Goal: Information Seeking & Learning: Learn about a topic

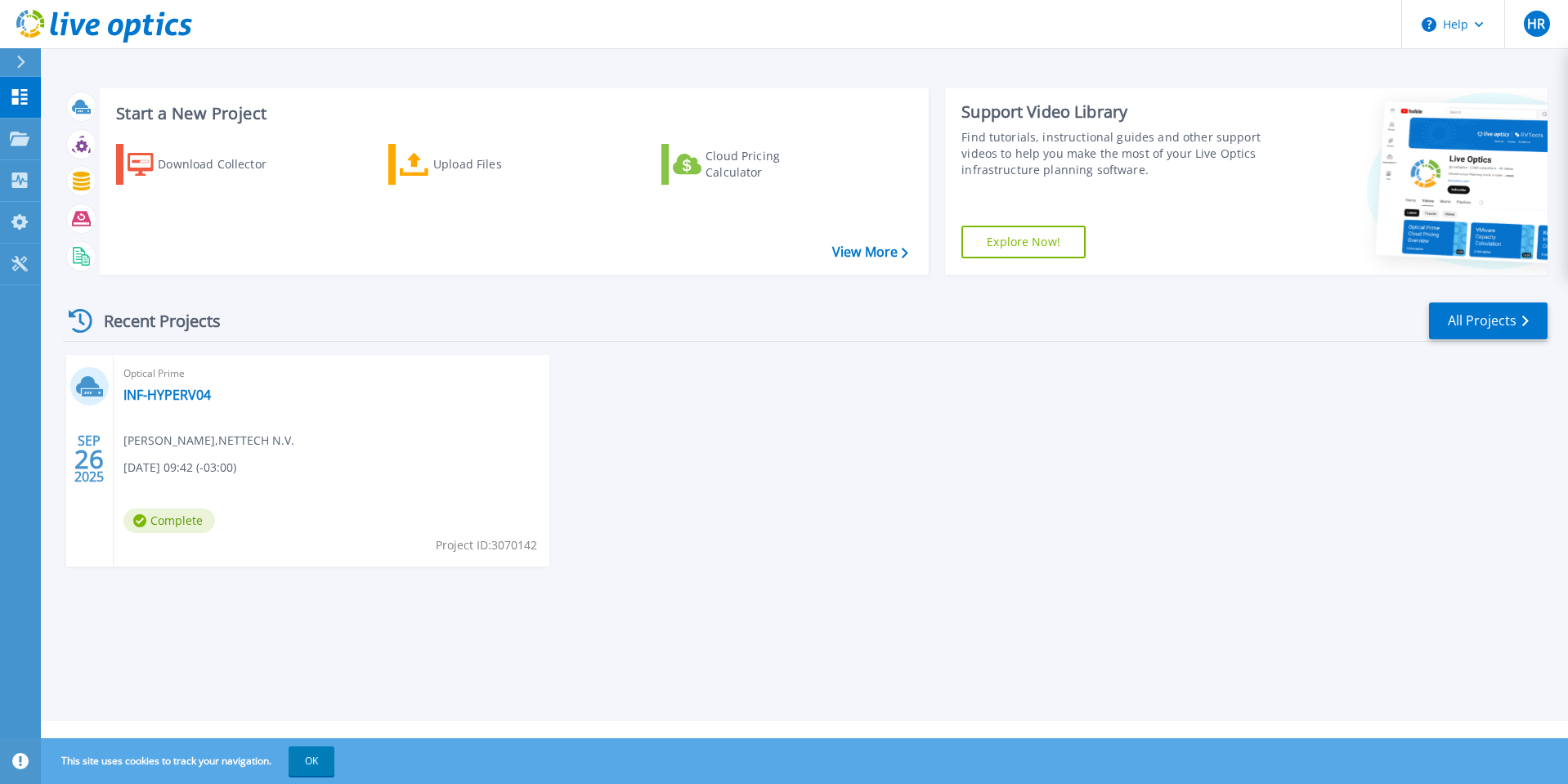
click at [179, 436] on span "[PERSON_NAME] , NETTECH N.V." at bounding box center [209, 440] width 171 height 18
click at [88, 394] on icon at bounding box center [93, 392] width 21 height 7
click at [144, 391] on link "INF-HYPERV04" at bounding box center [167, 394] width 87 height 17
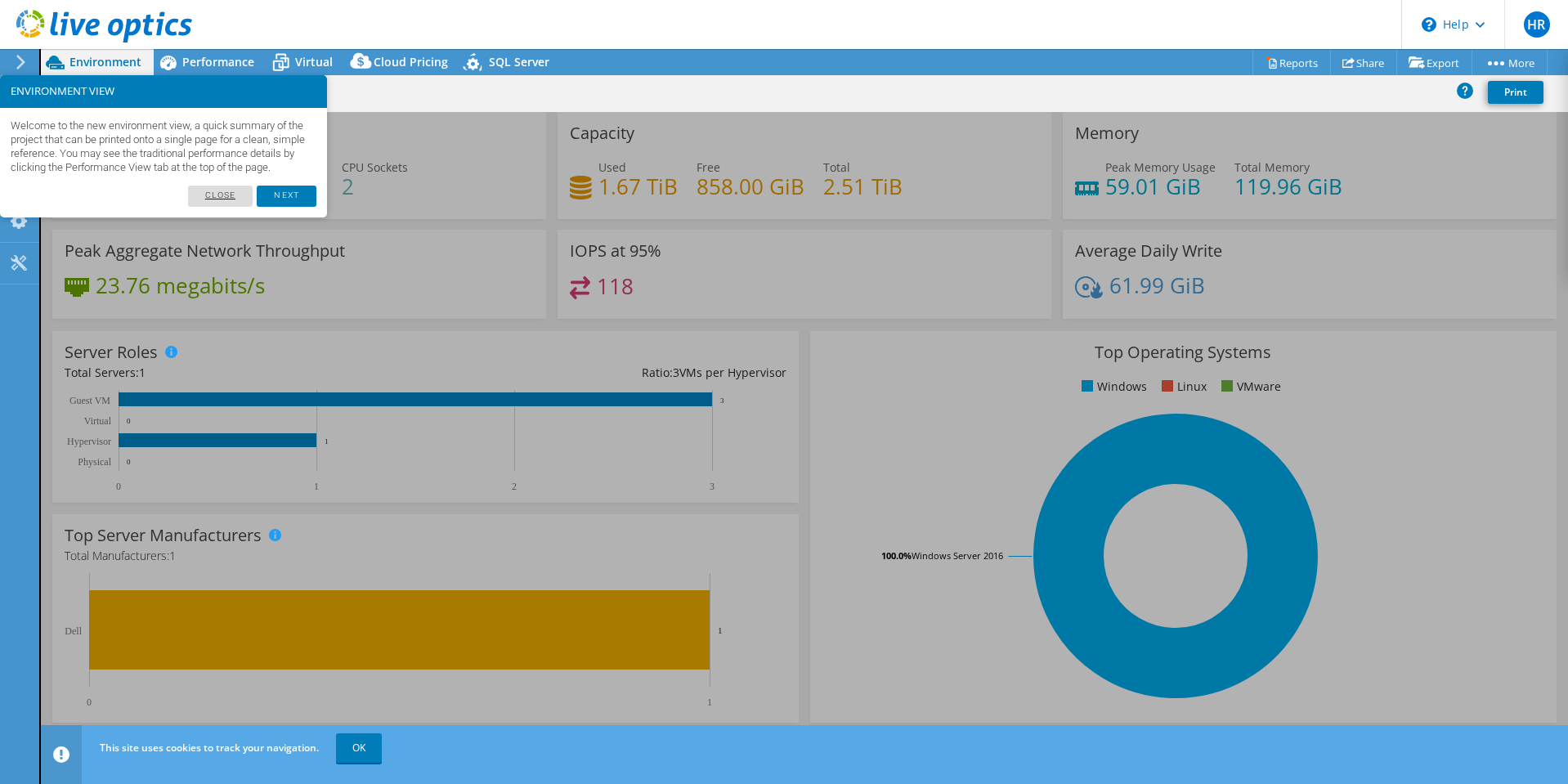
click at [237, 206] on link "Close" at bounding box center [220, 196] width 65 height 21
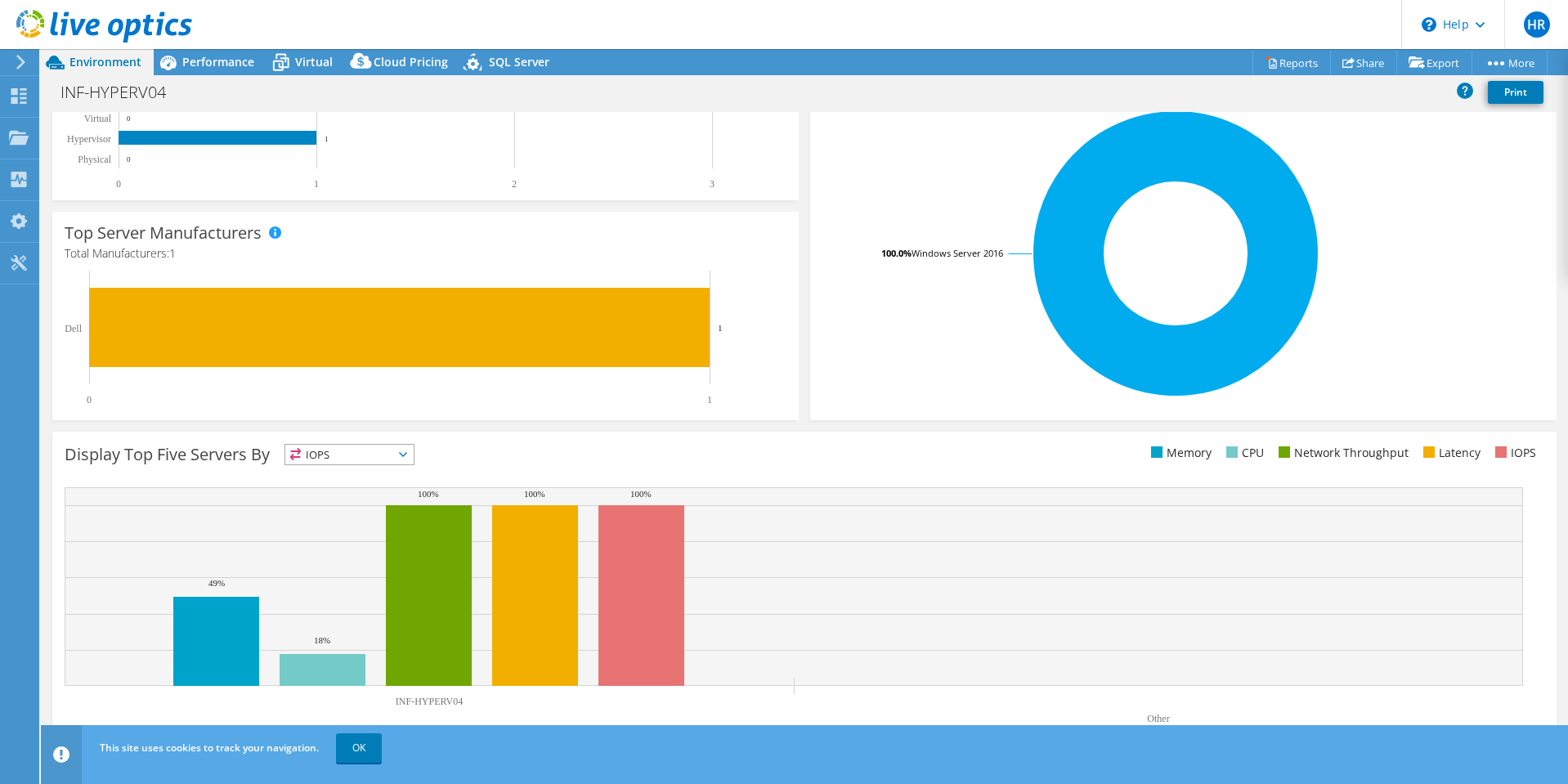
scroll to position [307, 0]
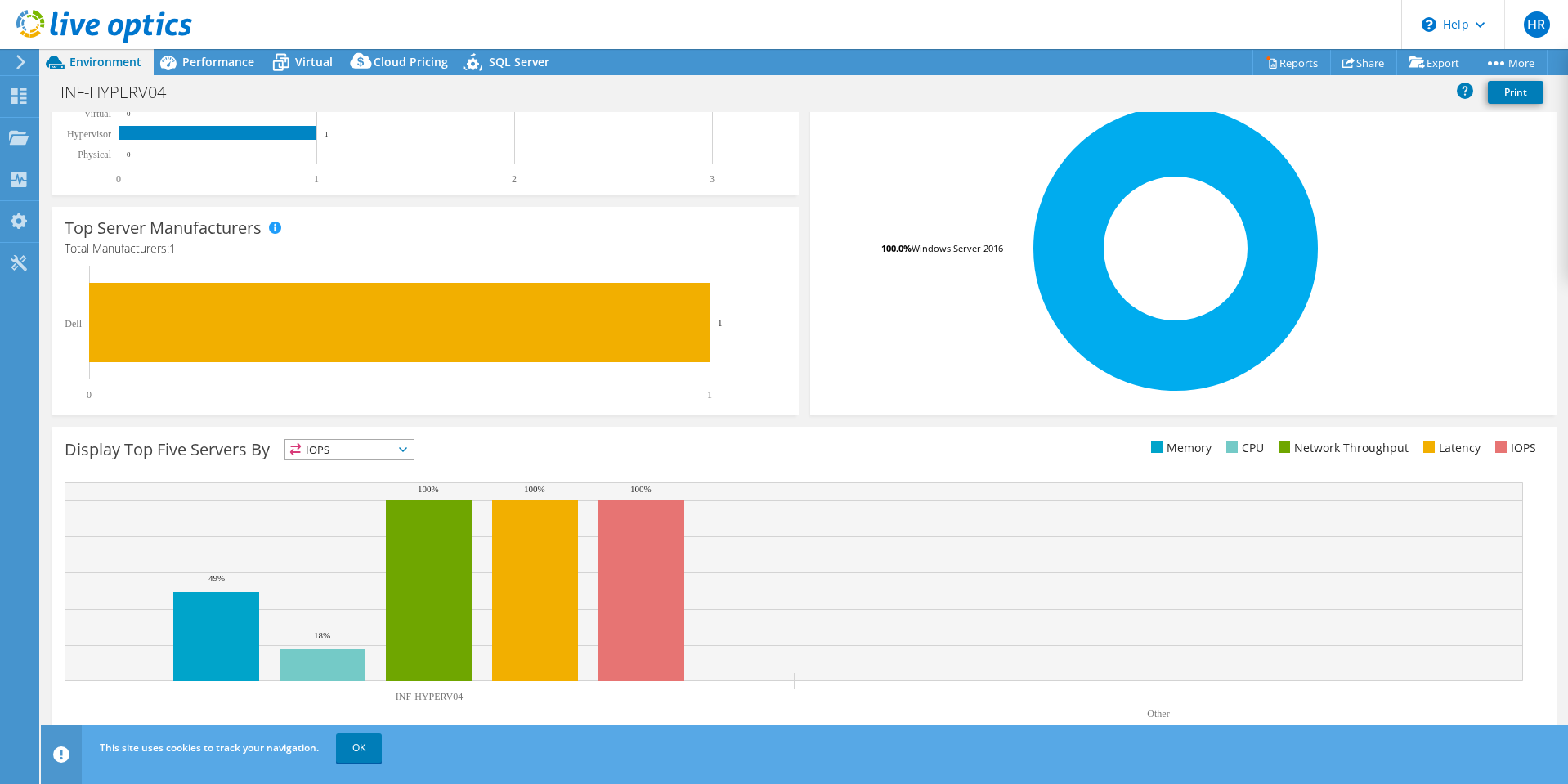
click at [405, 449] on icon at bounding box center [402, 450] width 8 height 5
click at [405, 450] on icon at bounding box center [402, 450] width 8 height 5
click at [405, 450] on span "IOPS" at bounding box center [349, 450] width 129 height 19
click at [404, 450] on icon at bounding box center [402, 450] width 8 height 5
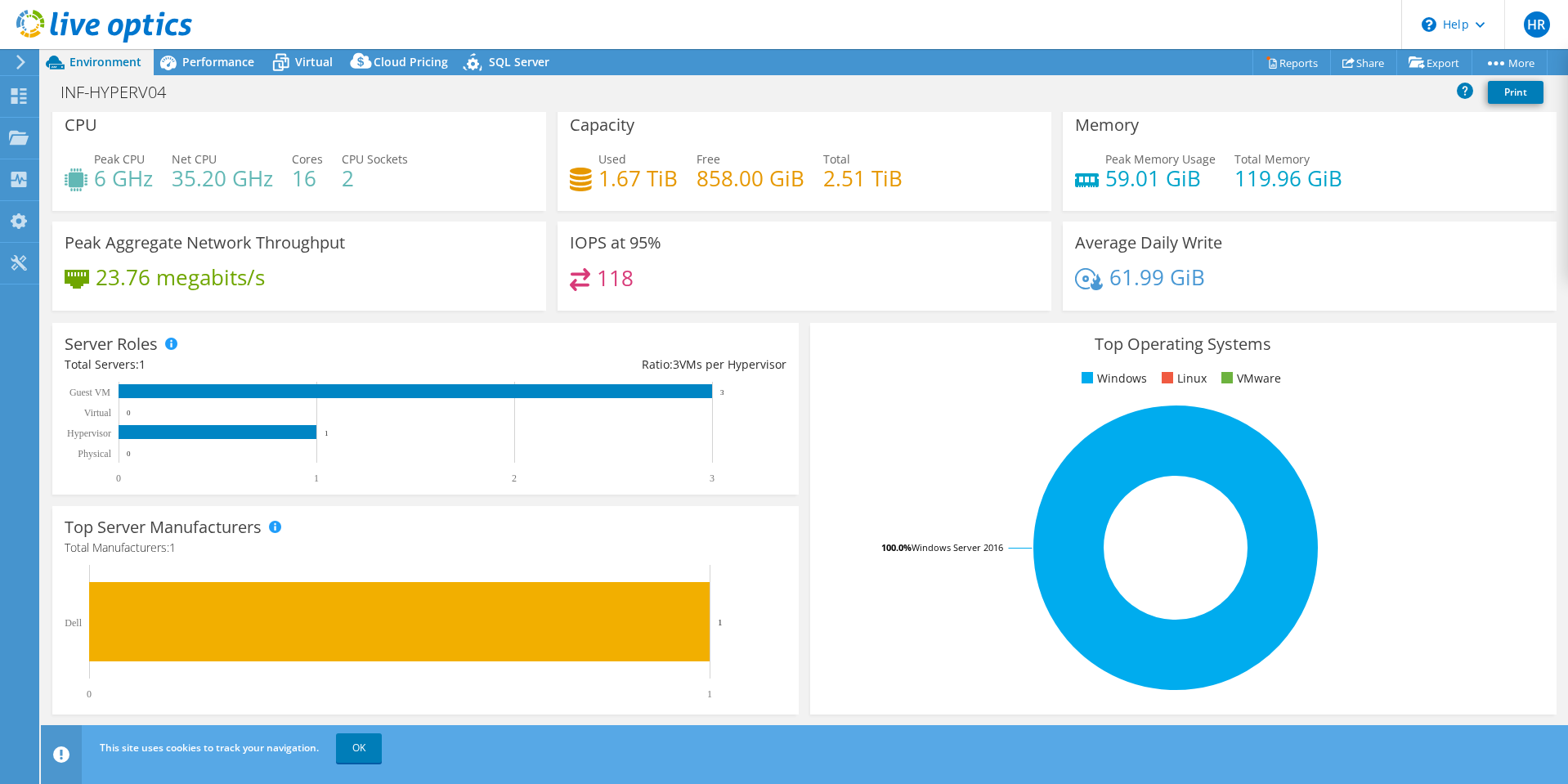
scroll to position [0, 0]
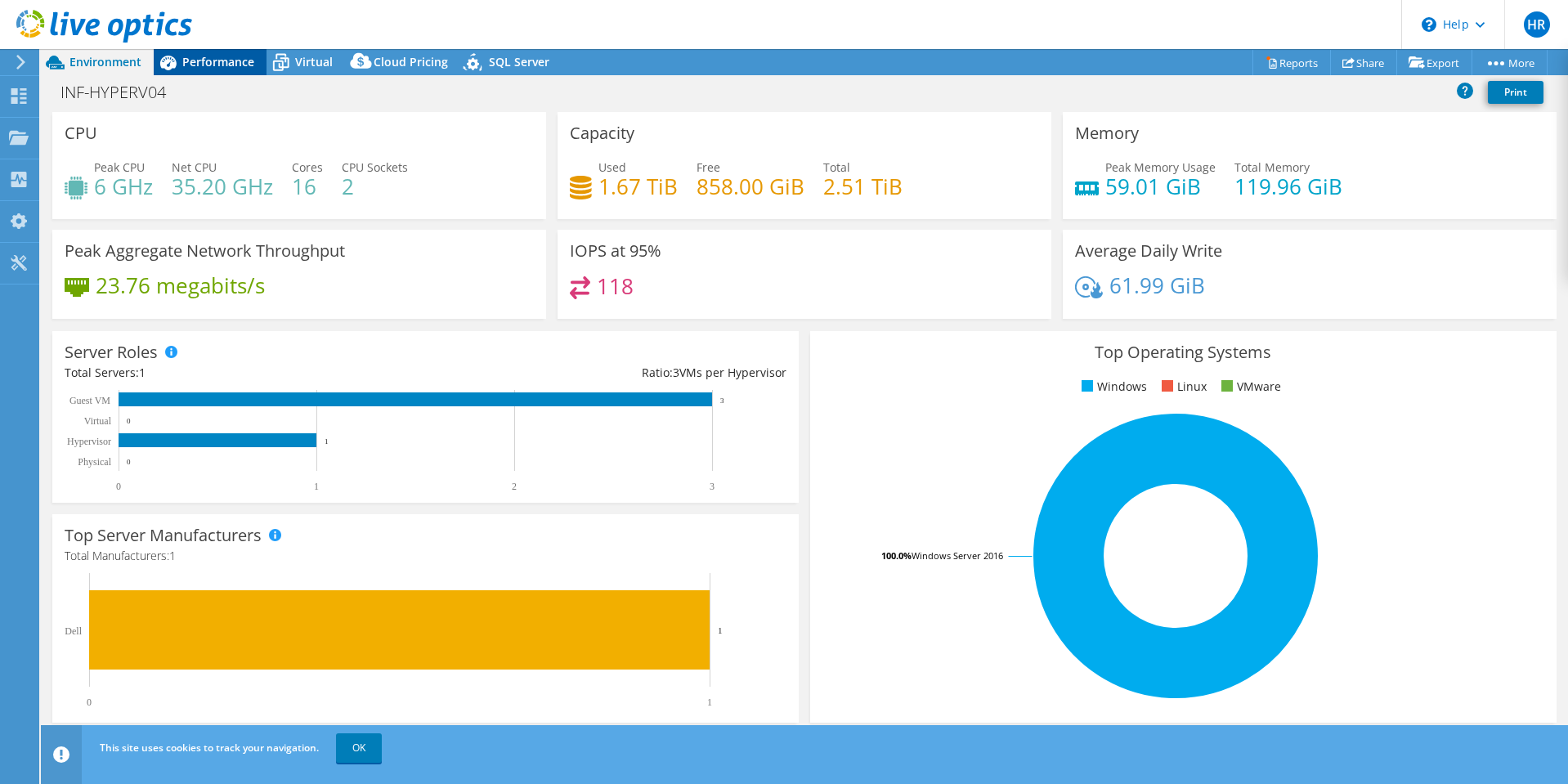
click at [228, 63] on span "Performance" at bounding box center [219, 62] width 72 height 16
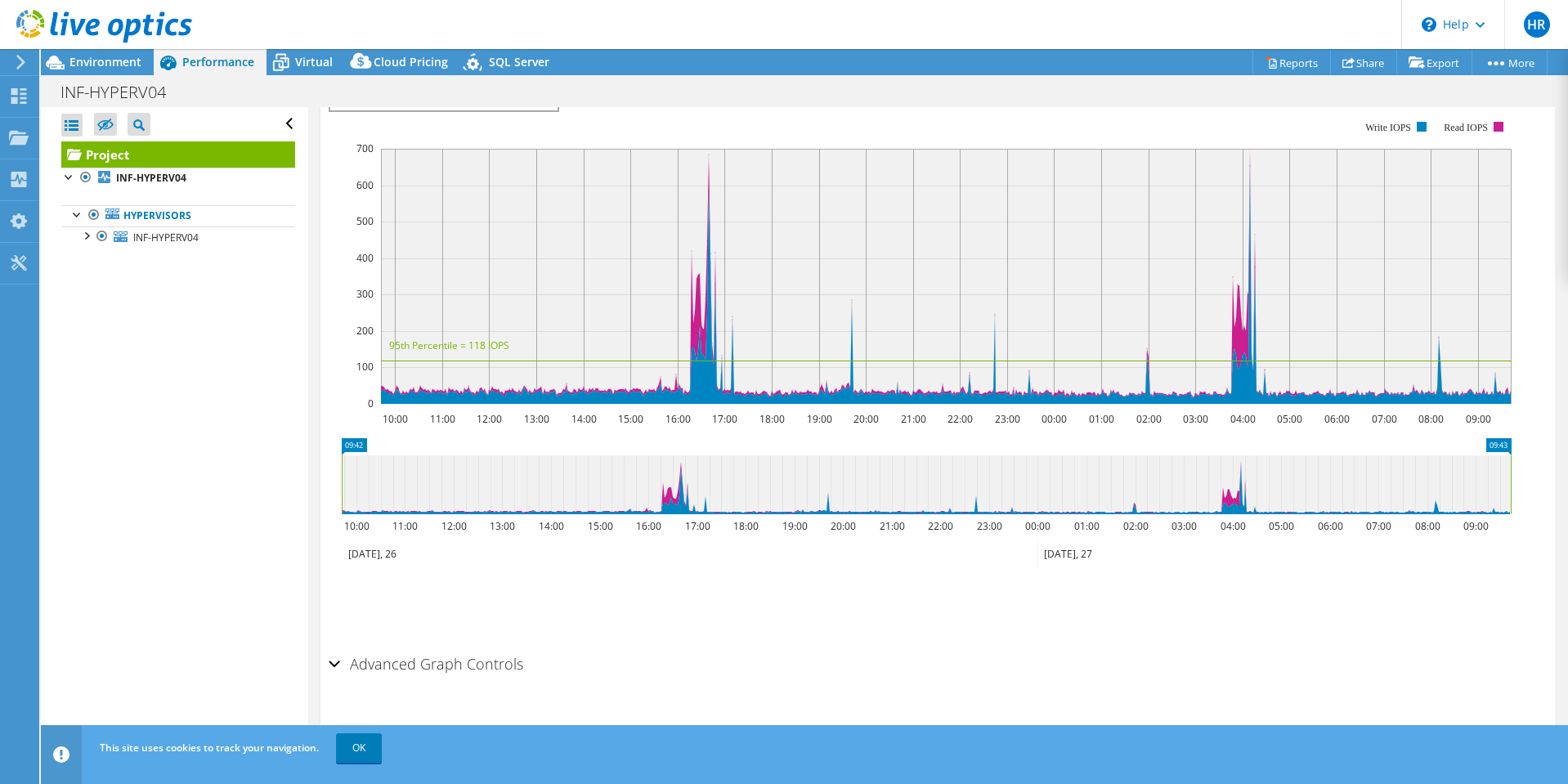
scroll to position [362, 0]
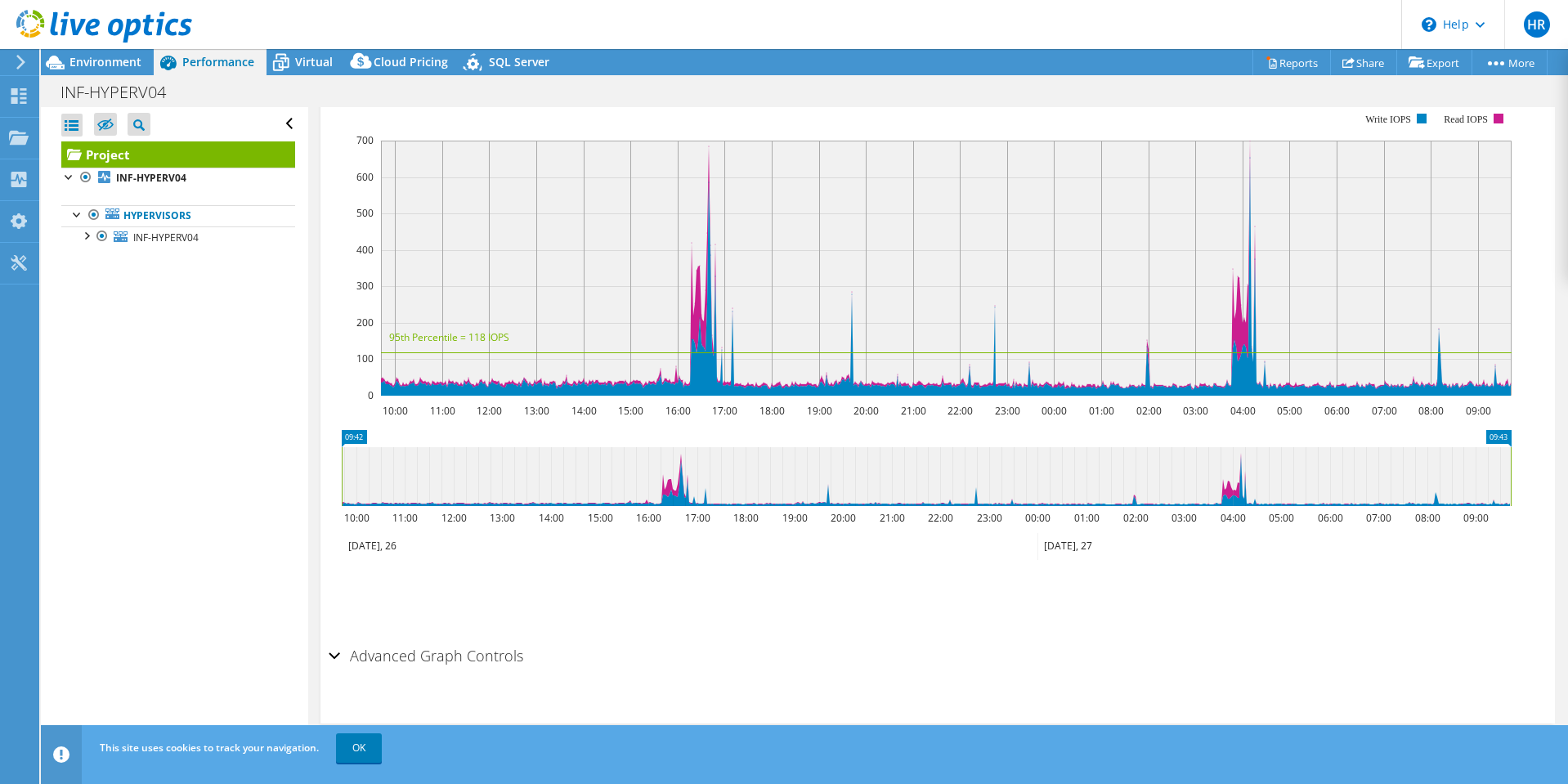
click at [340, 651] on h2 "Advanced Graph Controls" at bounding box center [426, 655] width 195 height 33
click at [87, 234] on div at bounding box center [86, 235] width 17 height 17
click at [96, 317] on div at bounding box center [93, 320] width 17 height 17
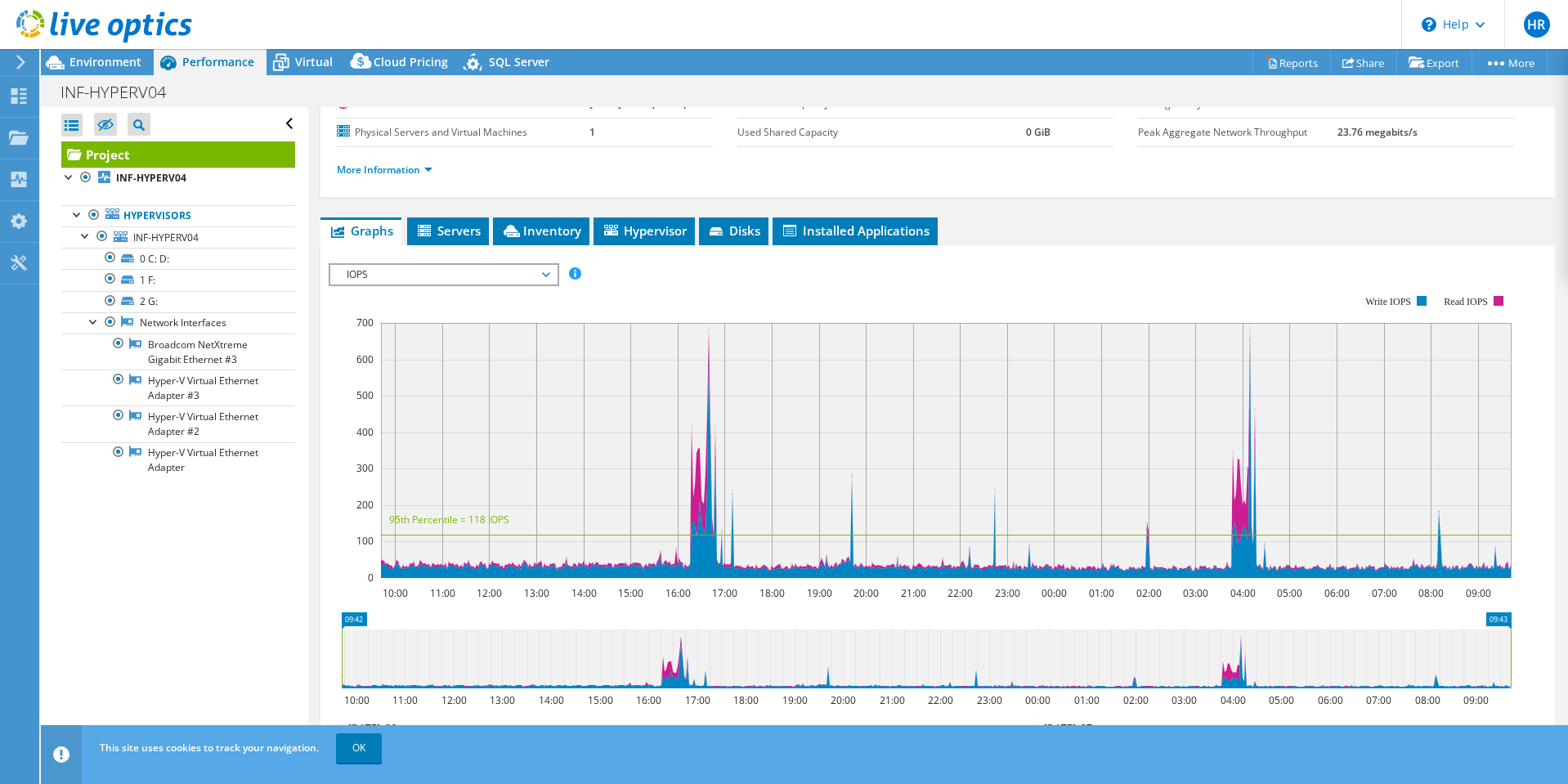
scroll to position [0, 0]
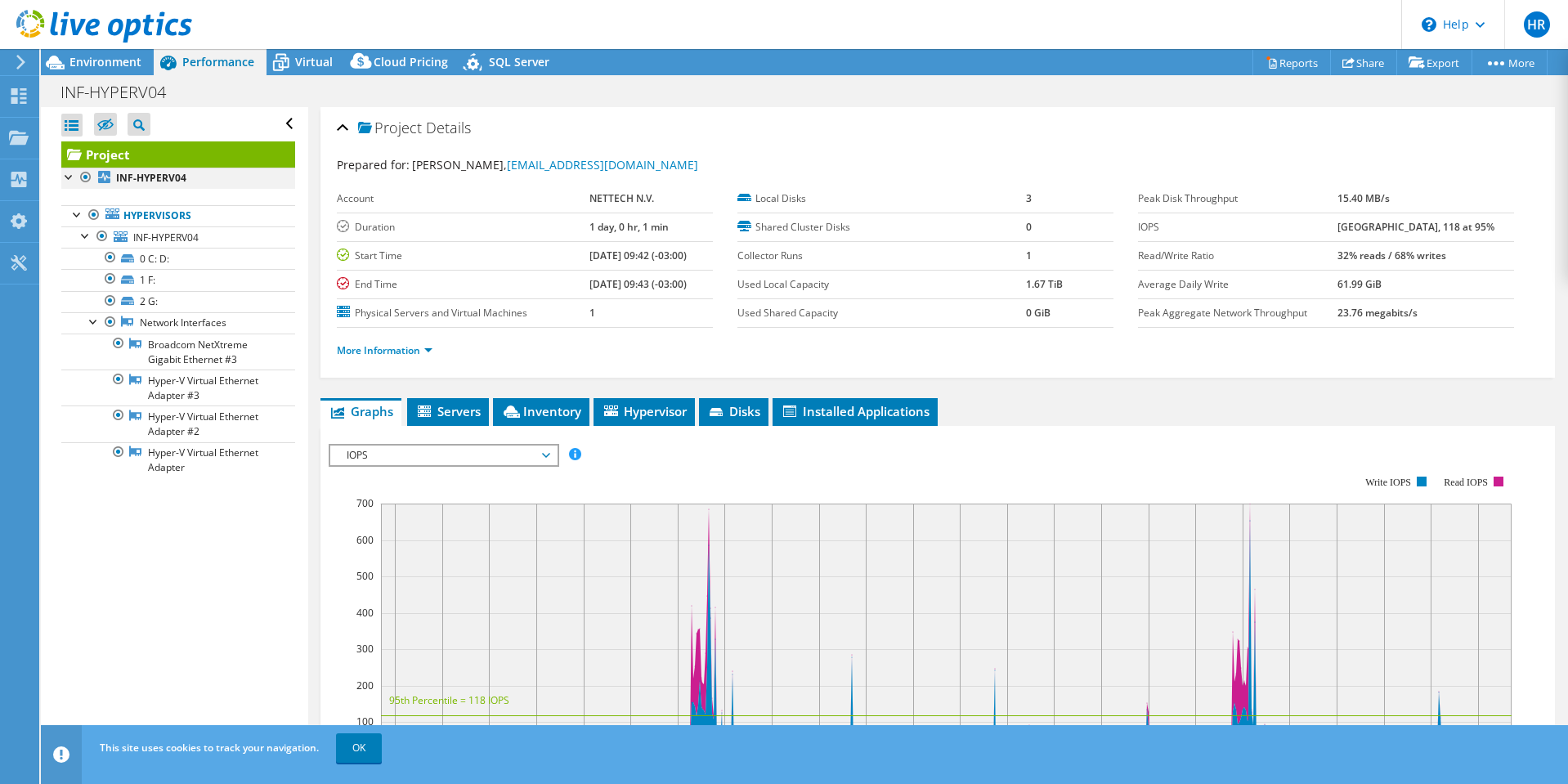
click at [69, 174] on div at bounding box center [70, 175] width 17 height 17
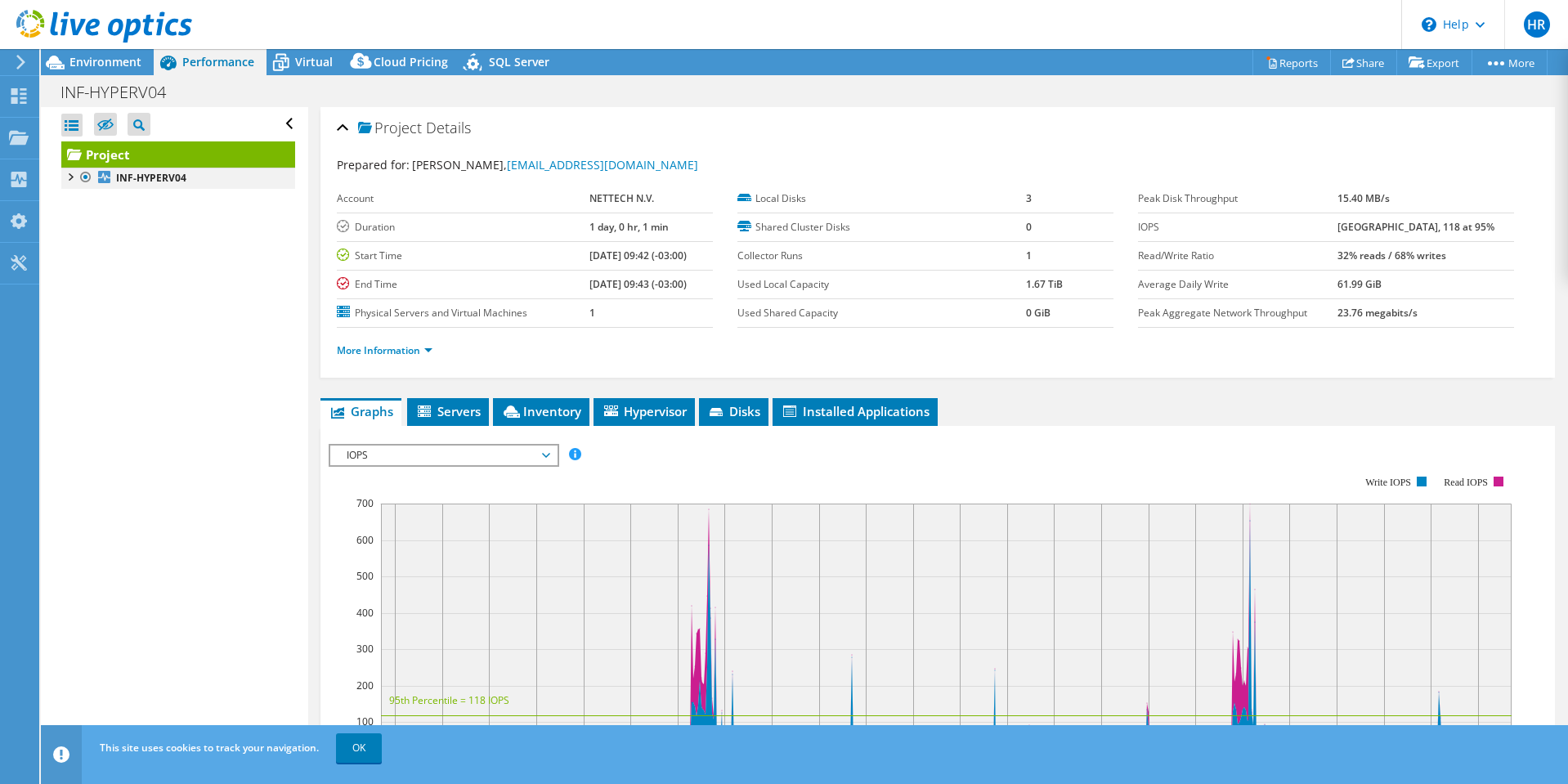
click at [68, 174] on div at bounding box center [70, 175] width 17 height 17
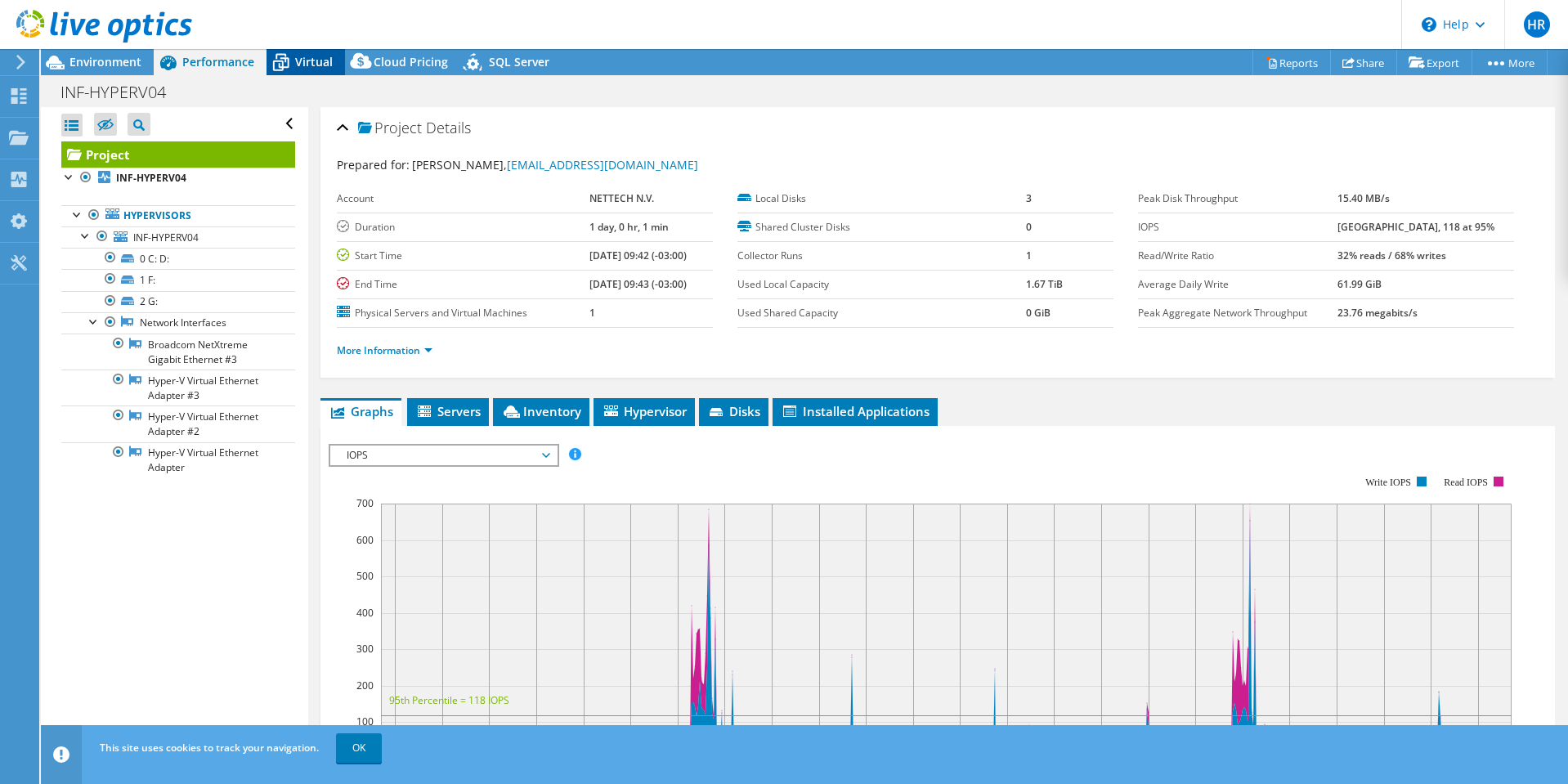
click at [303, 55] on span "Virtual" at bounding box center [314, 62] width 38 height 16
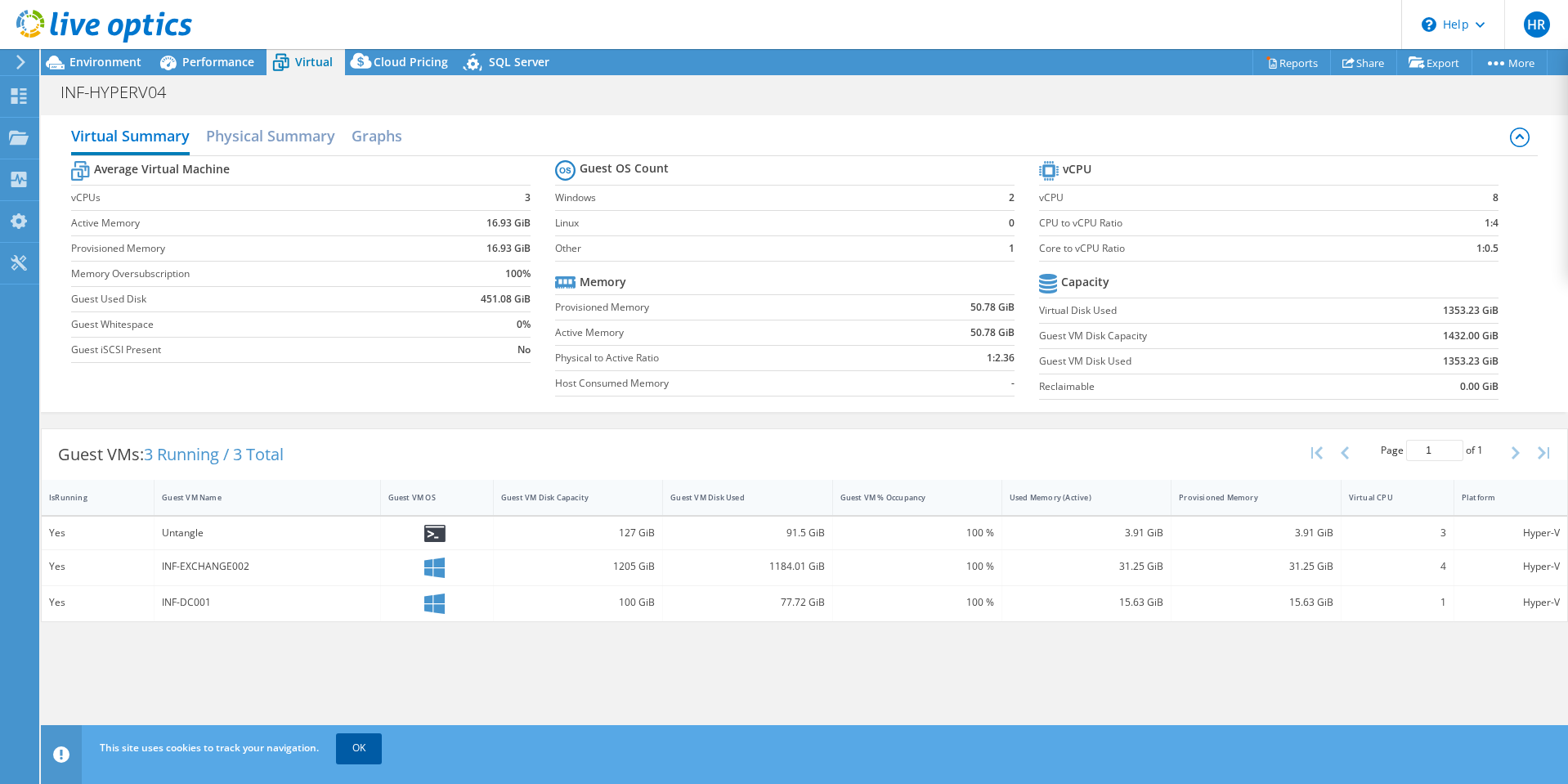
click at [347, 747] on link "OK" at bounding box center [359, 747] width 46 height 29
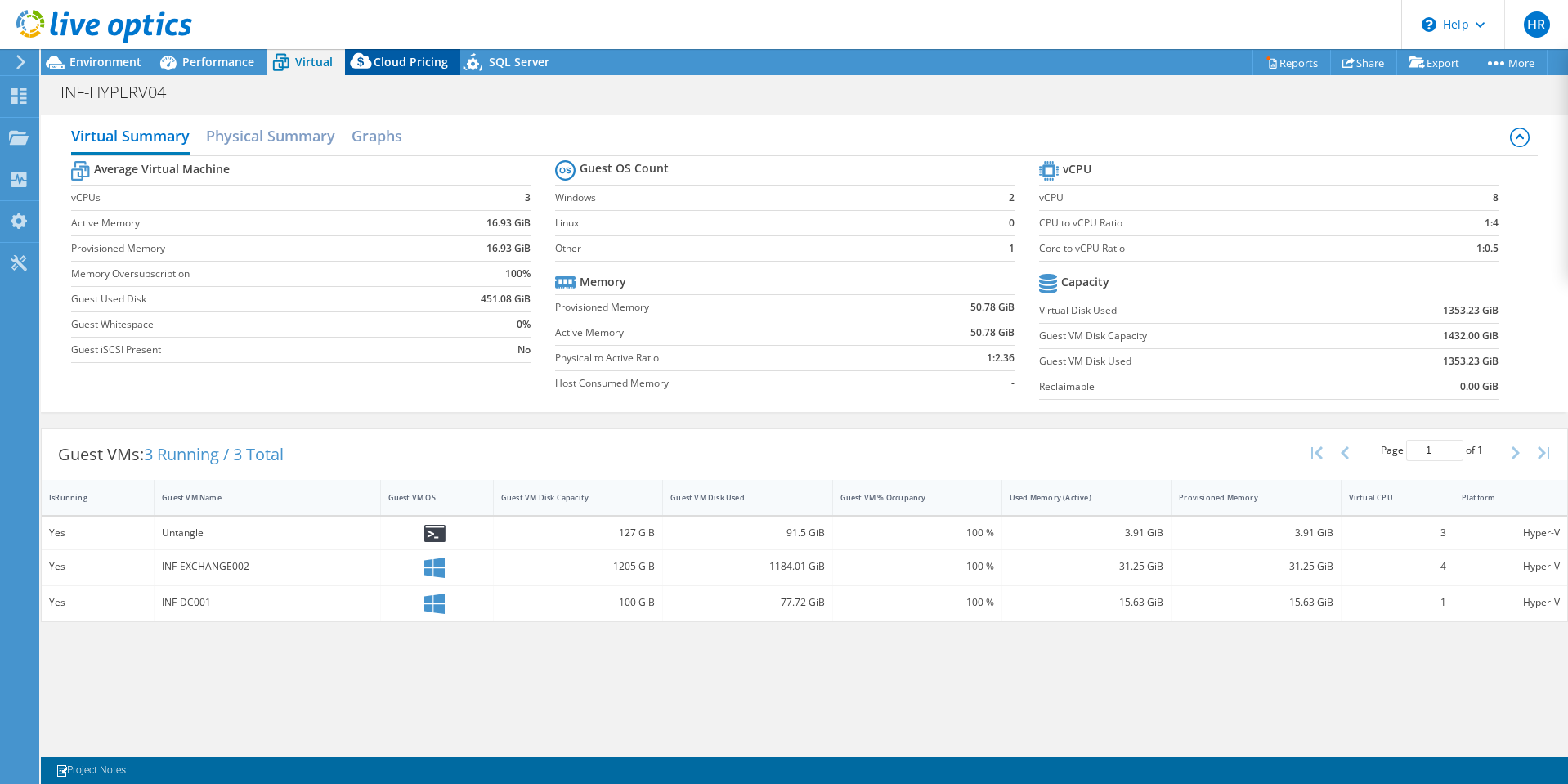
click at [403, 60] on span "Cloud Pricing" at bounding box center [411, 62] width 74 height 16
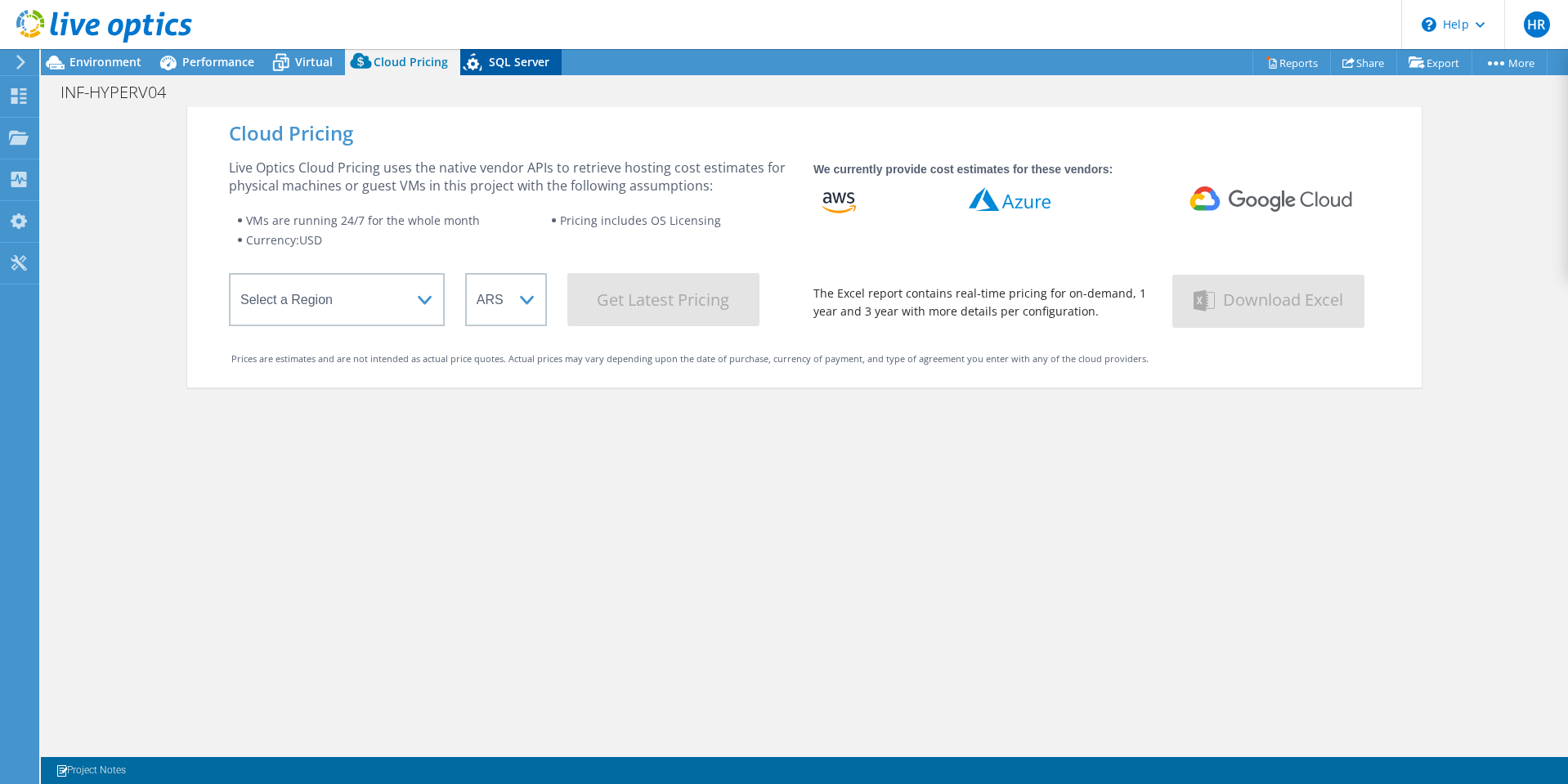
click at [481, 62] on icon at bounding box center [474, 65] width 28 height 34
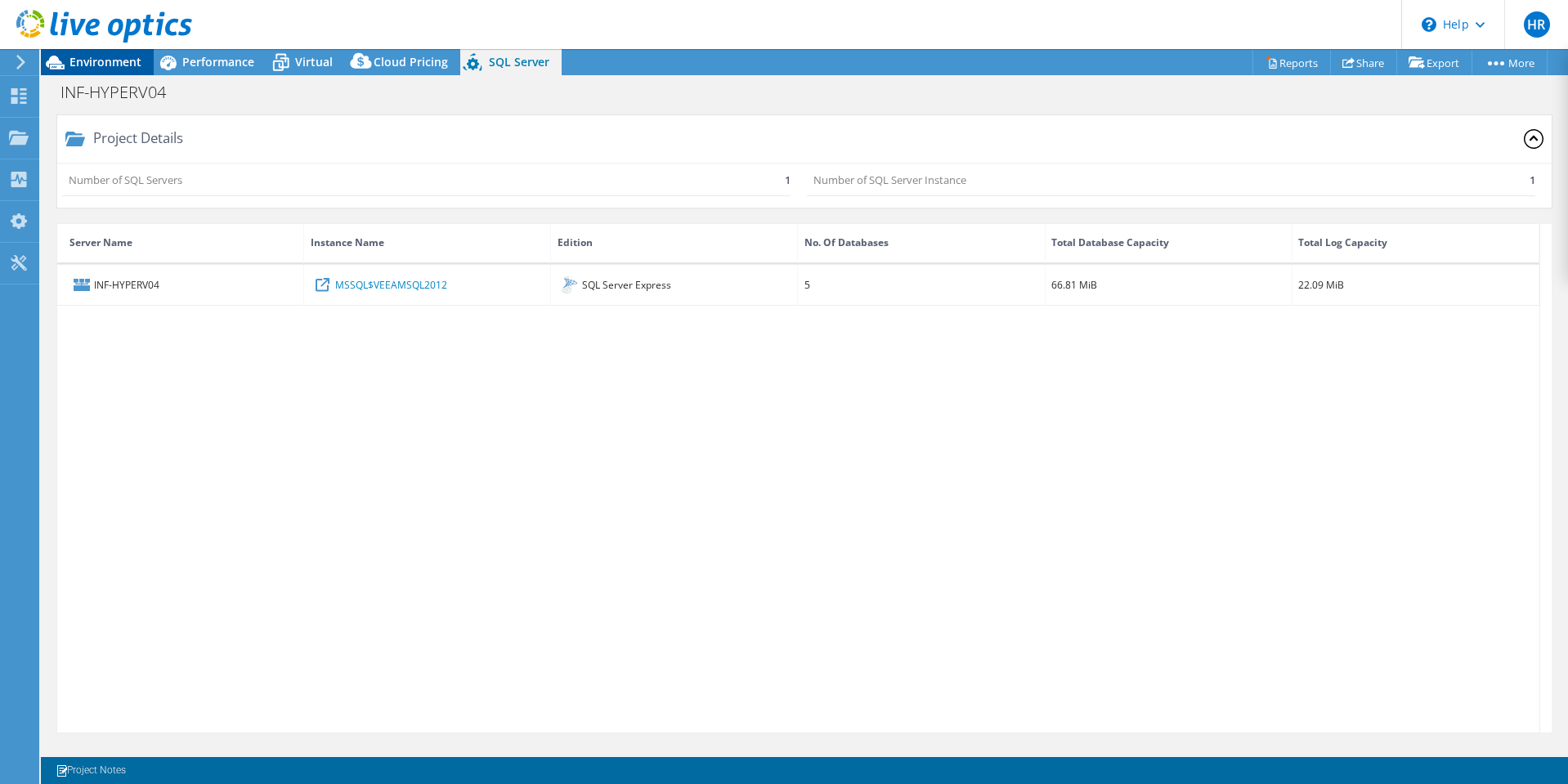
click at [122, 57] on span "Environment" at bounding box center [106, 62] width 72 height 16
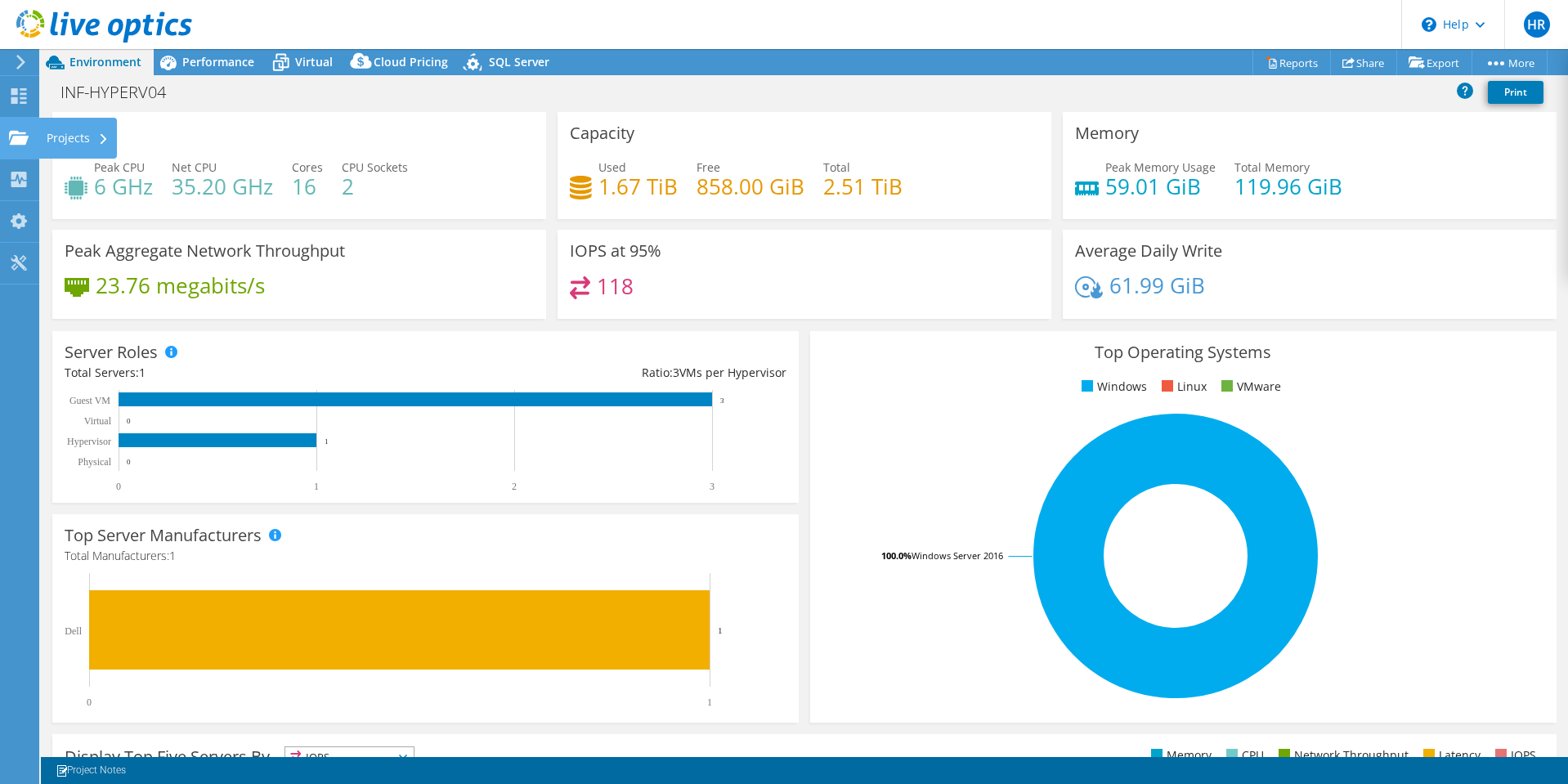
click at [16, 138] on use at bounding box center [19, 137] width 19 height 14
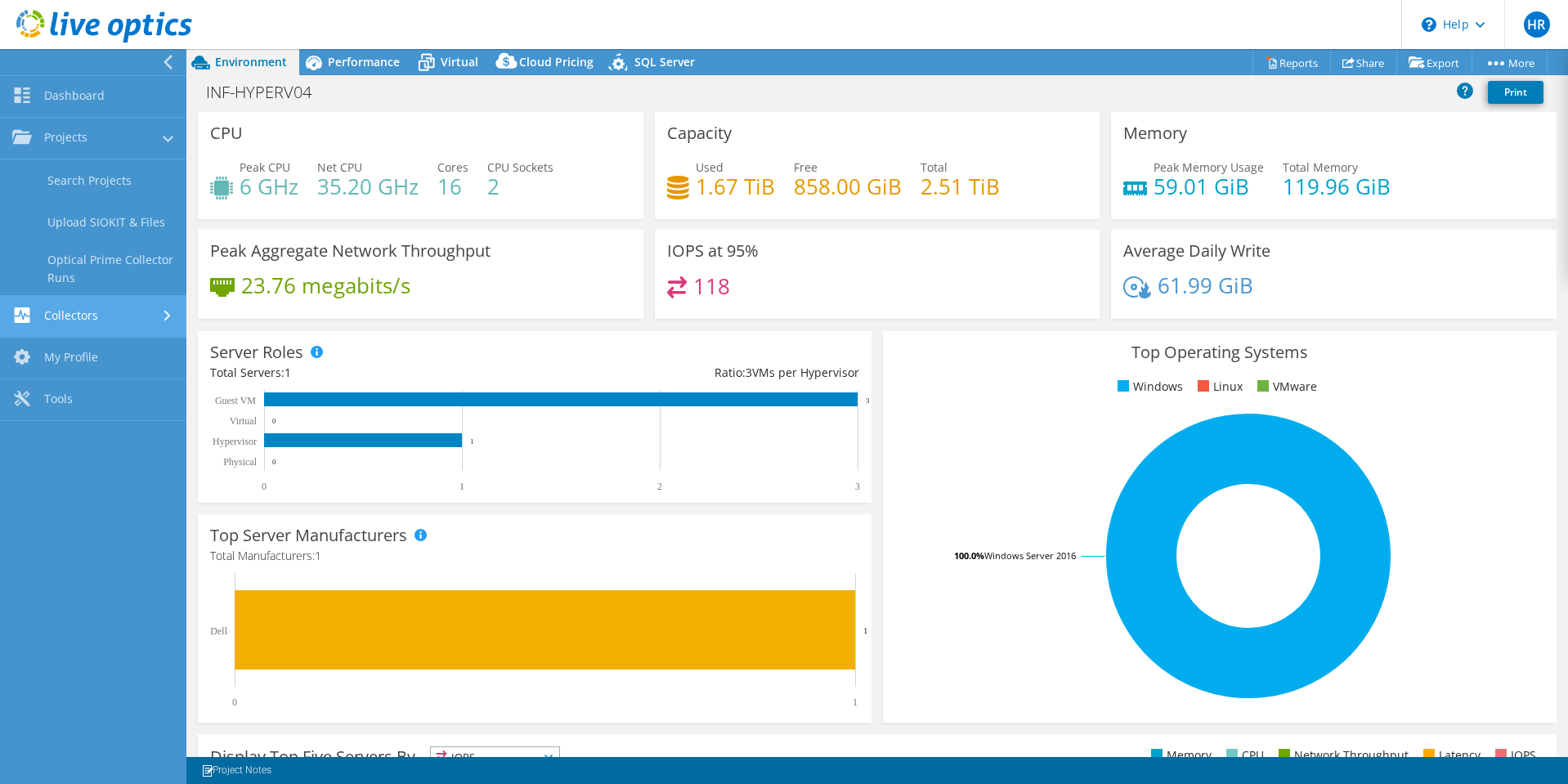
click at [45, 300] on link "Collectors" at bounding box center [93, 317] width 186 height 41
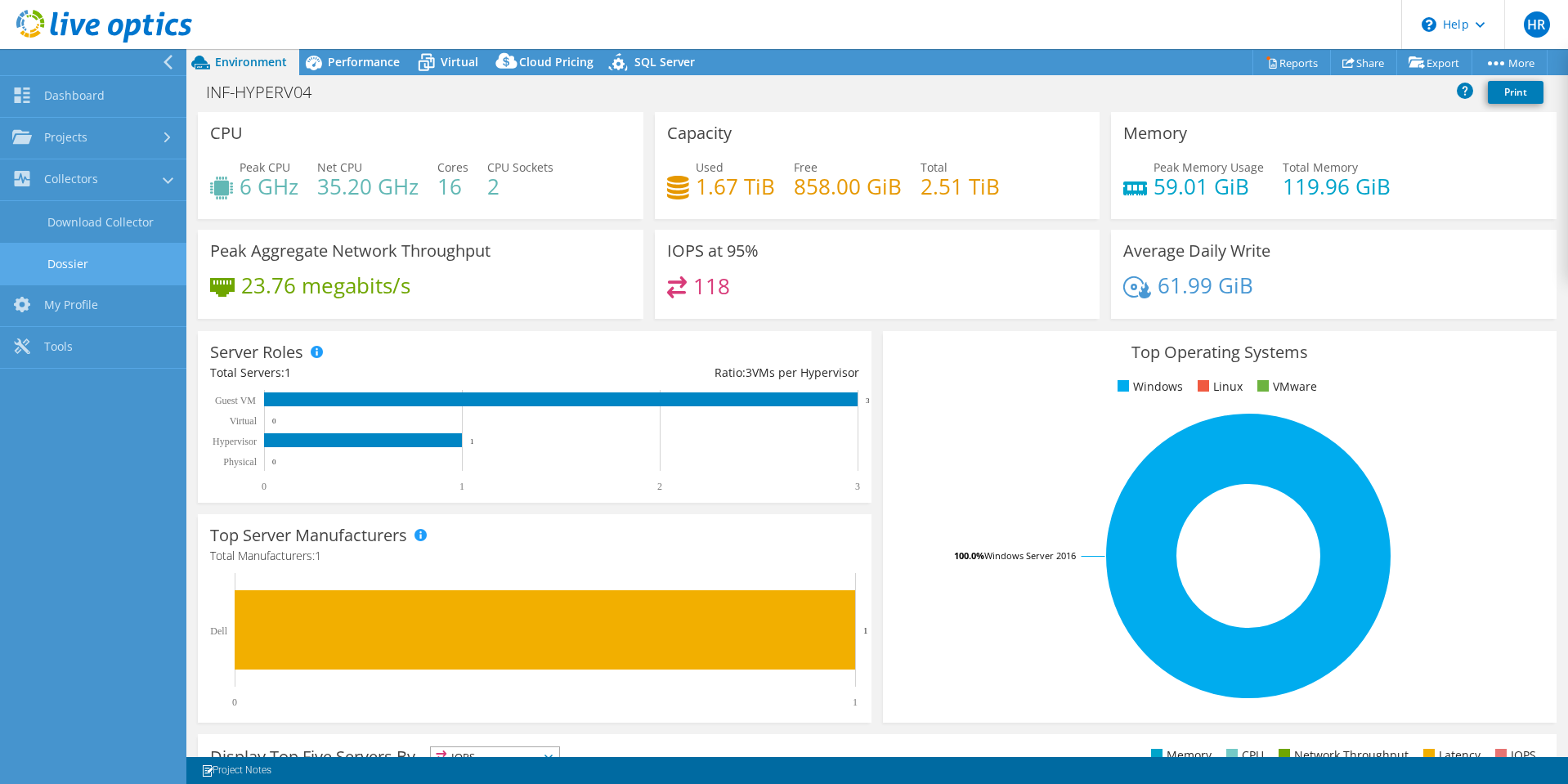
click at [57, 250] on link "Dossier" at bounding box center [93, 263] width 186 height 41
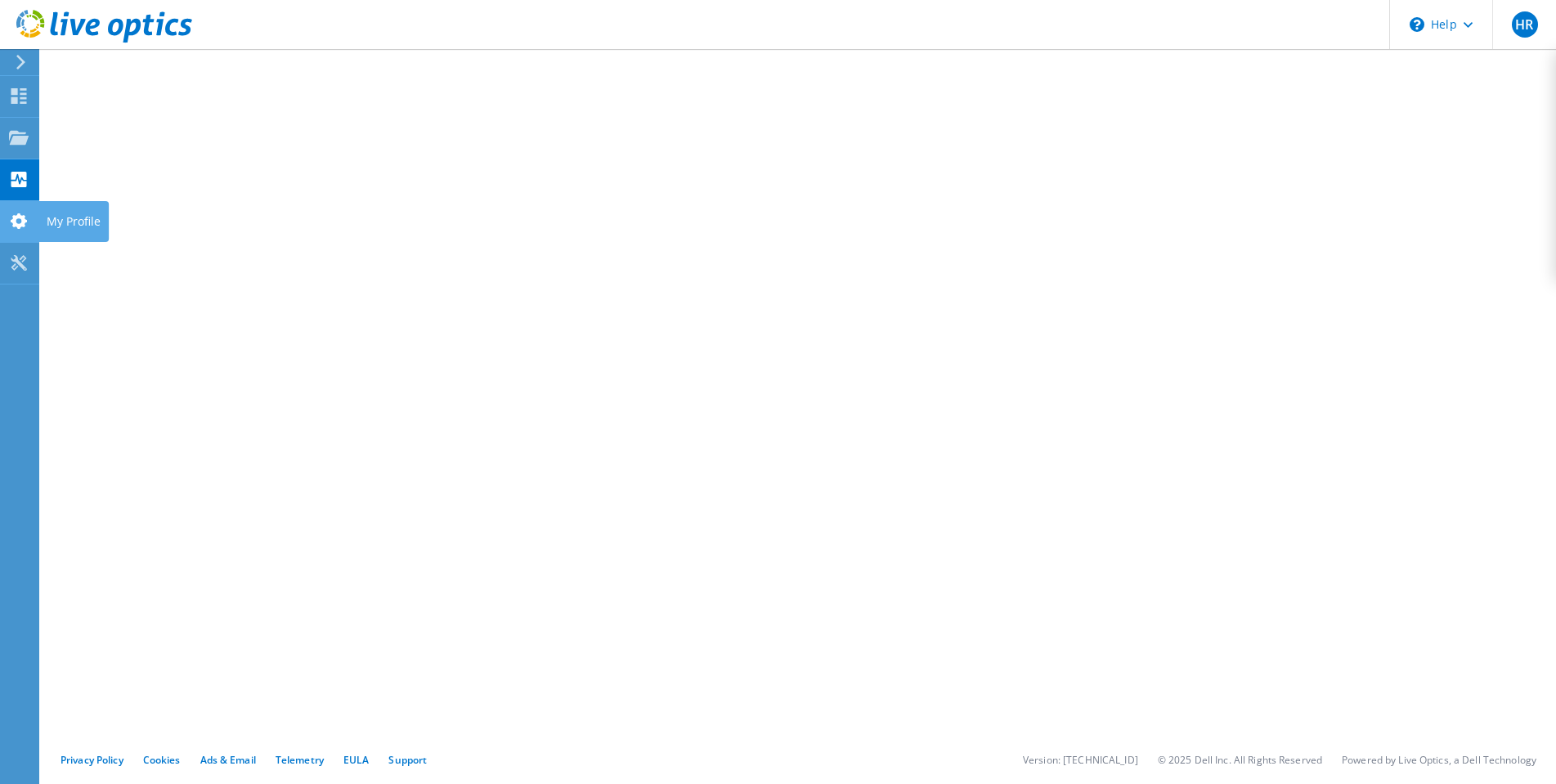
click at [21, 218] on use at bounding box center [19, 221] width 17 height 16
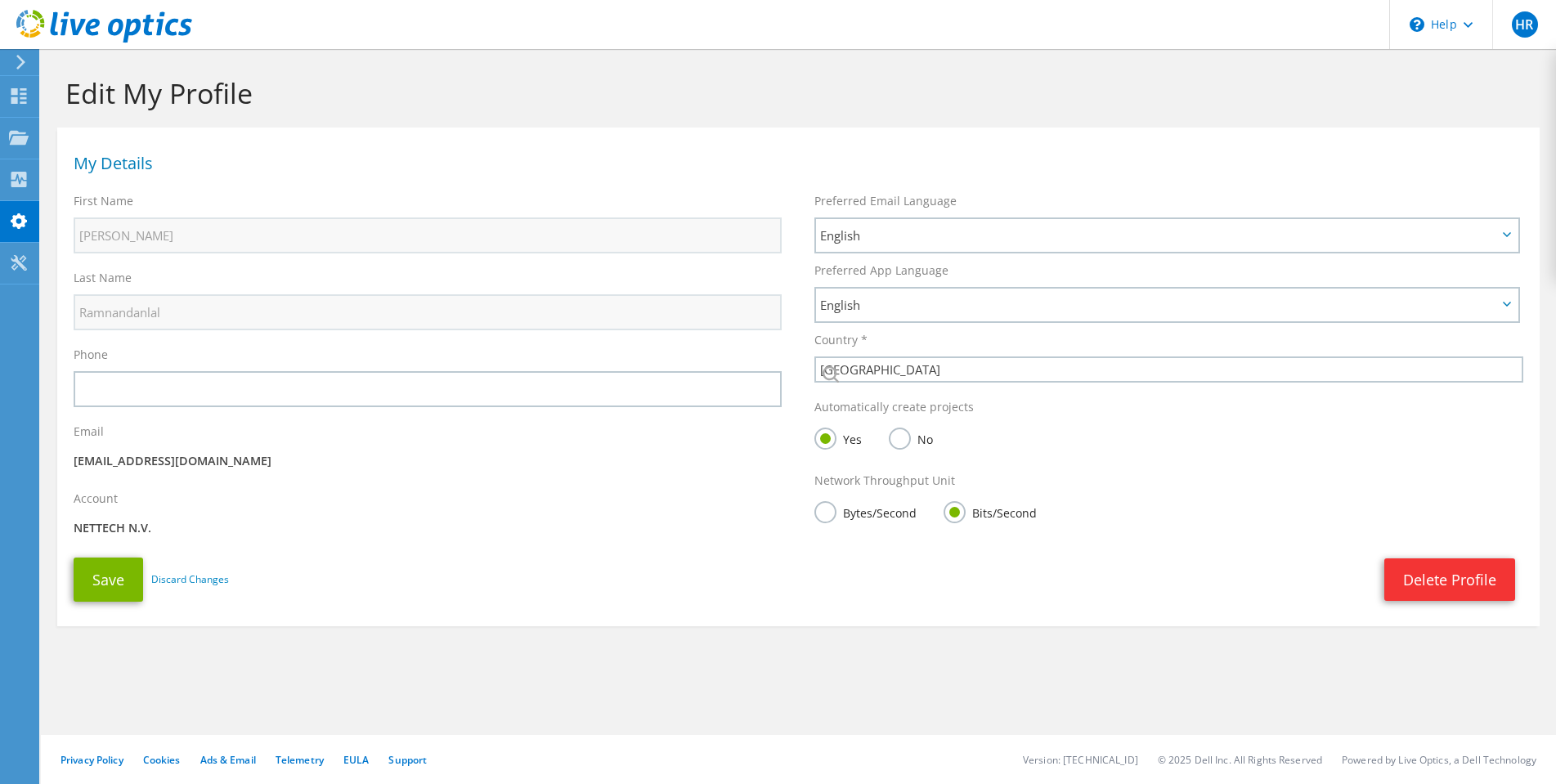
select select "199"
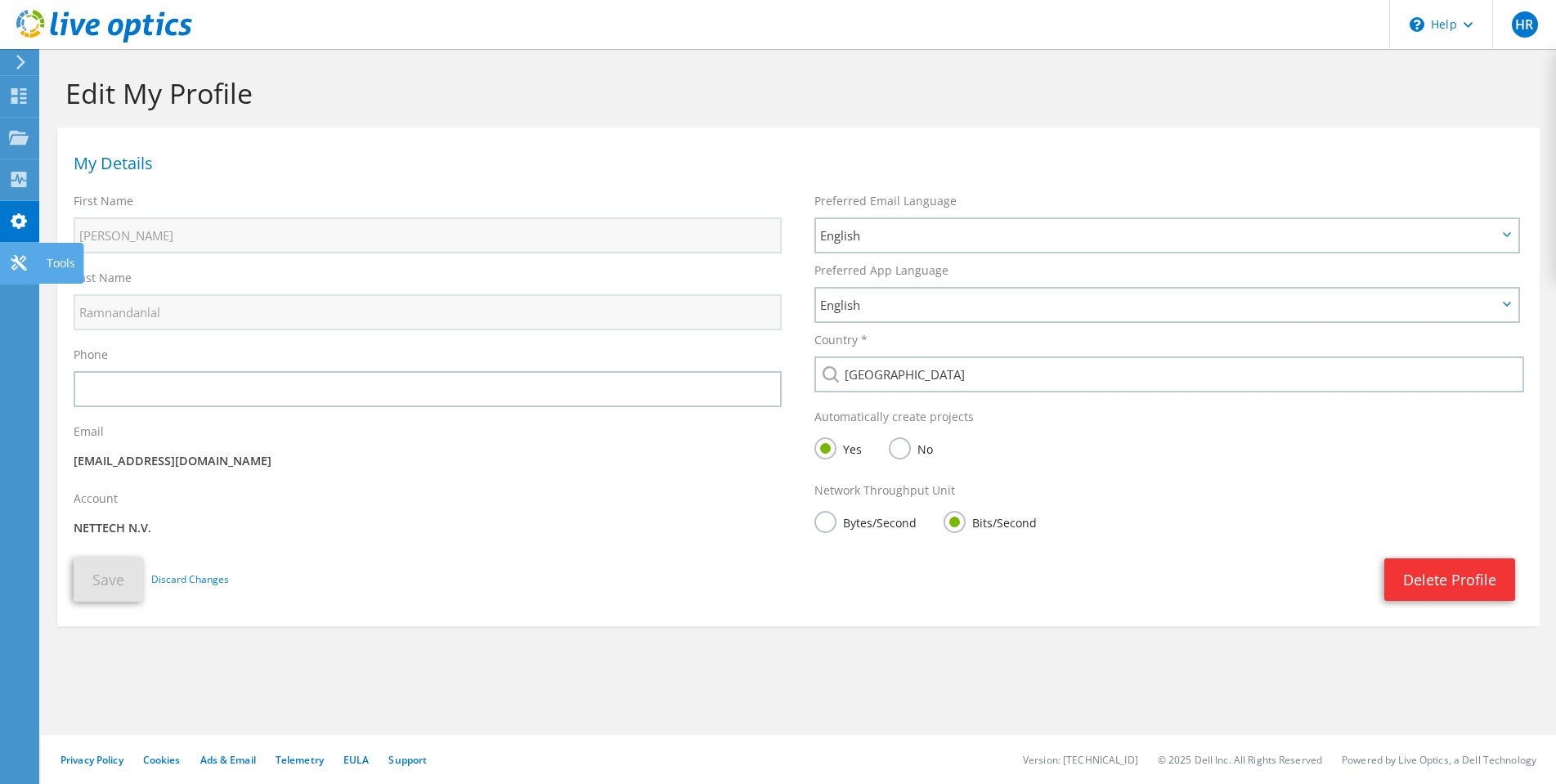
click at [12, 262] on icon at bounding box center [19, 263] width 19 height 16
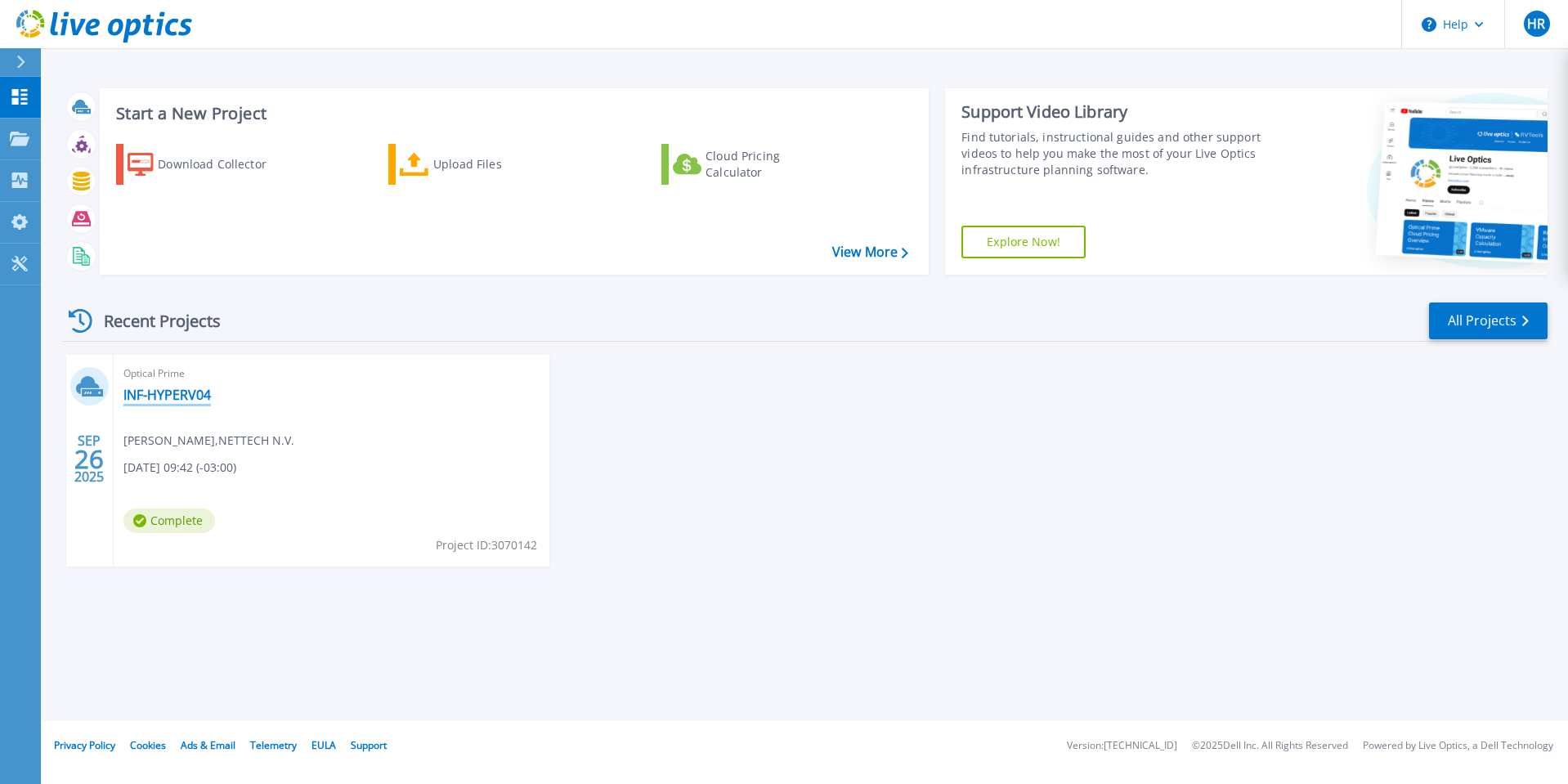
click at [168, 396] on link "INF-HYPERV04" at bounding box center [167, 394] width 87 height 17
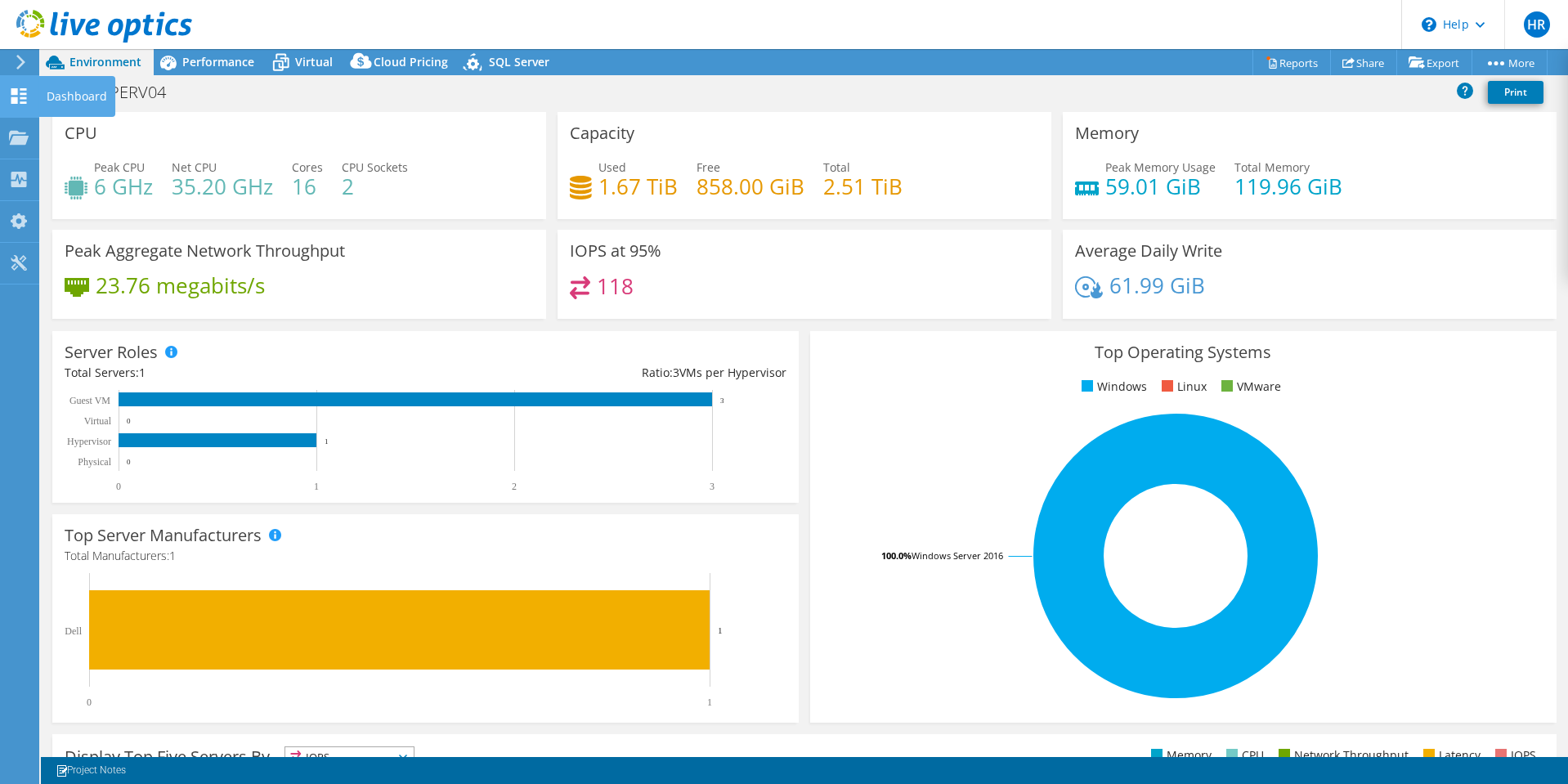
click at [50, 96] on div "Dashboard" at bounding box center [77, 96] width 77 height 41
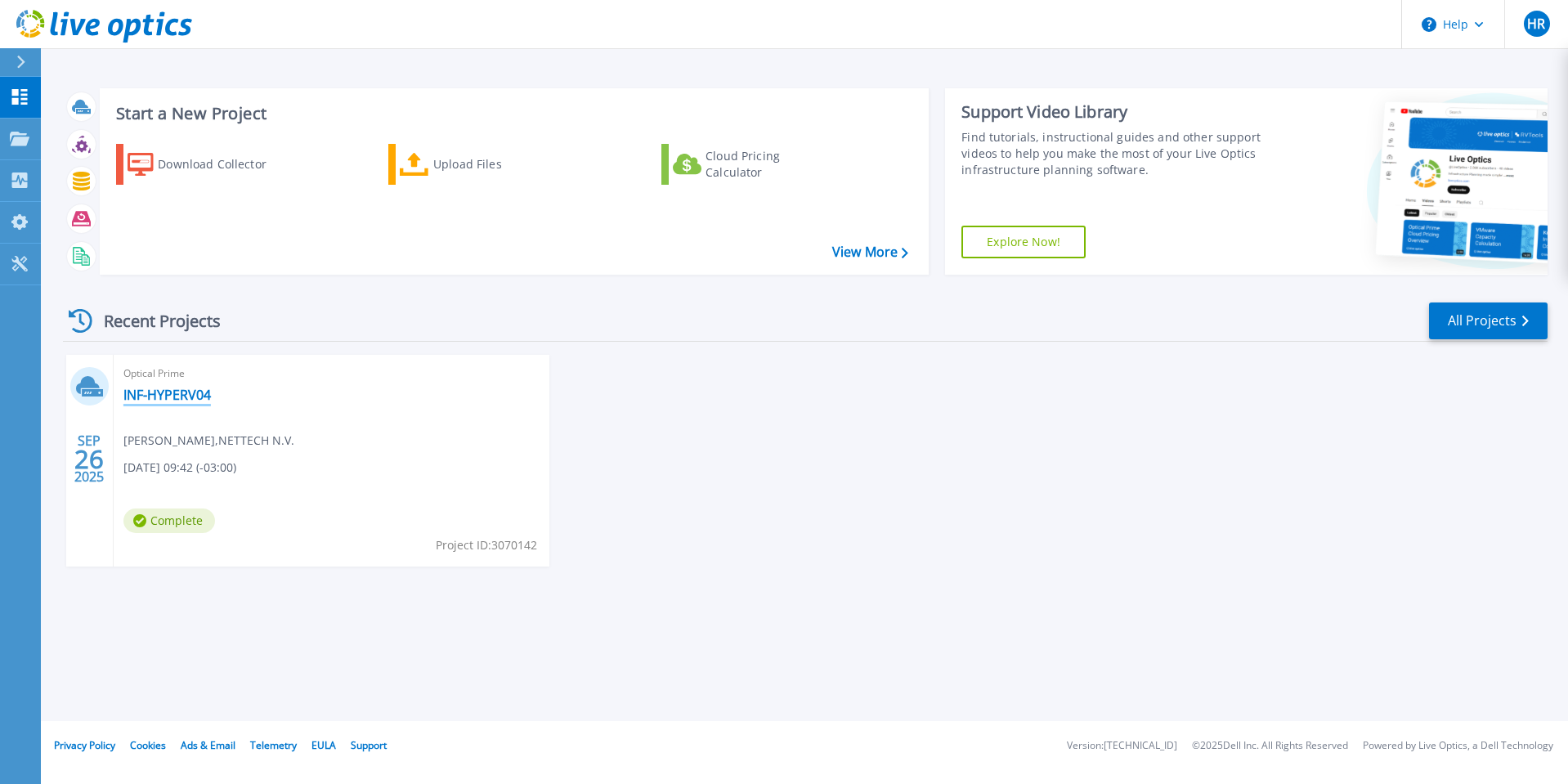
click at [164, 386] on link "INF-HYPERV04" at bounding box center [167, 394] width 87 height 17
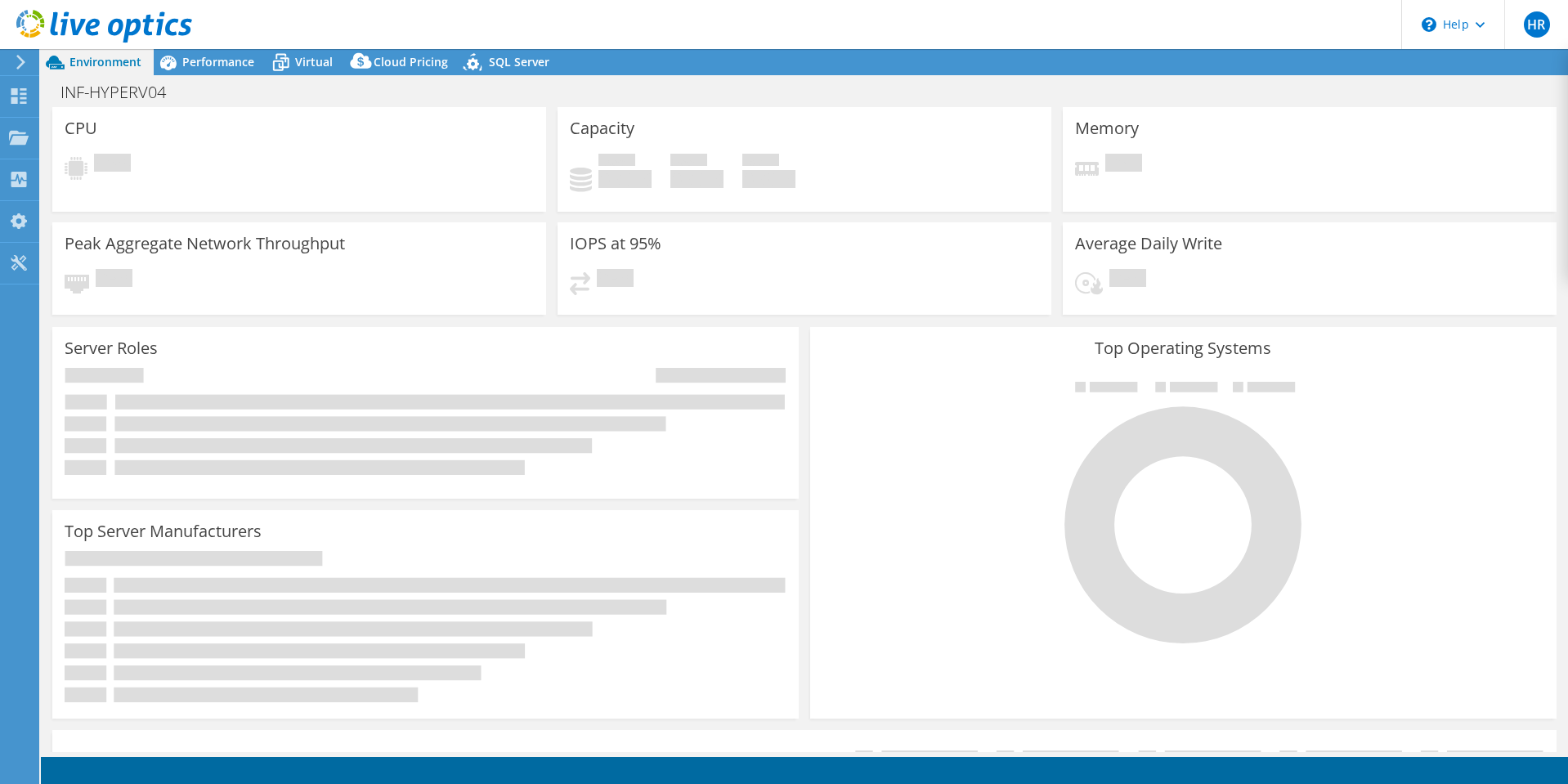
select select "USD"
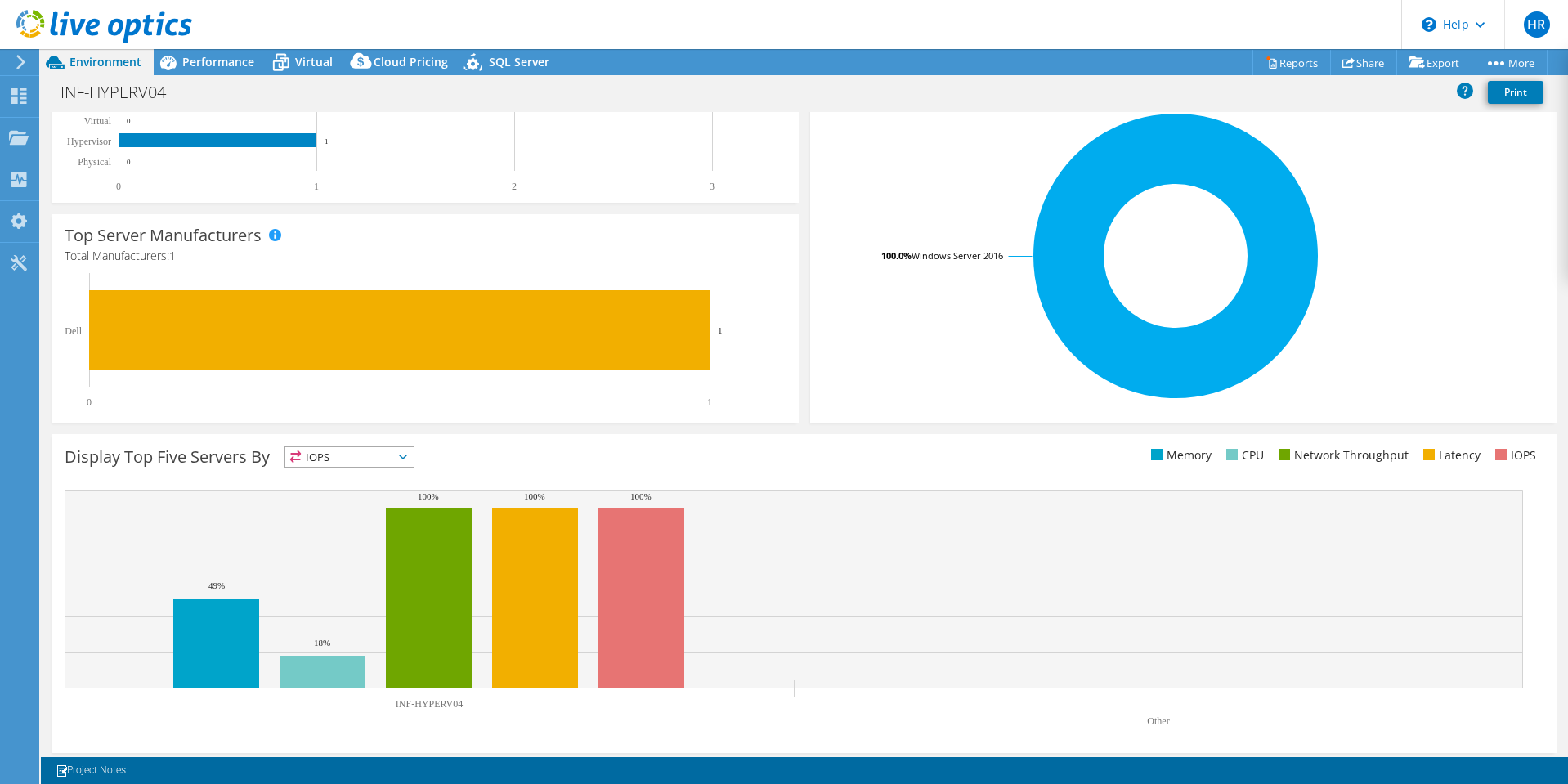
scroll to position [307, 0]
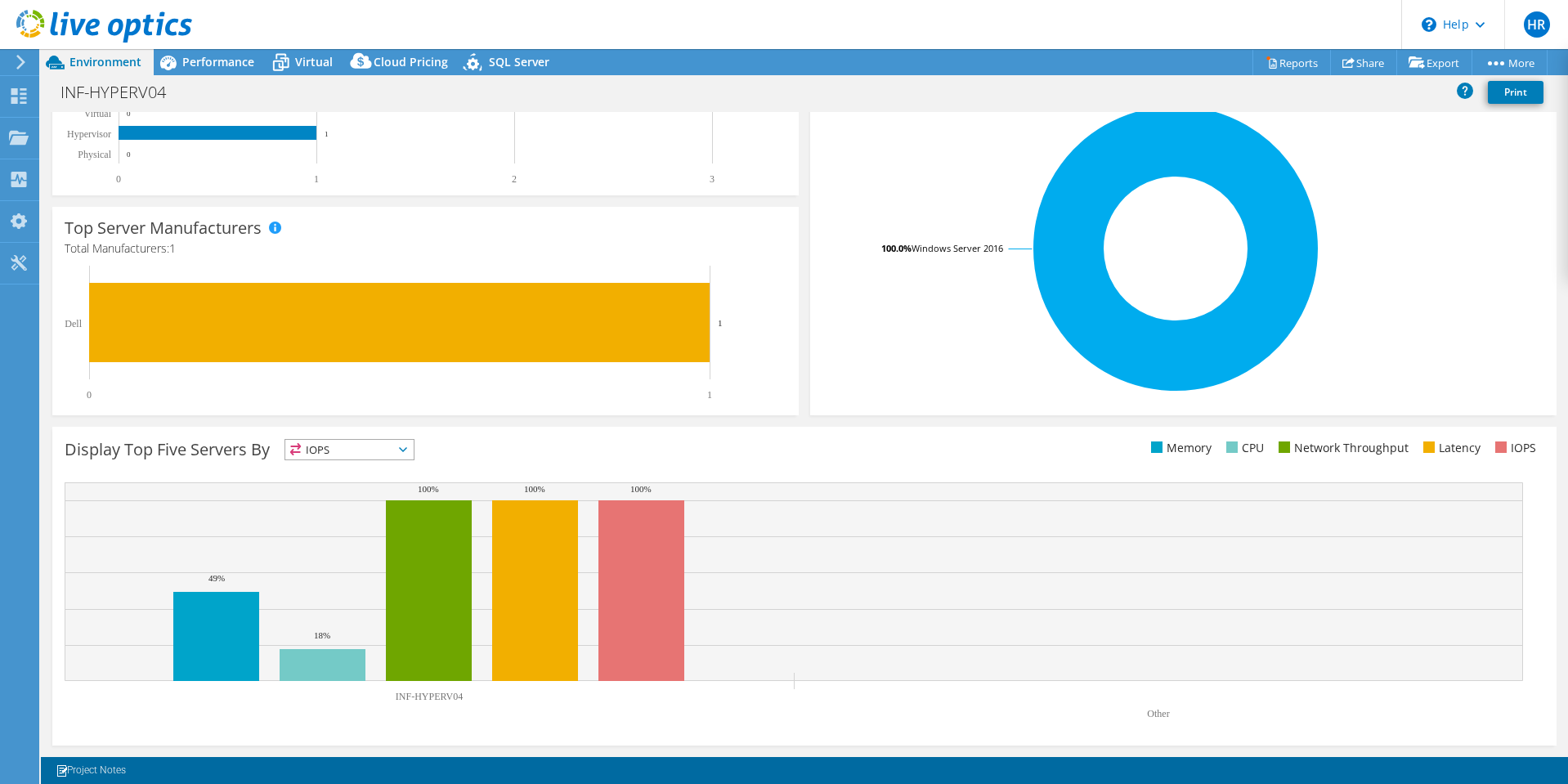
click at [407, 448] on icon at bounding box center [402, 450] width 8 height 5
click at [372, 490] on li "Memory" at bounding box center [349, 494] width 129 height 23
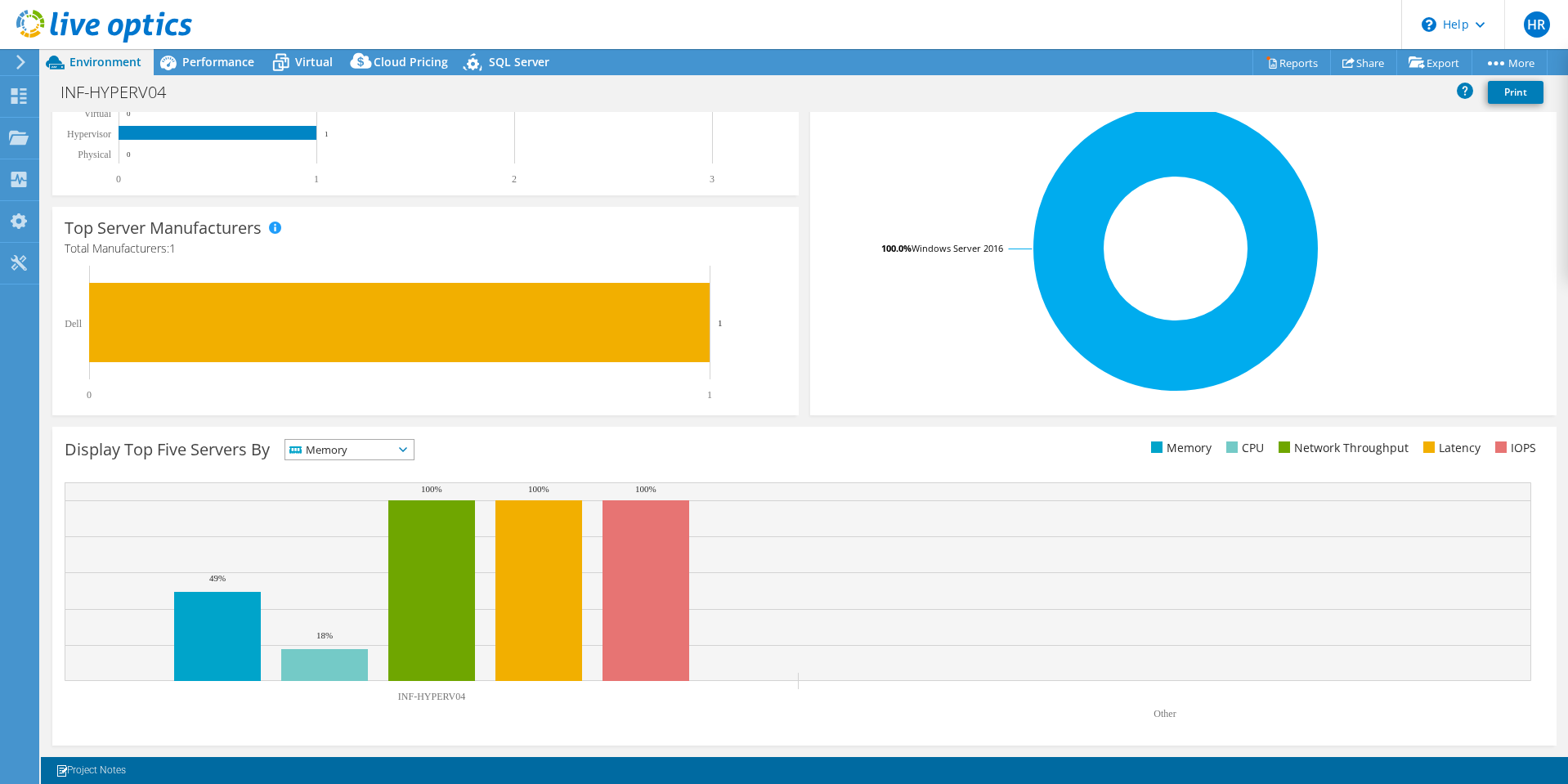
click at [1028, 699] on rect at bounding box center [797, 605] width 1467 height 245
drag, startPoint x: 765, startPoint y: 680, endPoint x: 755, endPoint y: 683, distance: 10.4
click at [755, 683] on icon "INF-HYPERV04 Other 49% 18% 100% 100% 100%" at bounding box center [797, 605] width 1467 height 245
click at [653, 698] on rect at bounding box center [797, 605] width 1467 height 245
click at [414, 445] on span "Memory" at bounding box center [349, 450] width 129 height 19
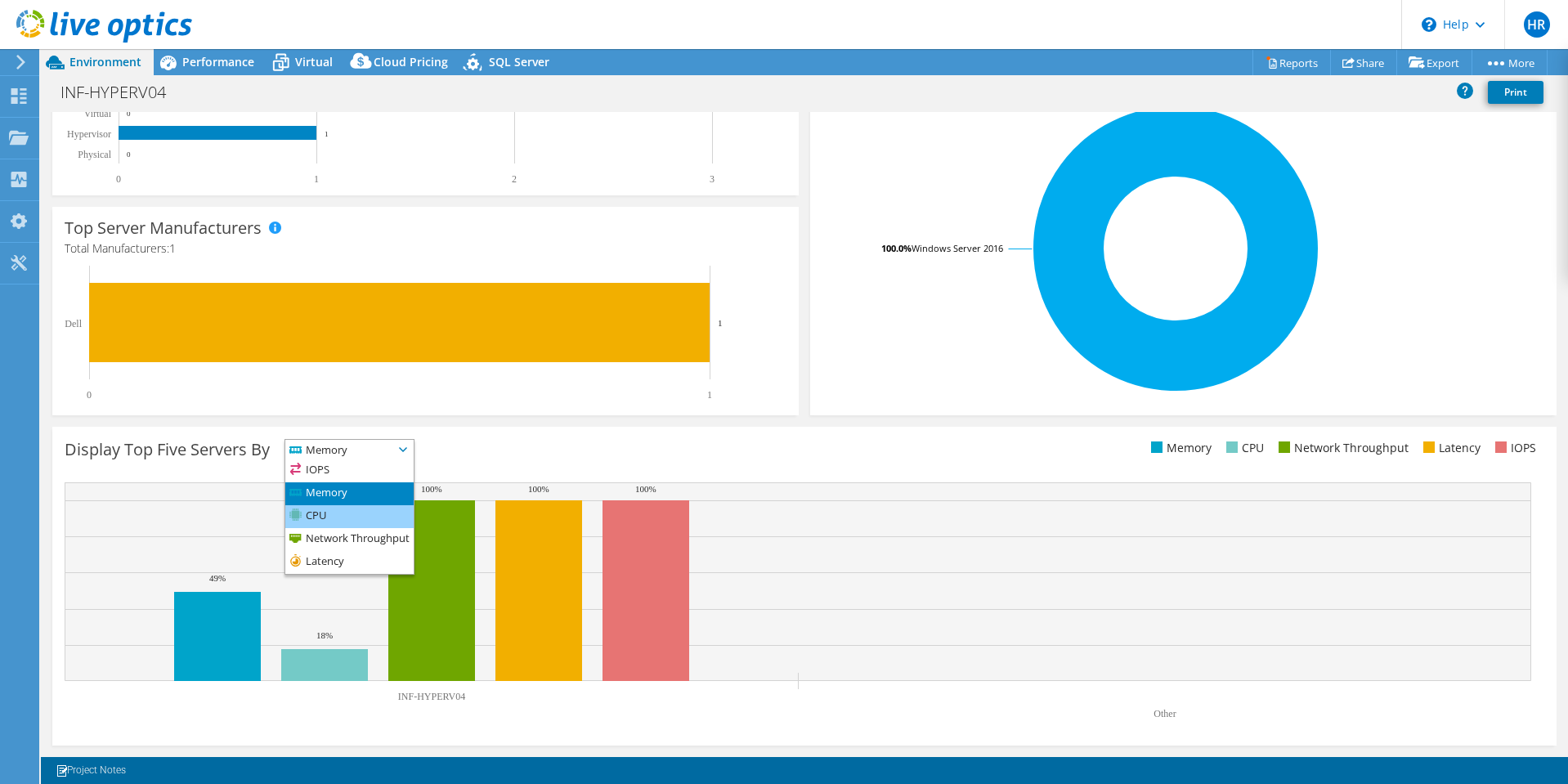
click at [393, 510] on li "CPU" at bounding box center [349, 517] width 129 height 23
click at [407, 452] on icon at bounding box center [402, 450] width 8 height 5
click at [372, 551] on li "Latency" at bounding box center [349, 563] width 129 height 23
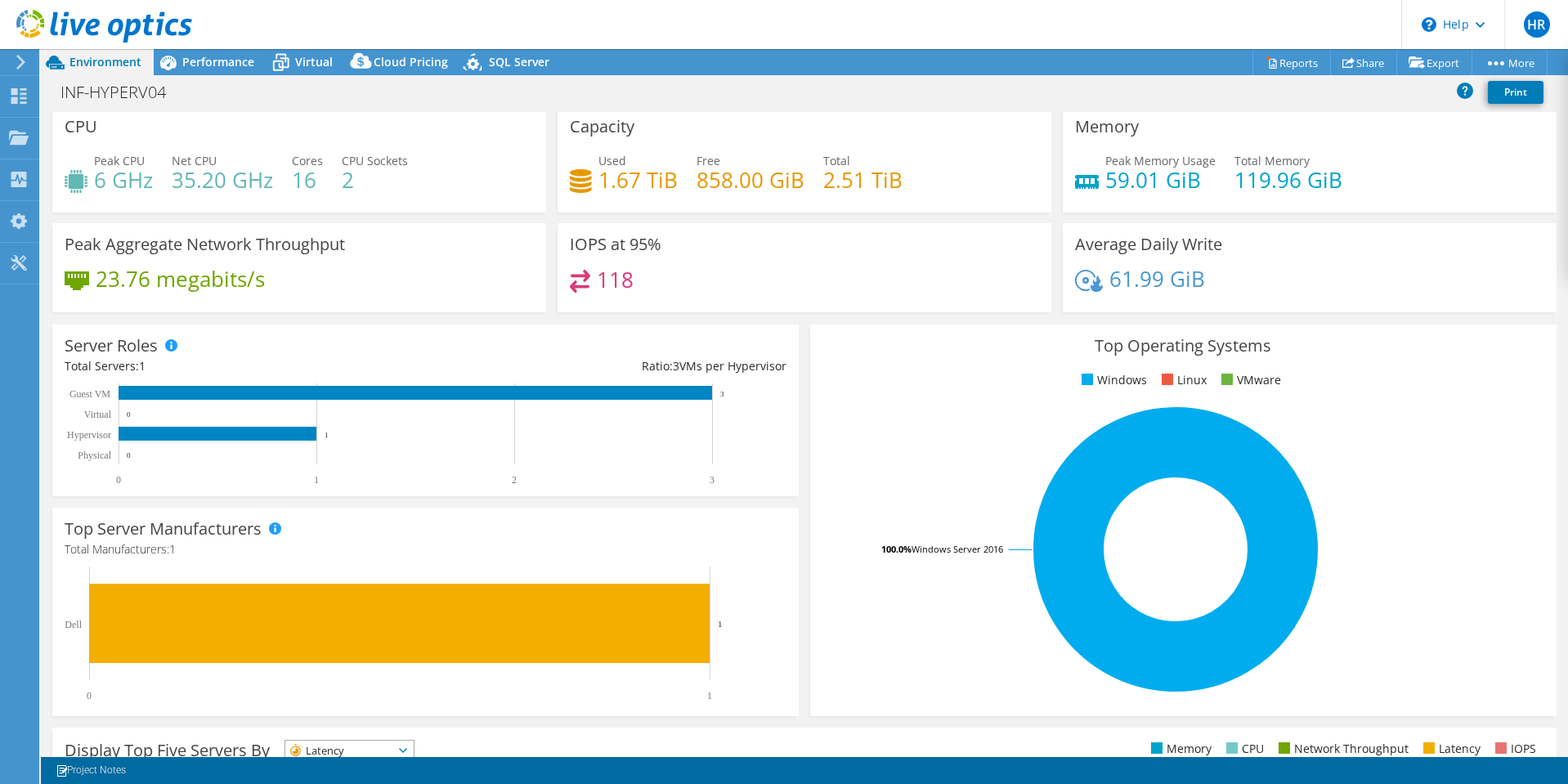
scroll to position [0, 0]
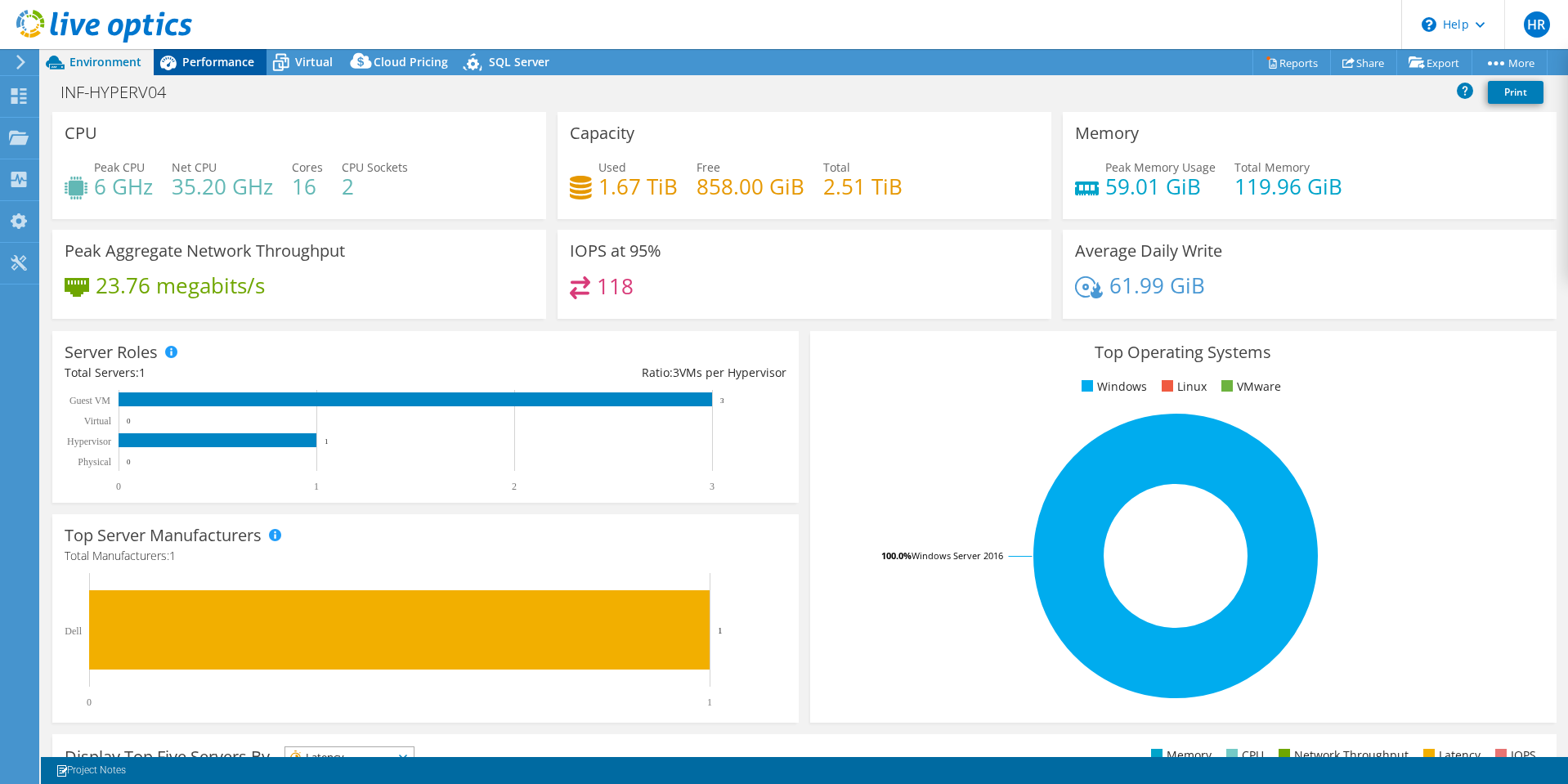
click at [218, 63] on span "Performance" at bounding box center [219, 62] width 72 height 16
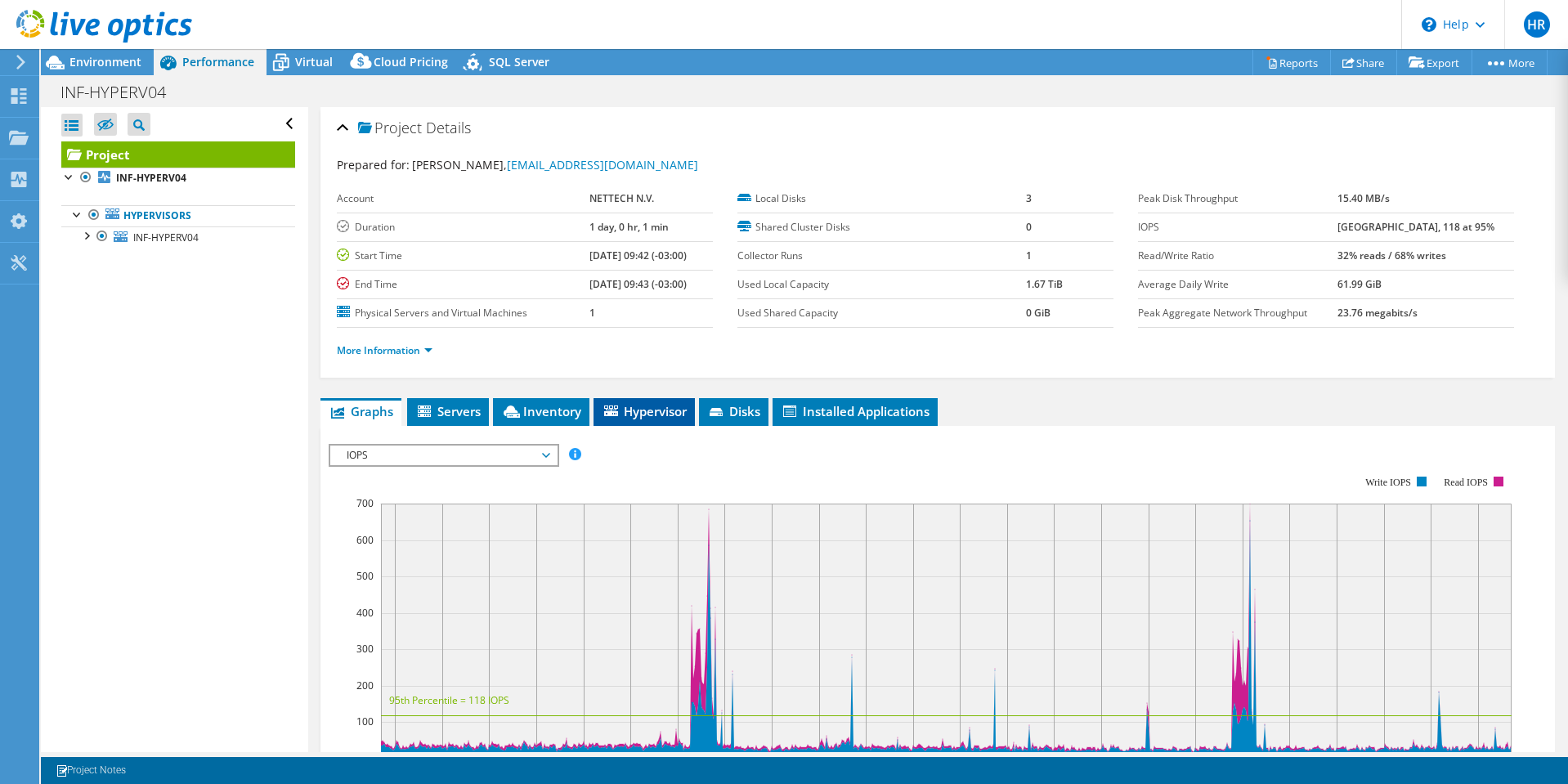
click at [661, 410] on span "Hypervisor" at bounding box center [644, 411] width 85 height 17
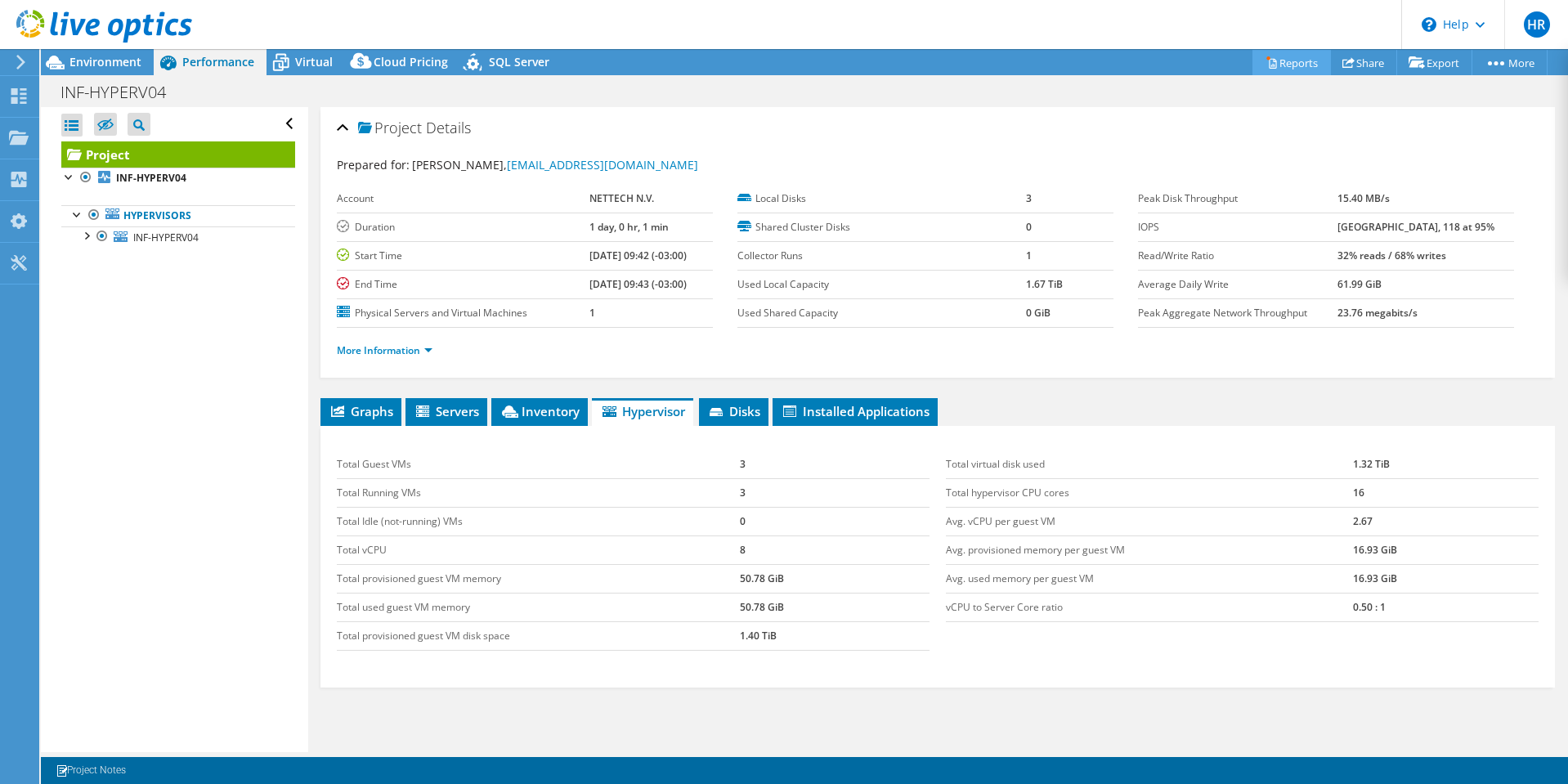
click at [1300, 59] on link "Reports" at bounding box center [1291, 63] width 78 height 26
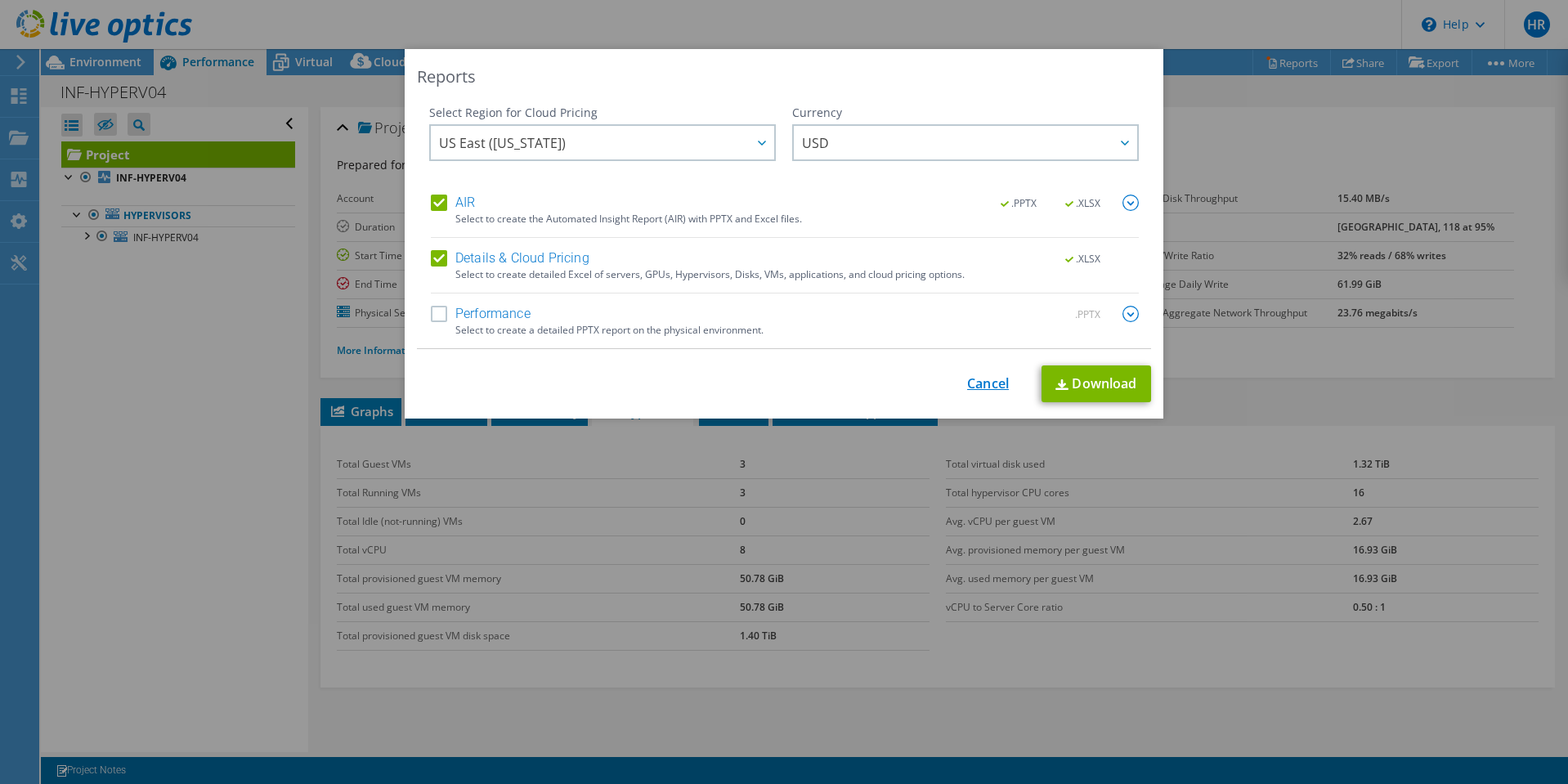
click at [975, 378] on link "Cancel" at bounding box center [987, 384] width 41 height 16
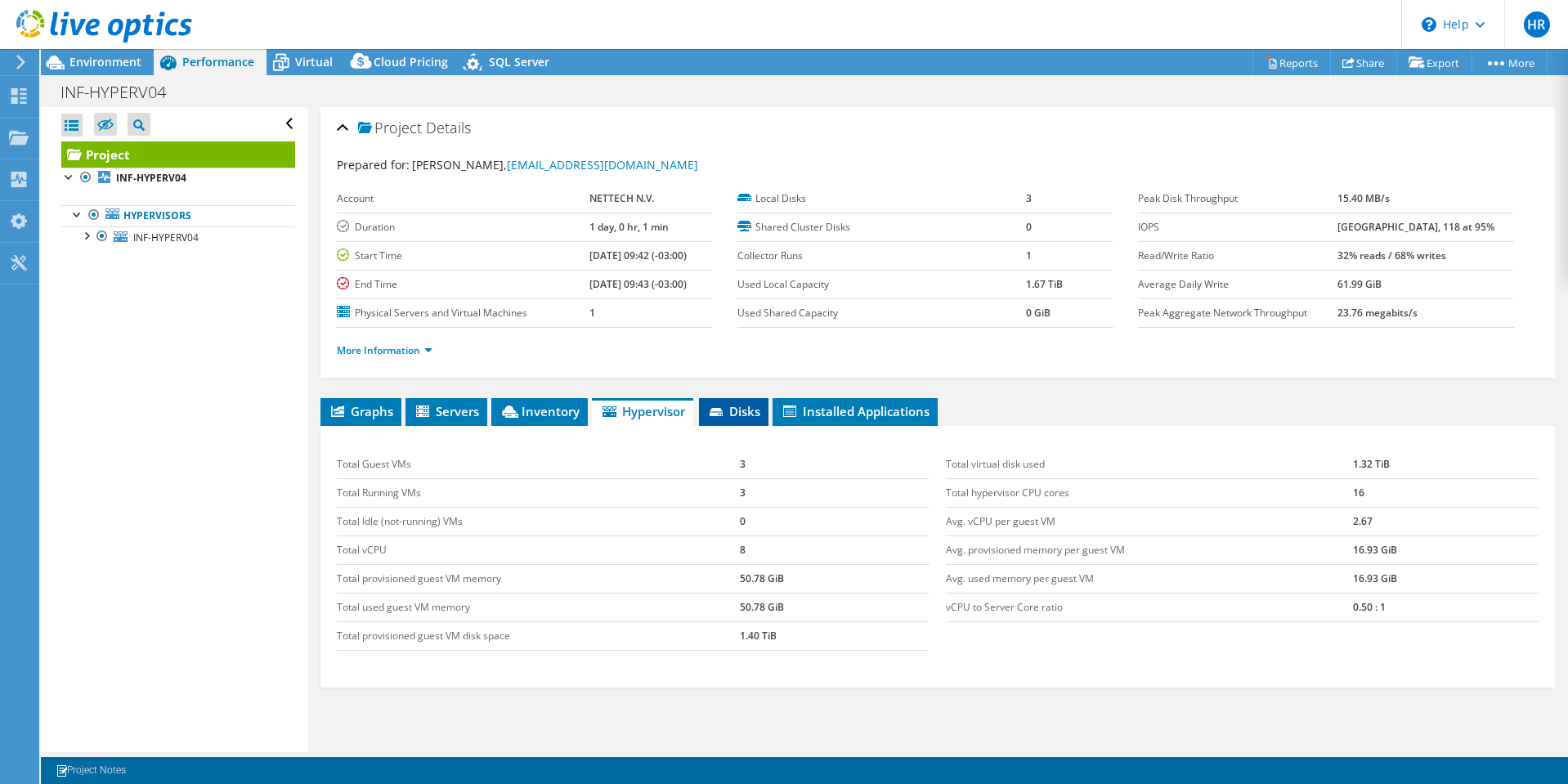
click at [733, 410] on span "Disks" at bounding box center [734, 411] width 53 height 17
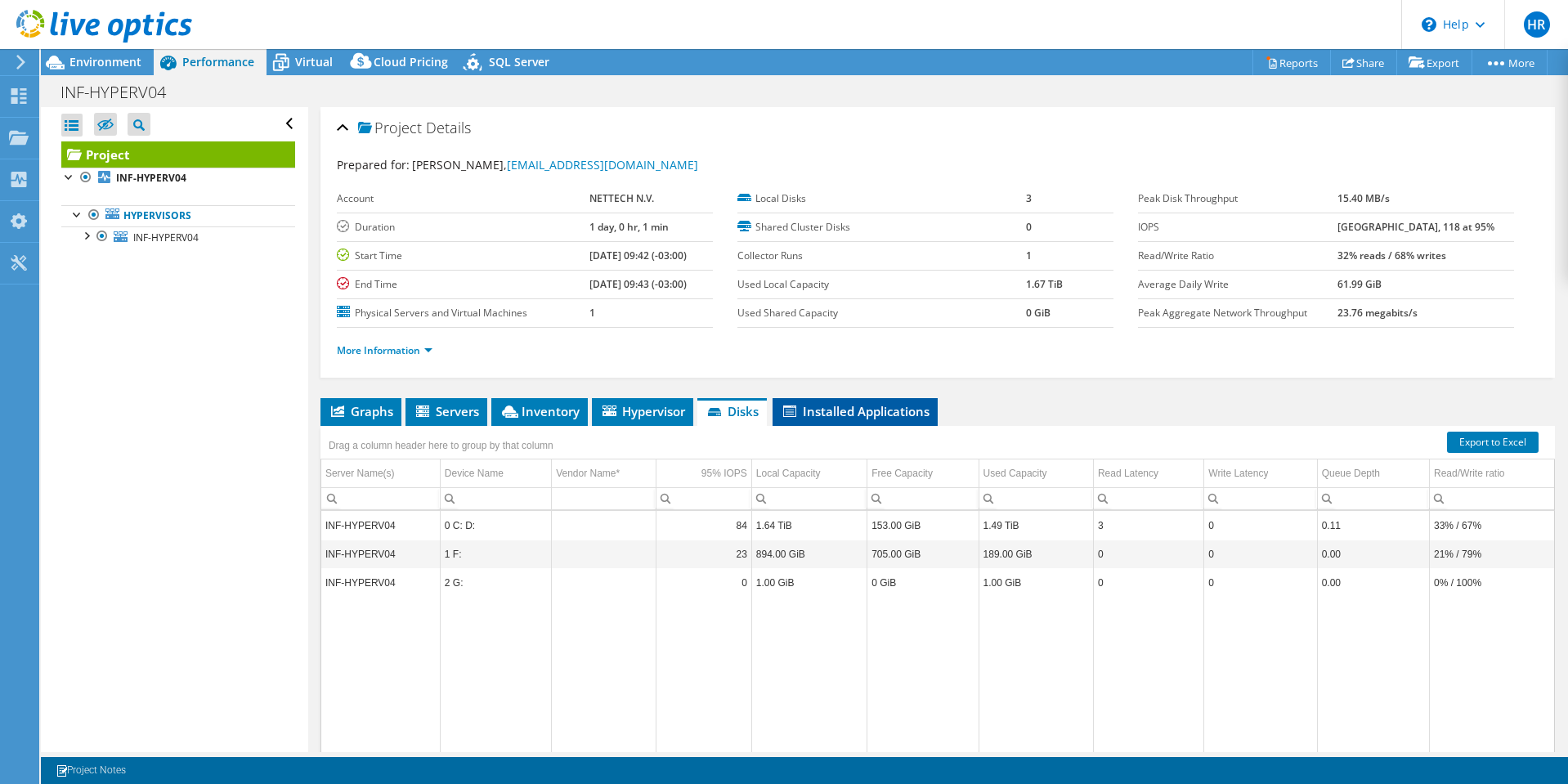
click at [819, 406] on span "Installed Applications" at bounding box center [855, 411] width 149 height 17
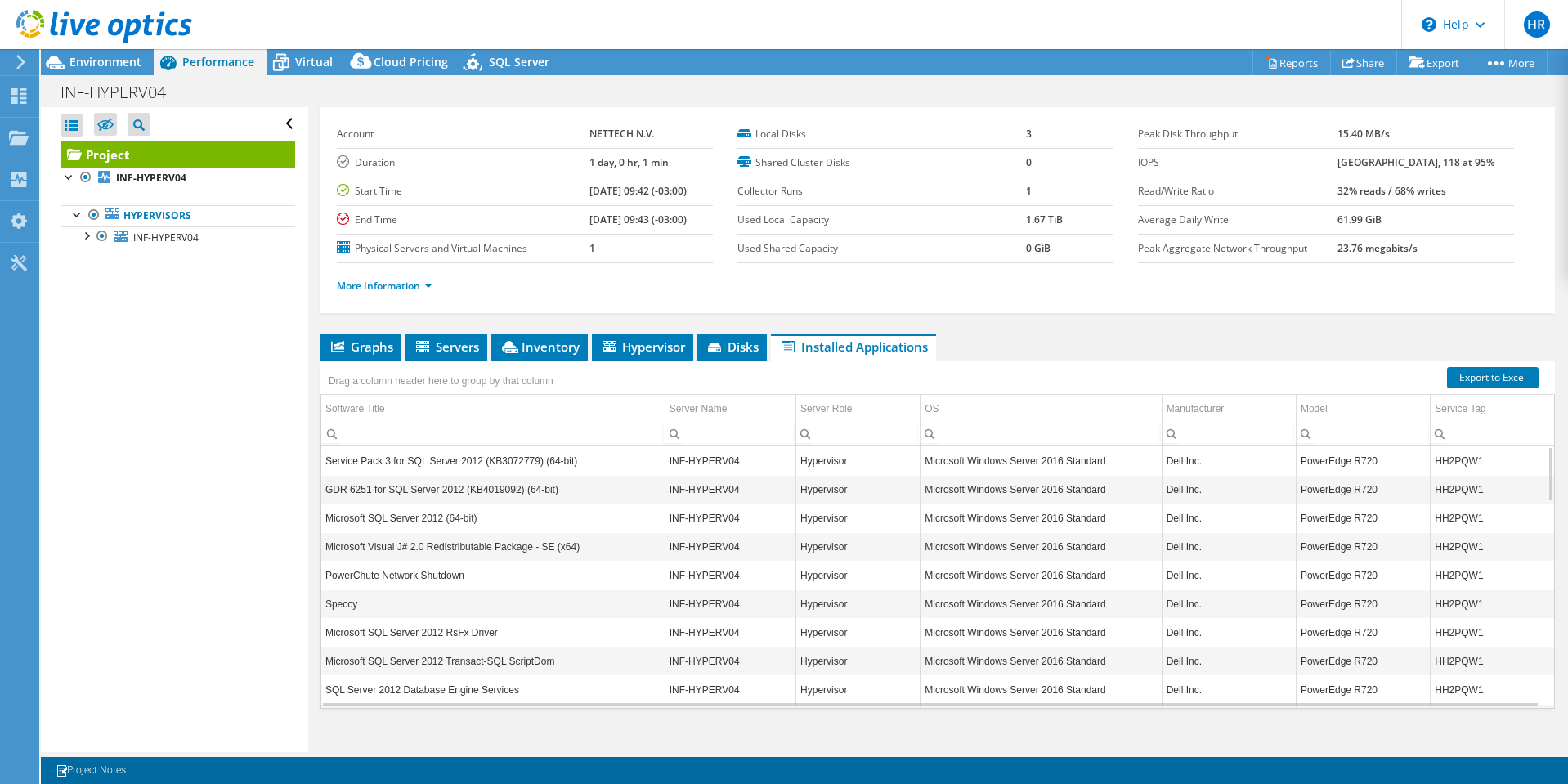
scroll to position [67, 0]
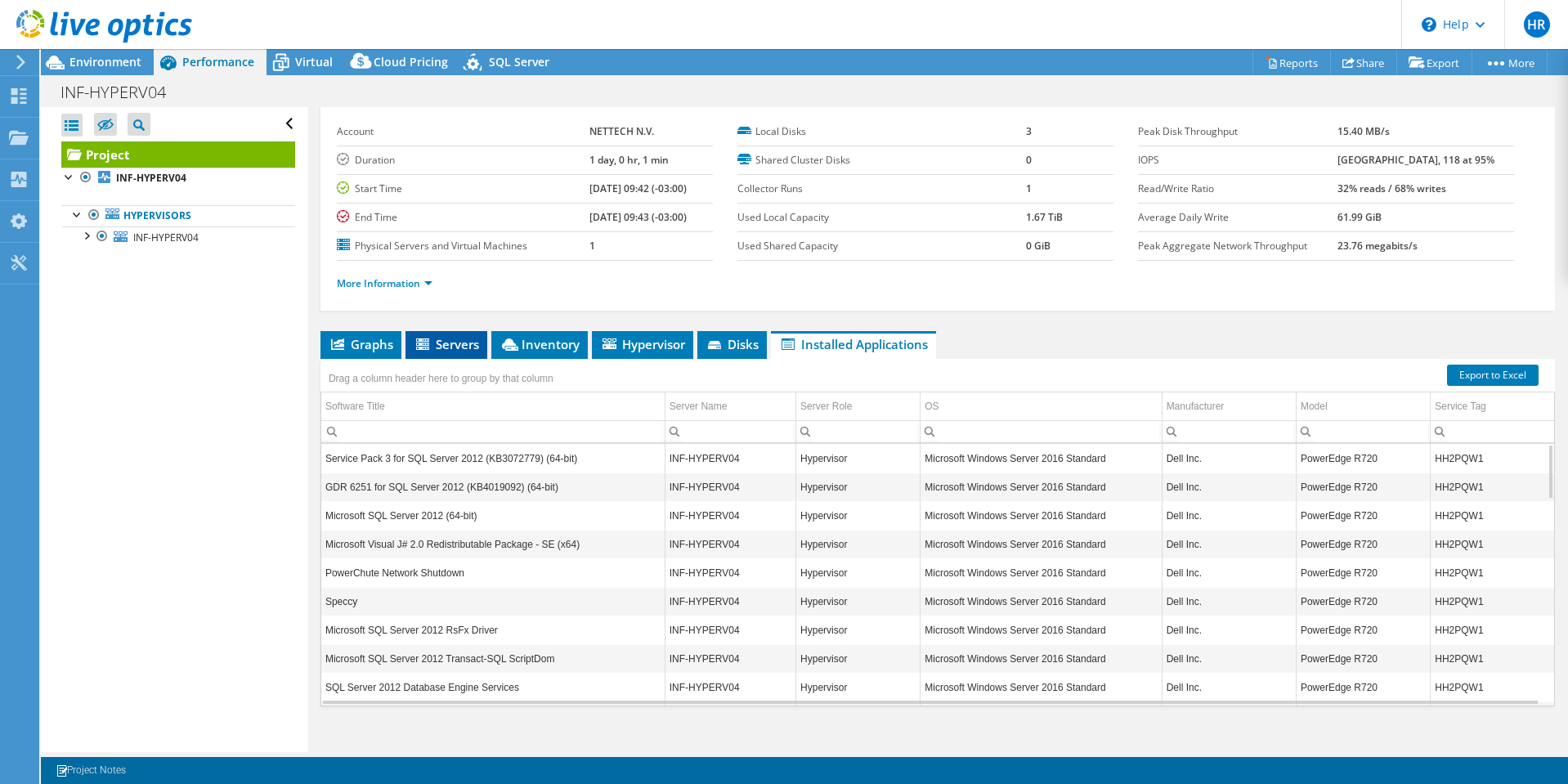
click at [449, 343] on span "Servers" at bounding box center [446, 344] width 65 height 17
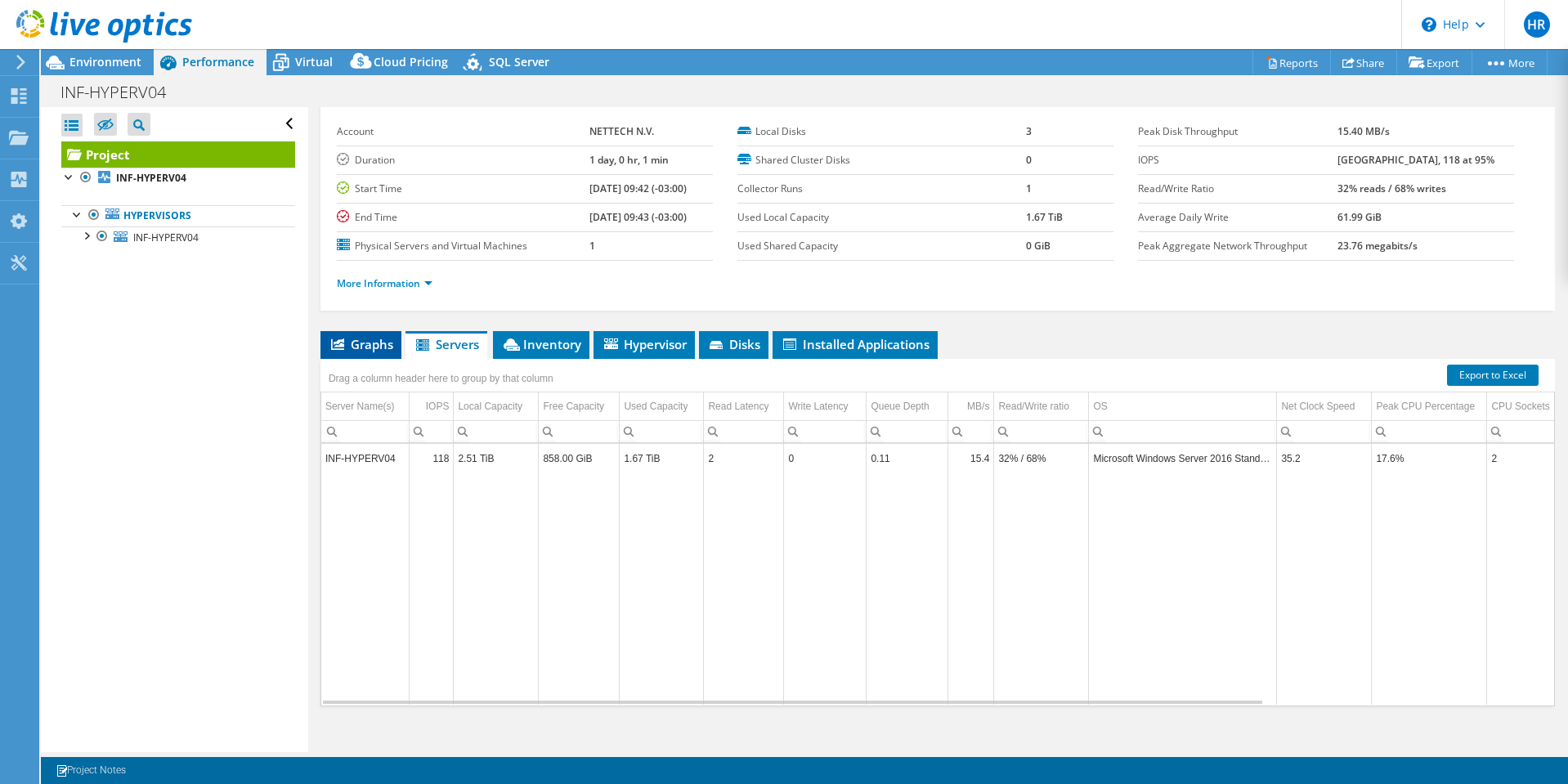
click at [378, 349] on span "Graphs" at bounding box center [361, 344] width 64 height 17
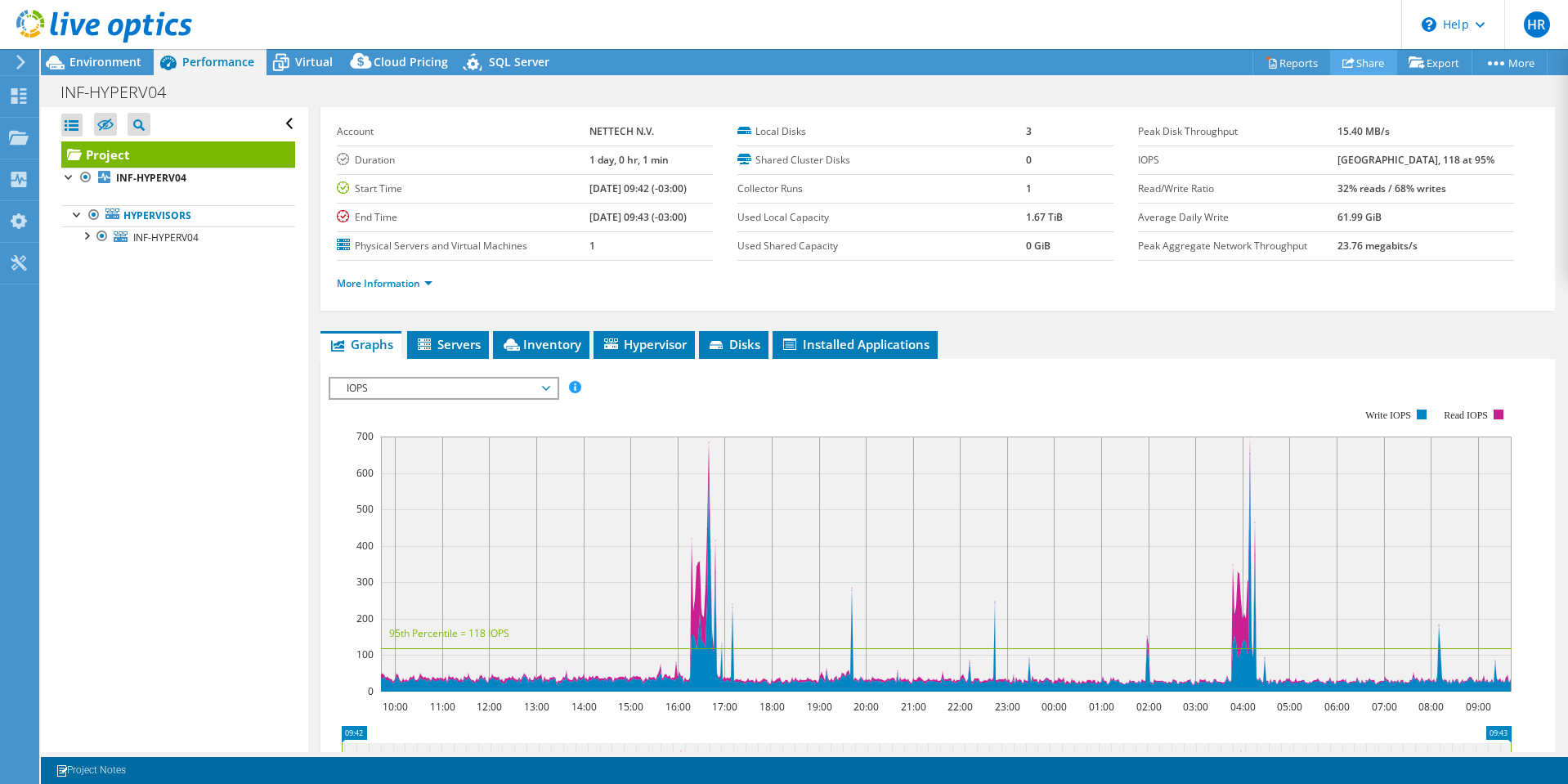
click at [1358, 63] on link "Share" at bounding box center [1363, 63] width 67 height 26
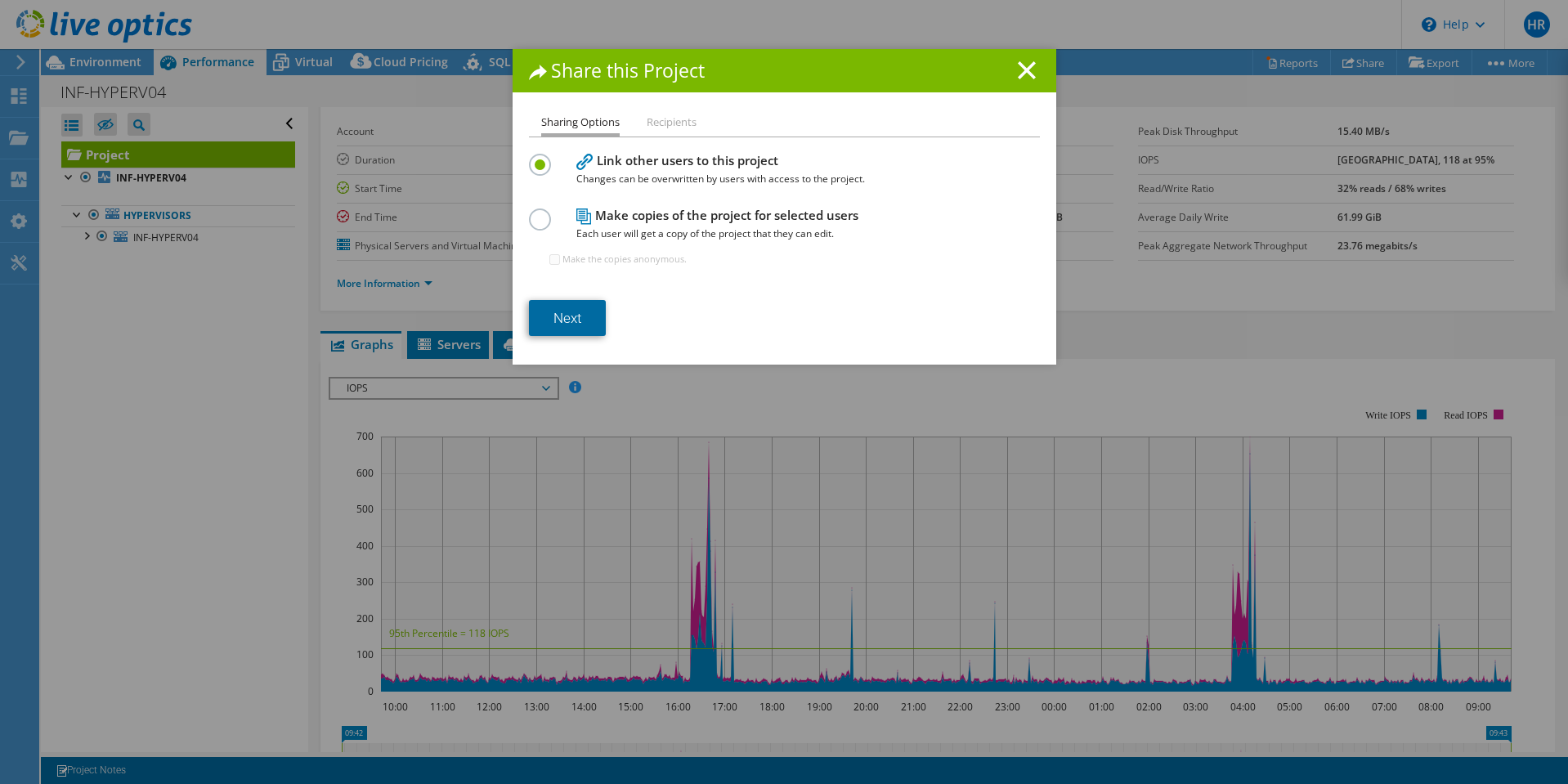
click at [553, 314] on link "Next" at bounding box center [567, 317] width 77 height 36
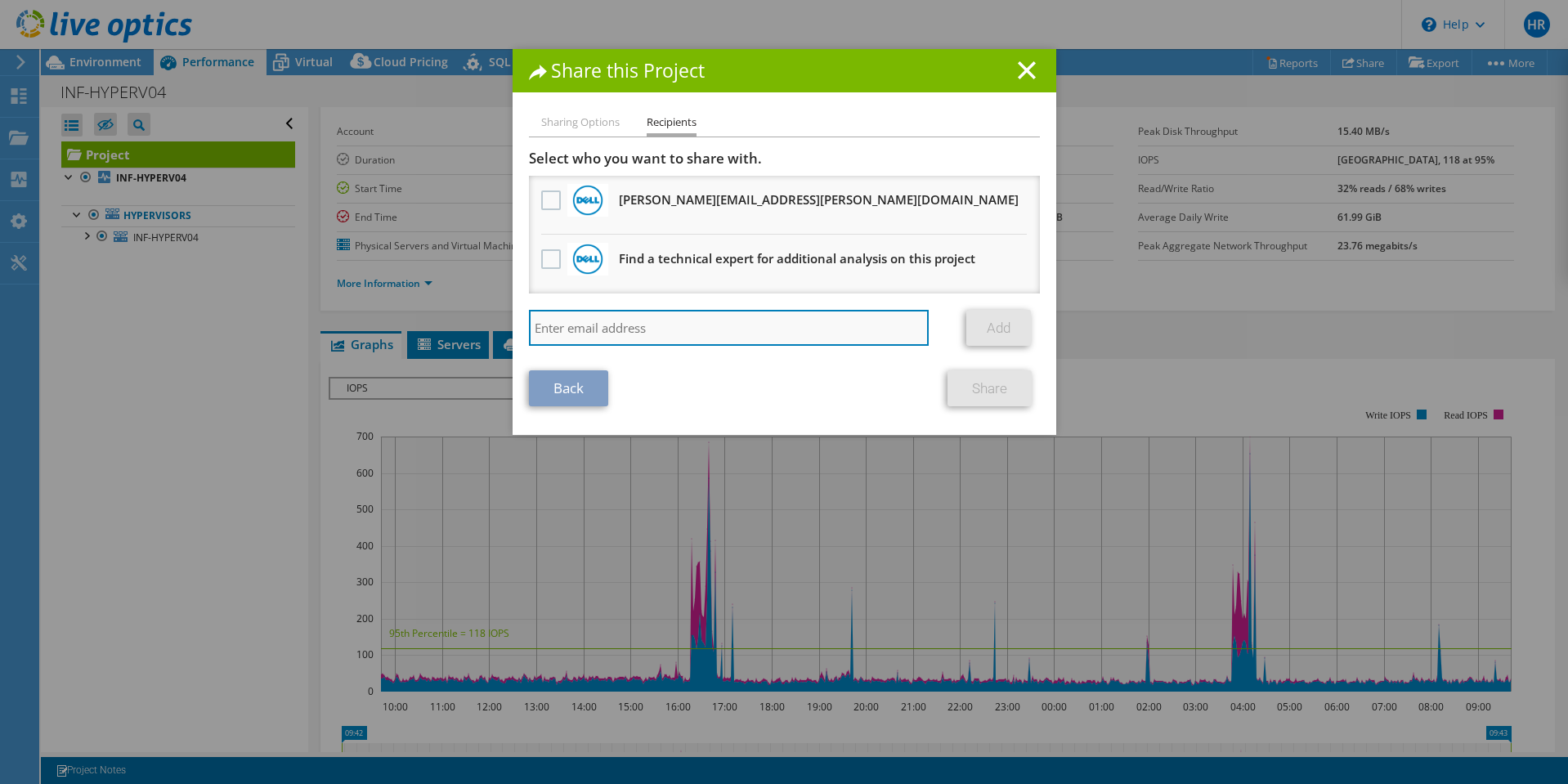
click at [564, 325] on input "search" at bounding box center [729, 327] width 400 height 36
type input "[EMAIL_ADDRESS][DOMAIN_NAME]"
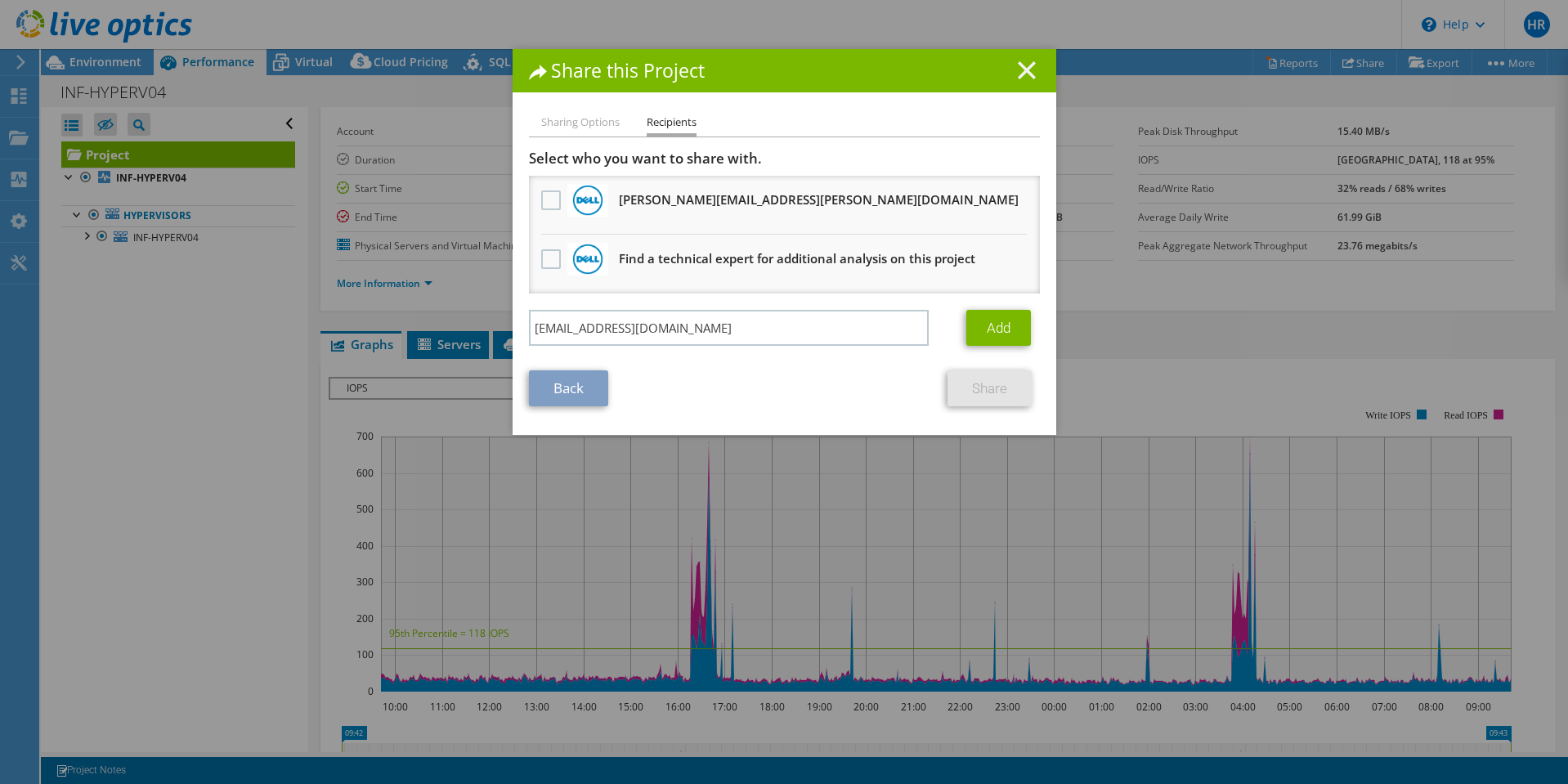
click at [1024, 62] on icon at bounding box center [1027, 71] width 18 height 18
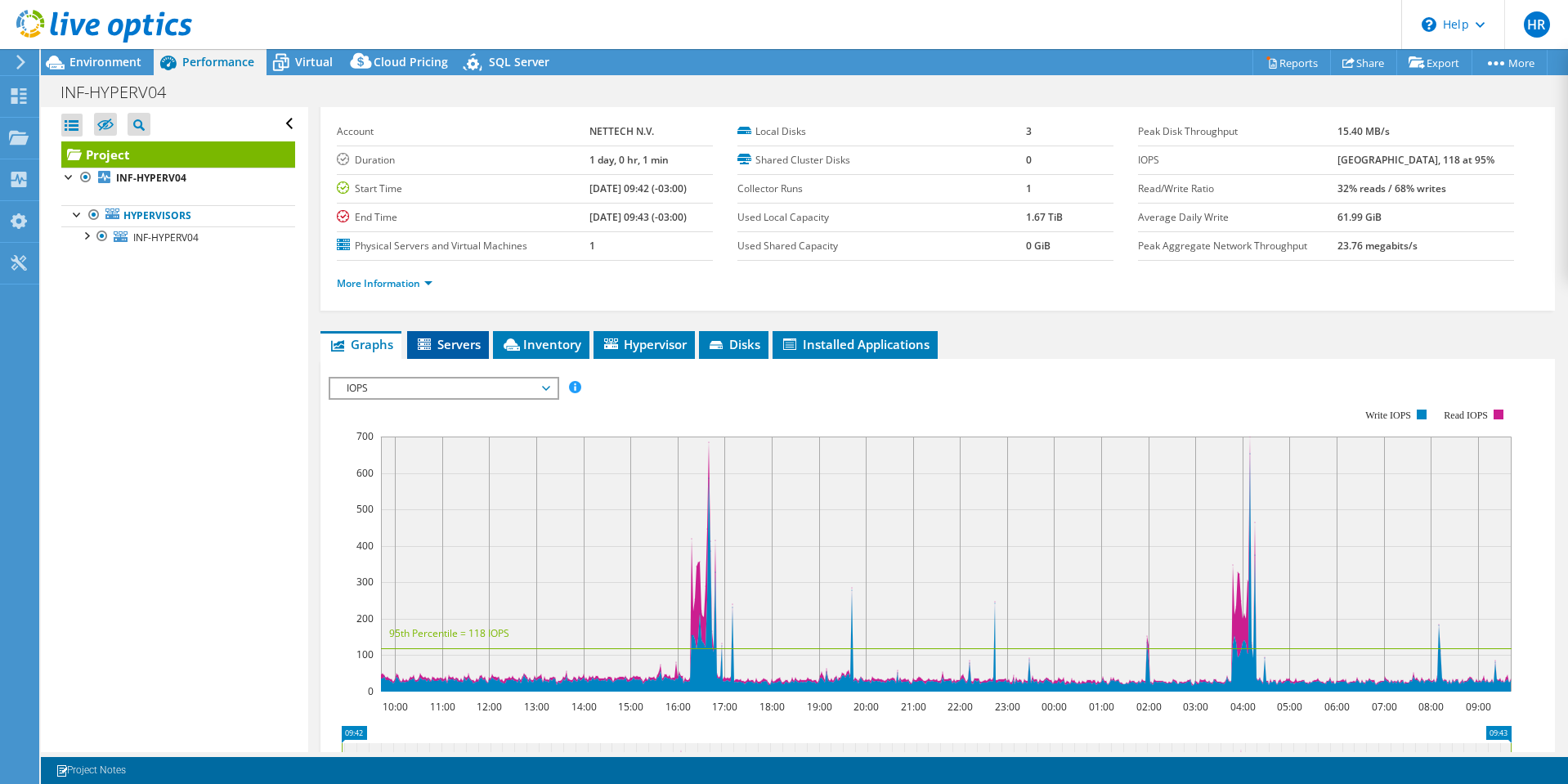
click at [446, 346] on span "Servers" at bounding box center [448, 344] width 65 height 17
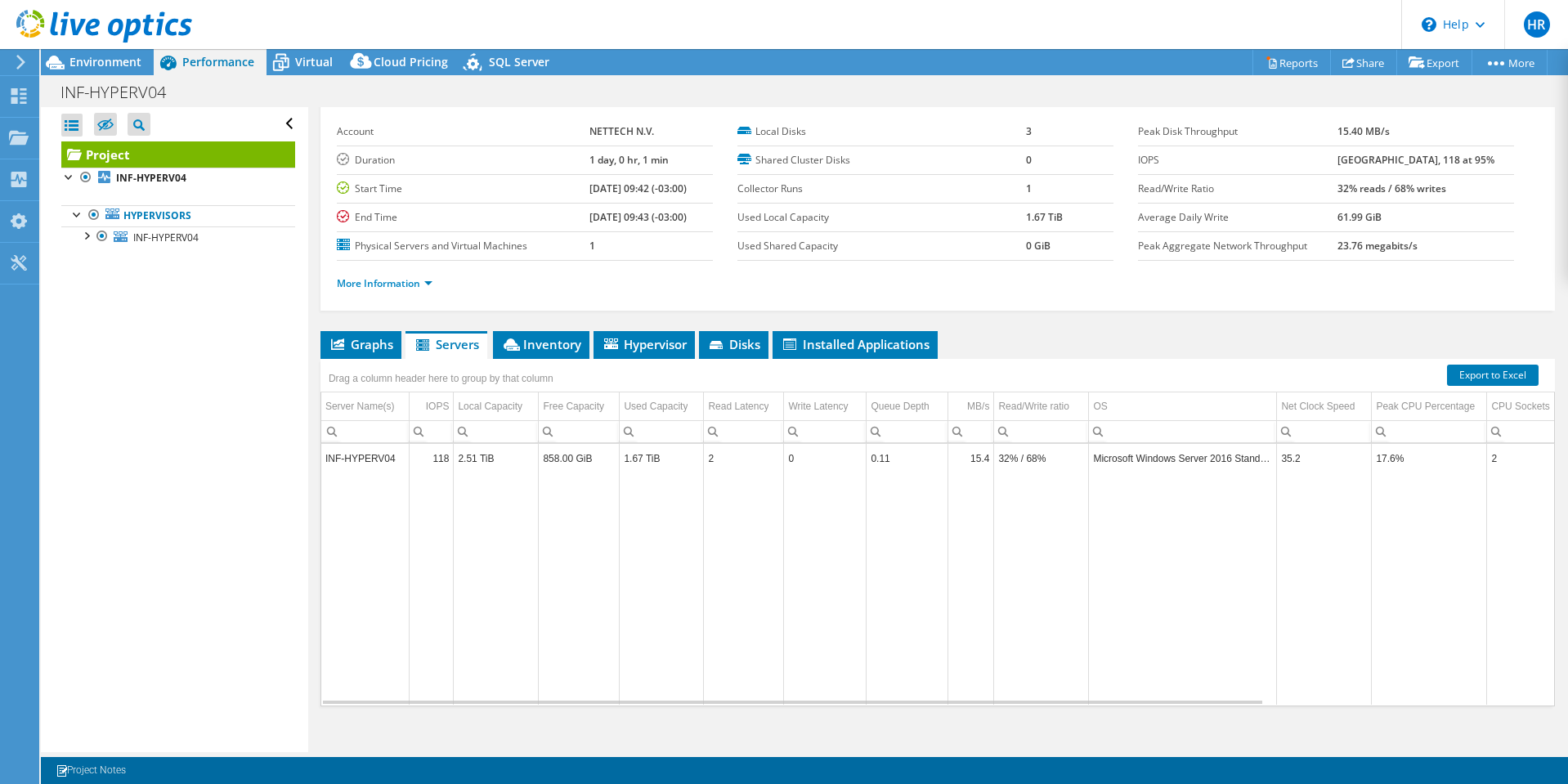
click at [375, 456] on td "INF-HYPERV04" at bounding box center [365, 458] width 88 height 28
click at [359, 345] on span "Graphs" at bounding box center [361, 344] width 64 height 17
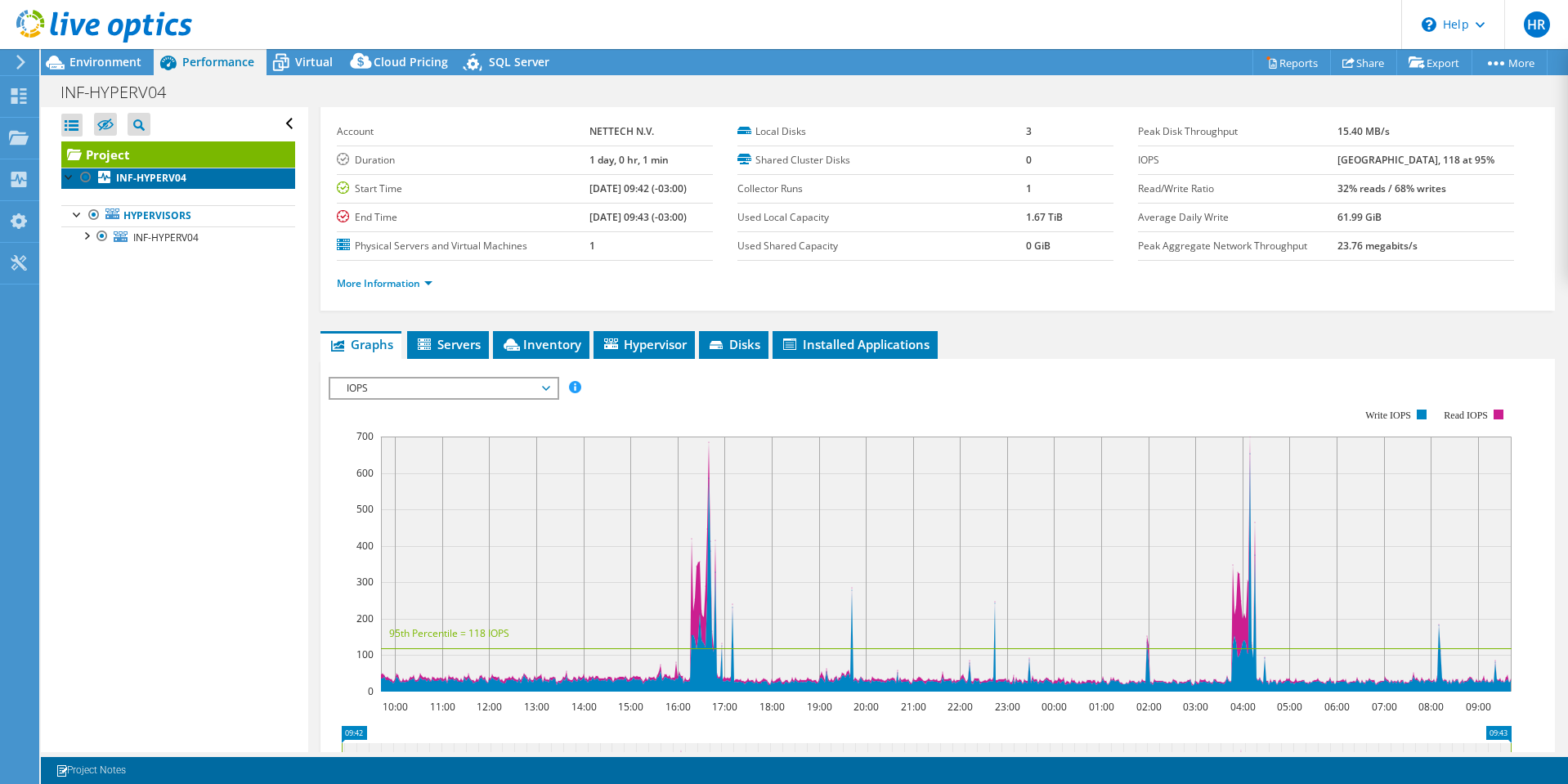
click at [149, 180] on b "INF-HYPERV04" at bounding box center [152, 178] width 71 height 14
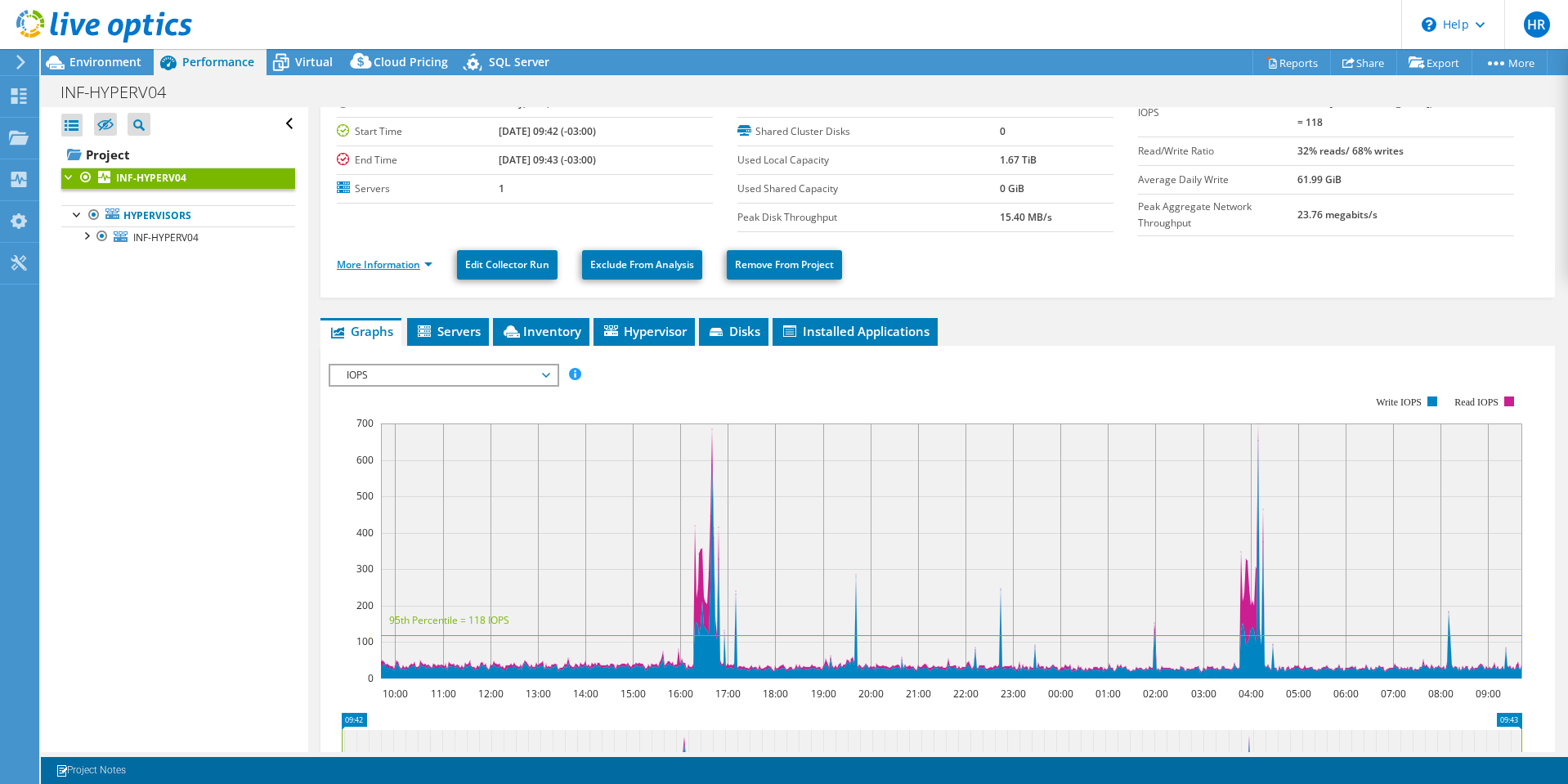
click at [428, 262] on link "More Information" at bounding box center [385, 265] width 95 height 14
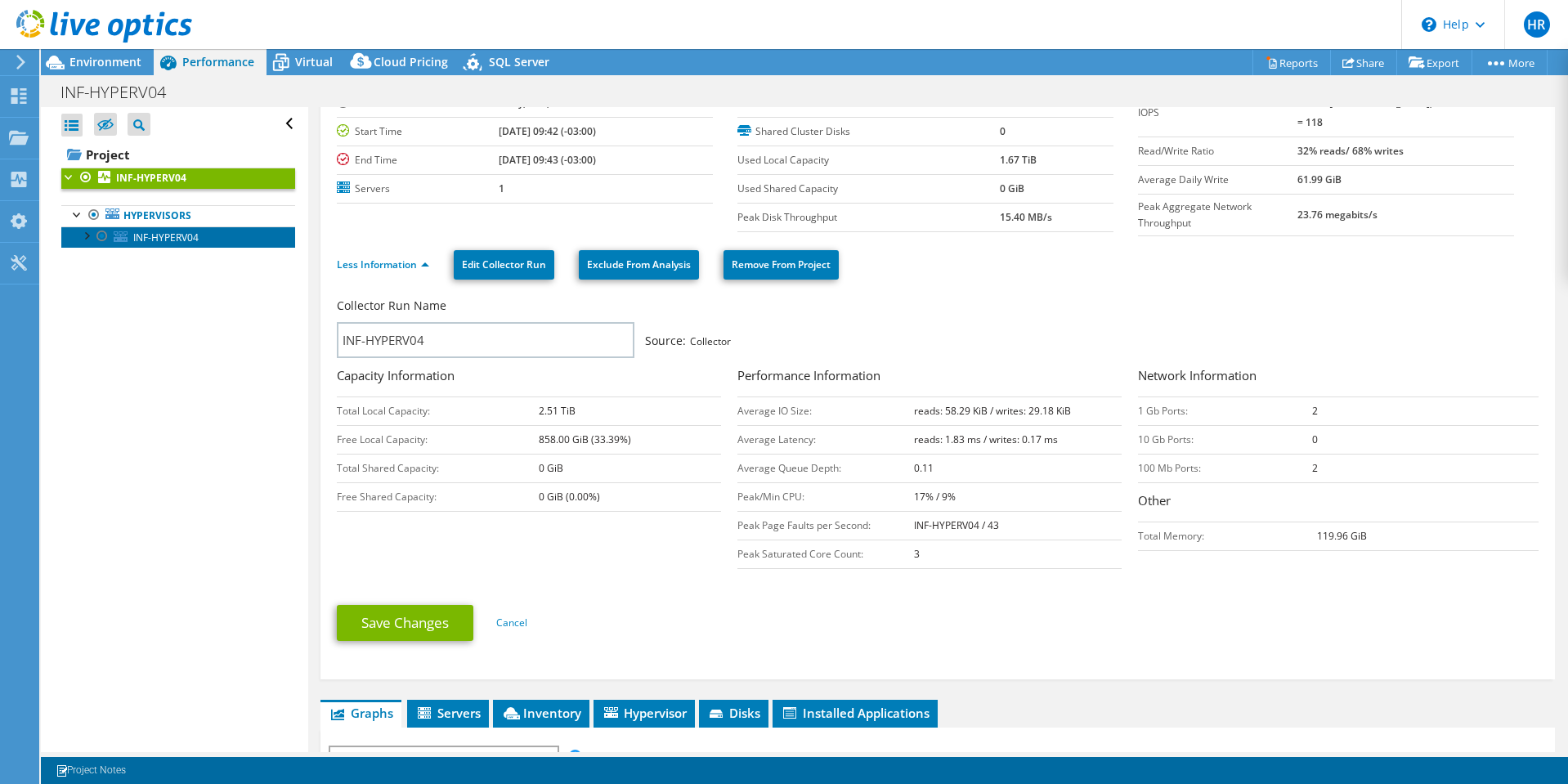
click at [164, 236] on span "INF-HYPERV04" at bounding box center [166, 237] width 65 height 14
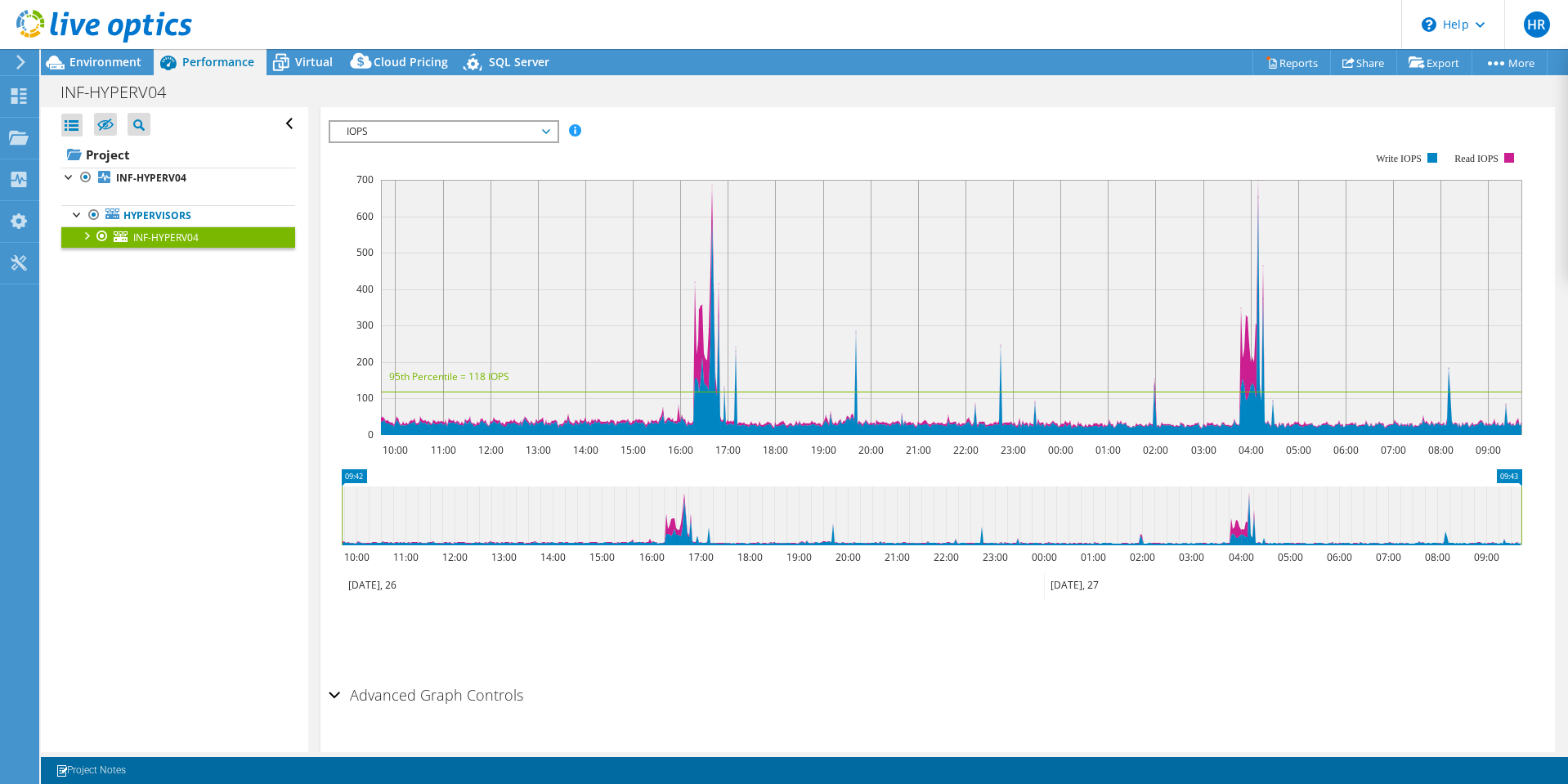
scroll to position [317, 0]
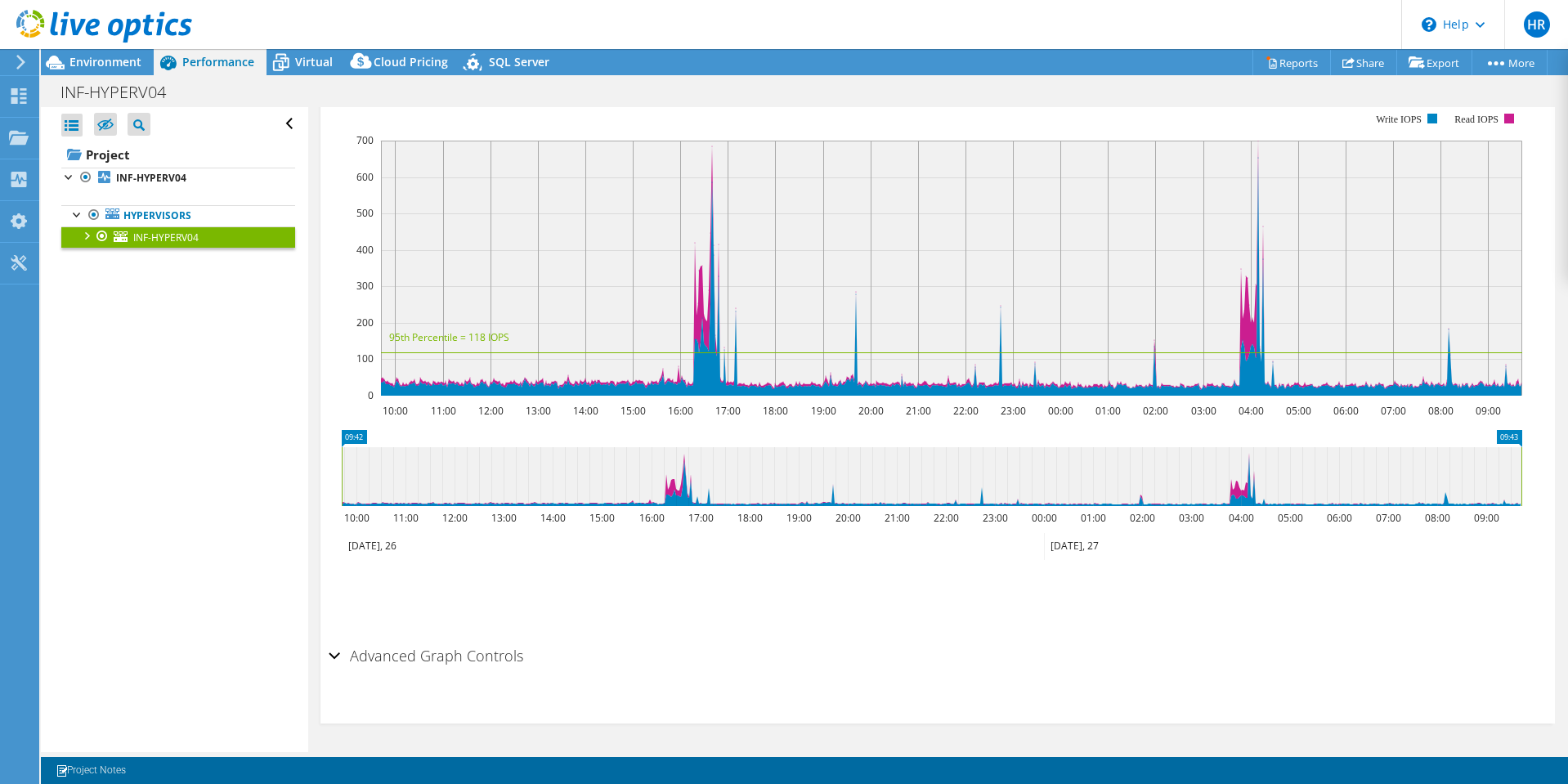
click at [338, 657] on div "Advanced Graph Controls" at bounding box center [937, 657] width 1218 height 35
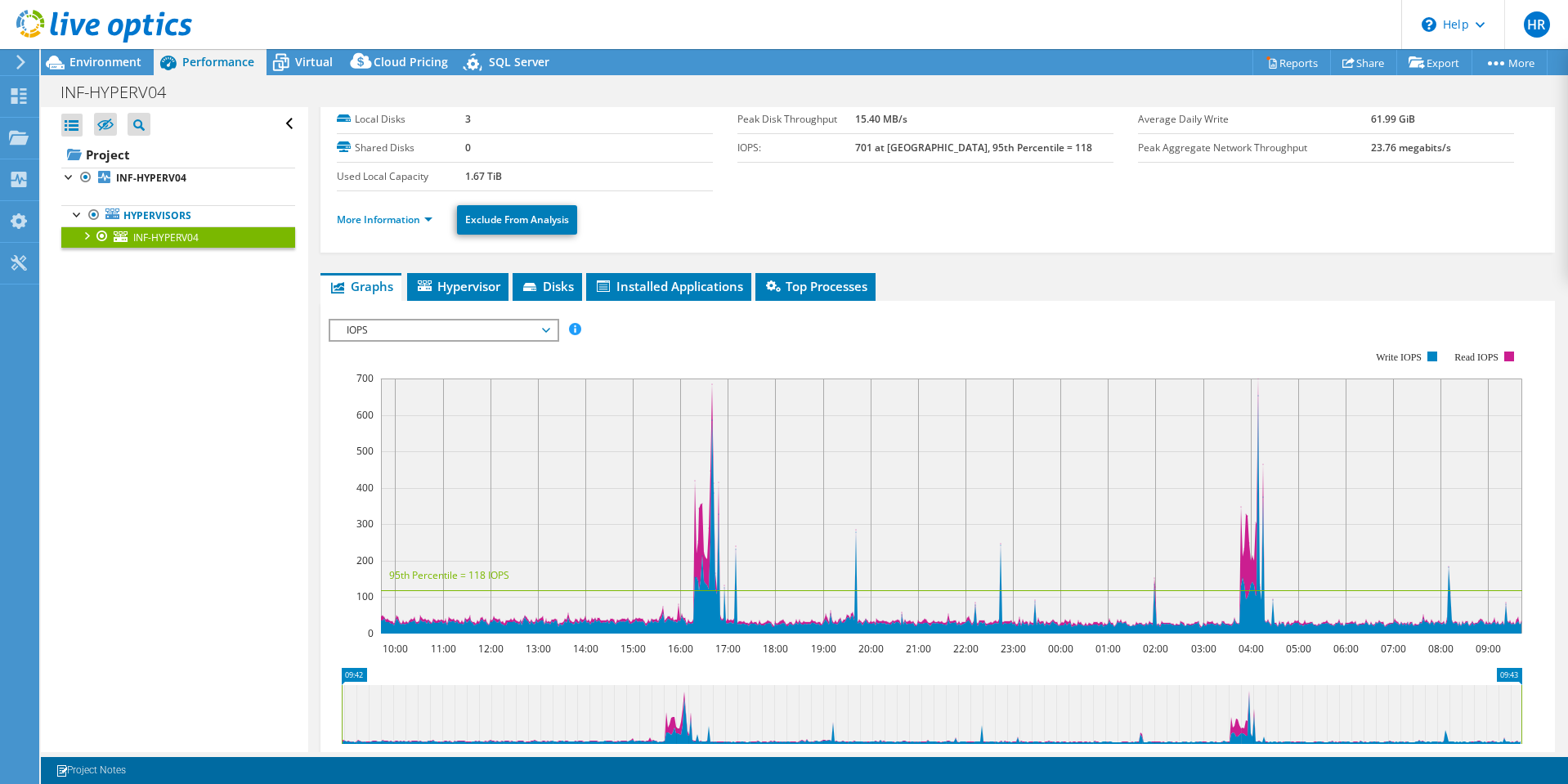
scroll to position [0, 0]
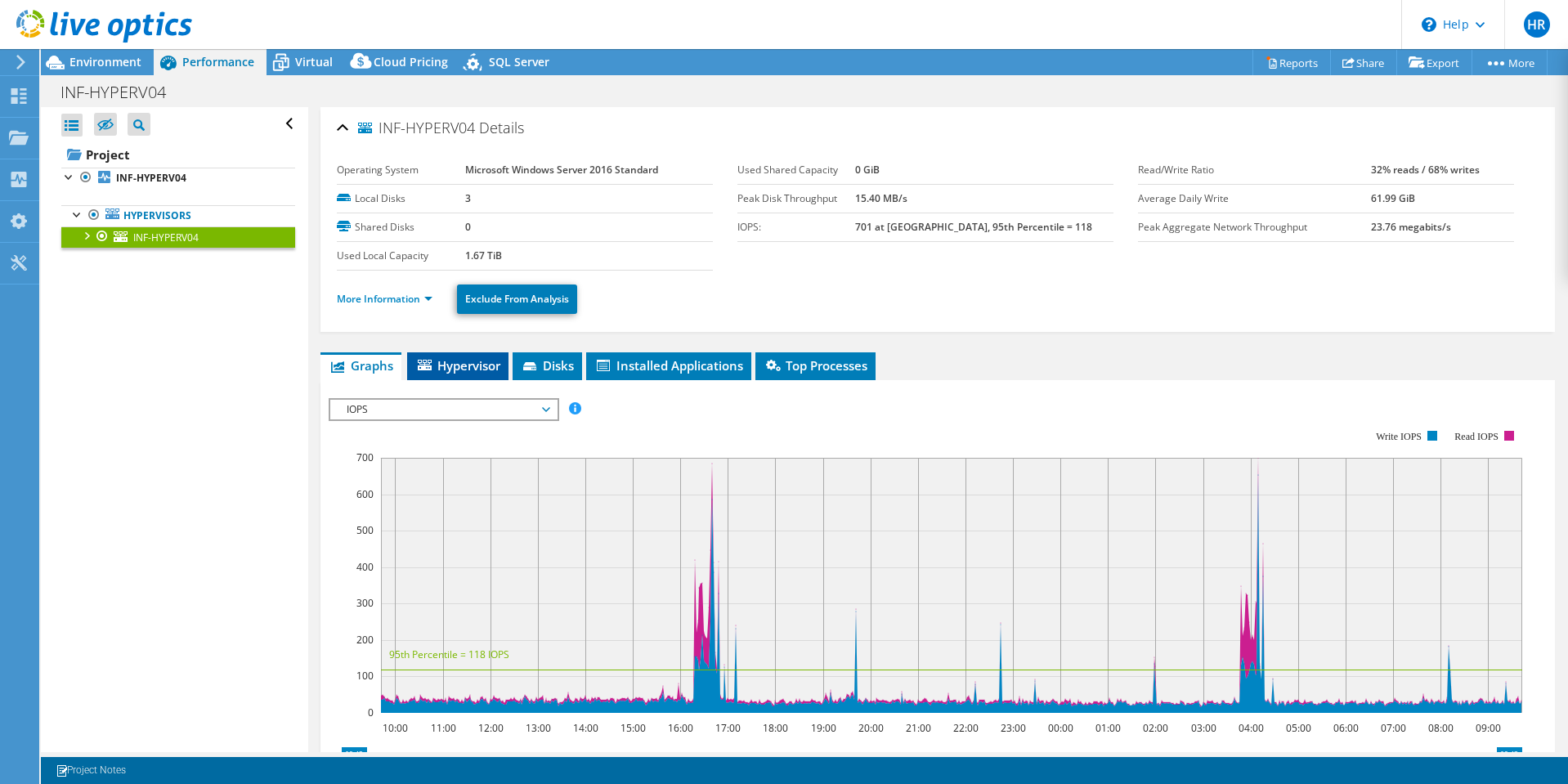
click at [475, 364] on span "Hypervisor" at bounding box center [458, 365] width 85 height 17
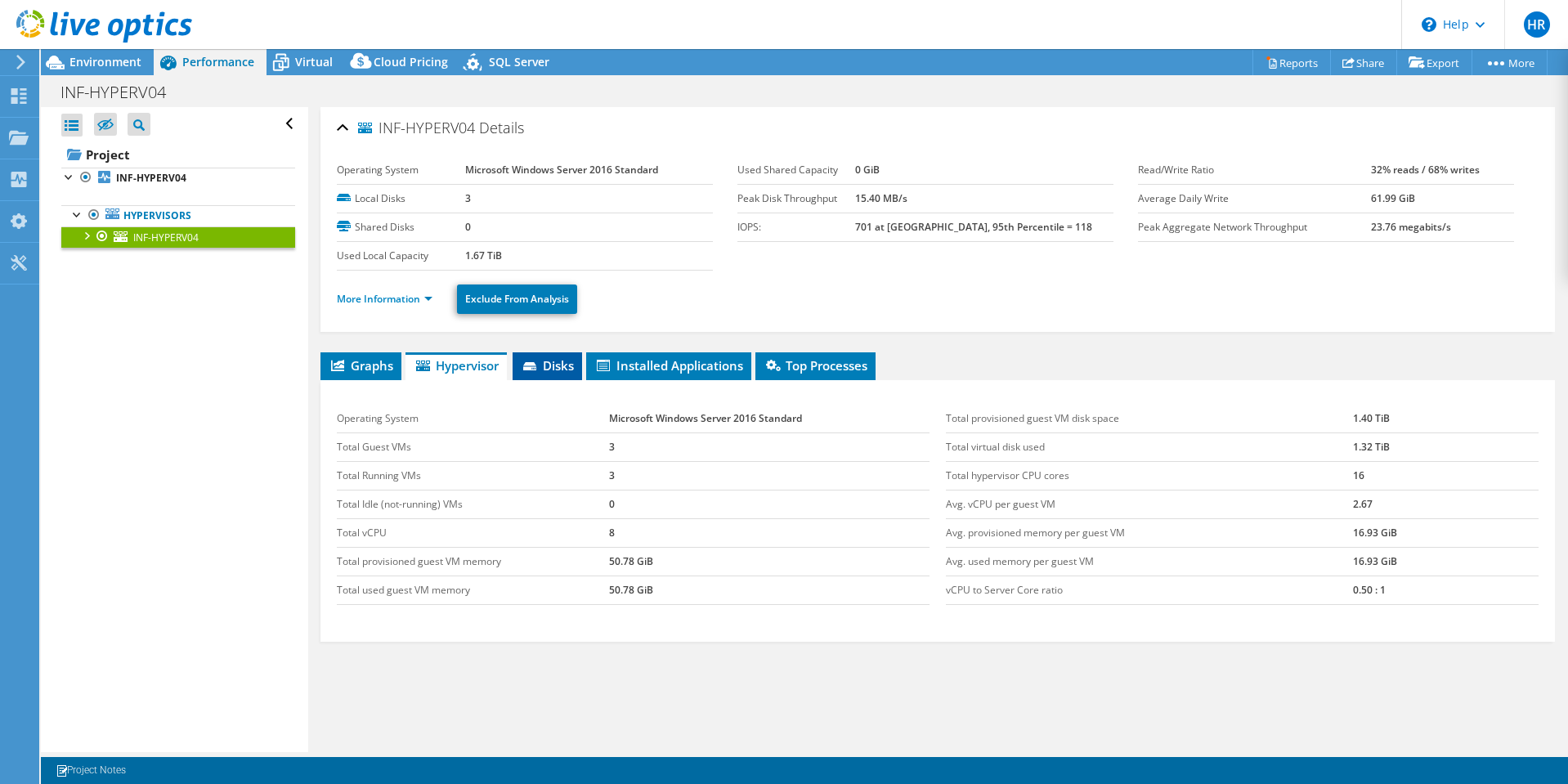
click at [552, 367] on span "Disks" at bounding box center [547, 365] width 53 height 17
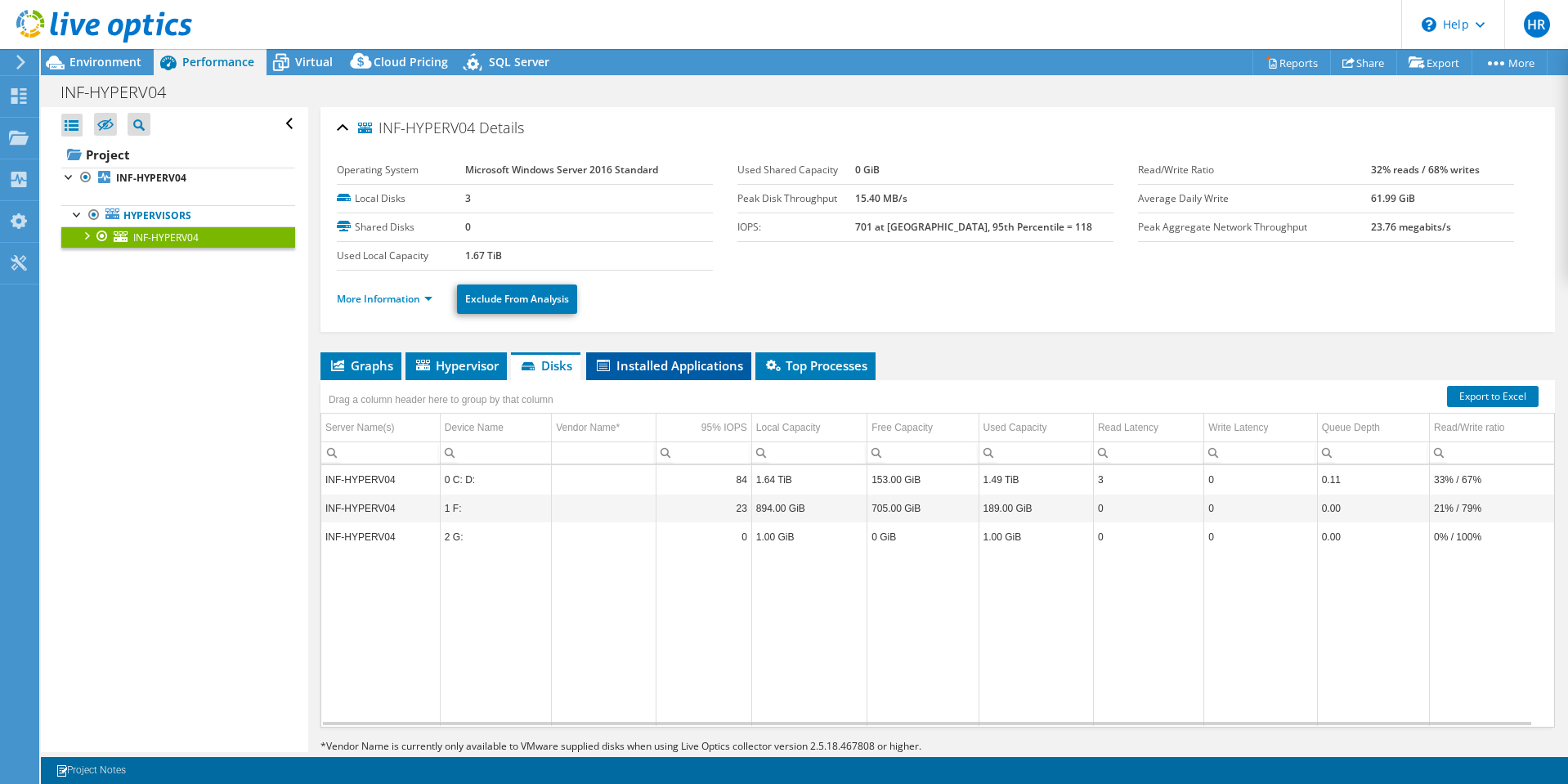
click at [638, 362] on span "Installed Applications" at bounding box center [668, 365] width 149 height 17
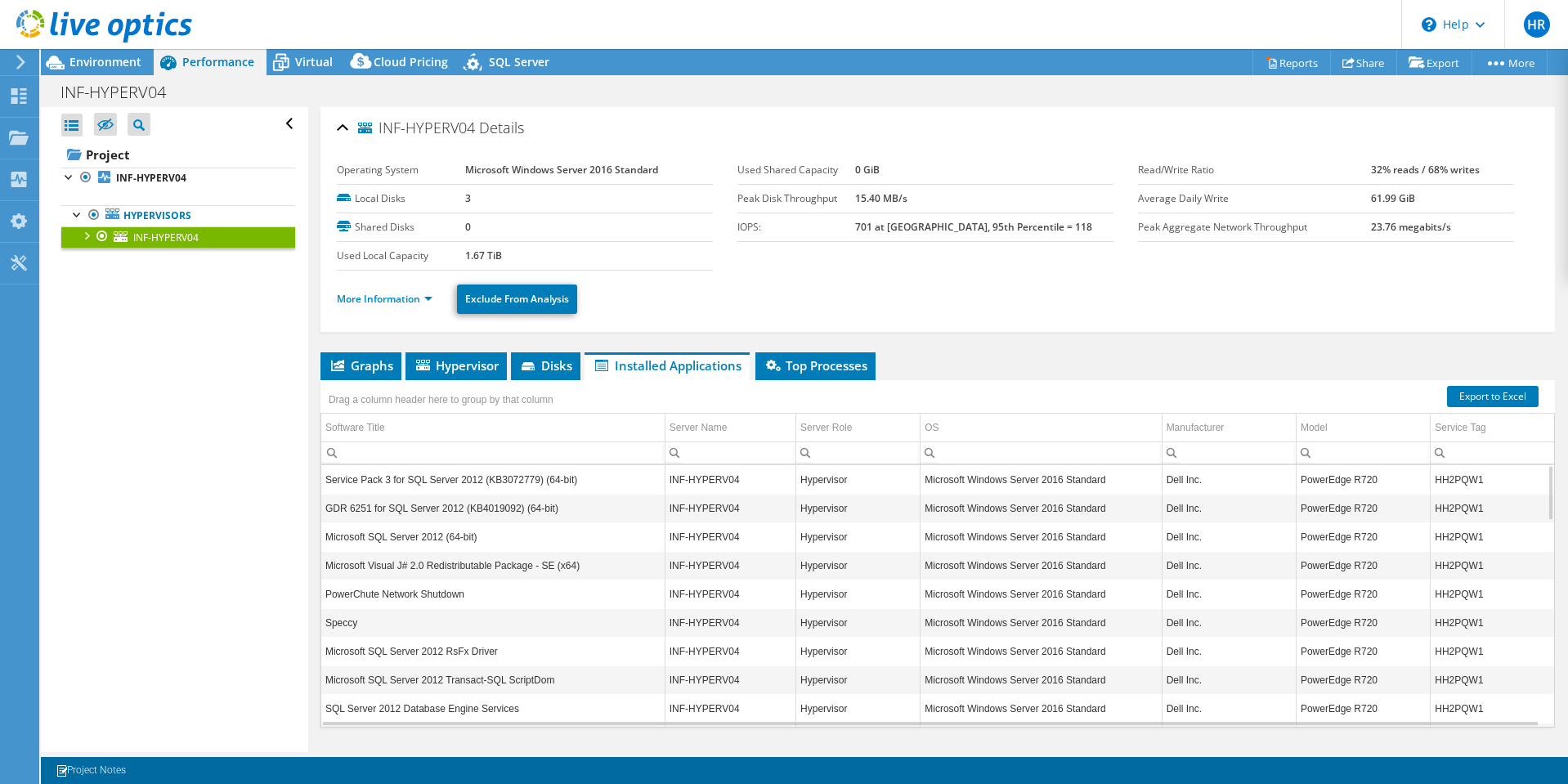
click at [86, 235] on div at bounding box center [86, 235] width 17 height 17
click at [146, 252] on link "0 C: D:" at bounding box center [178, 258] width 234 height 21
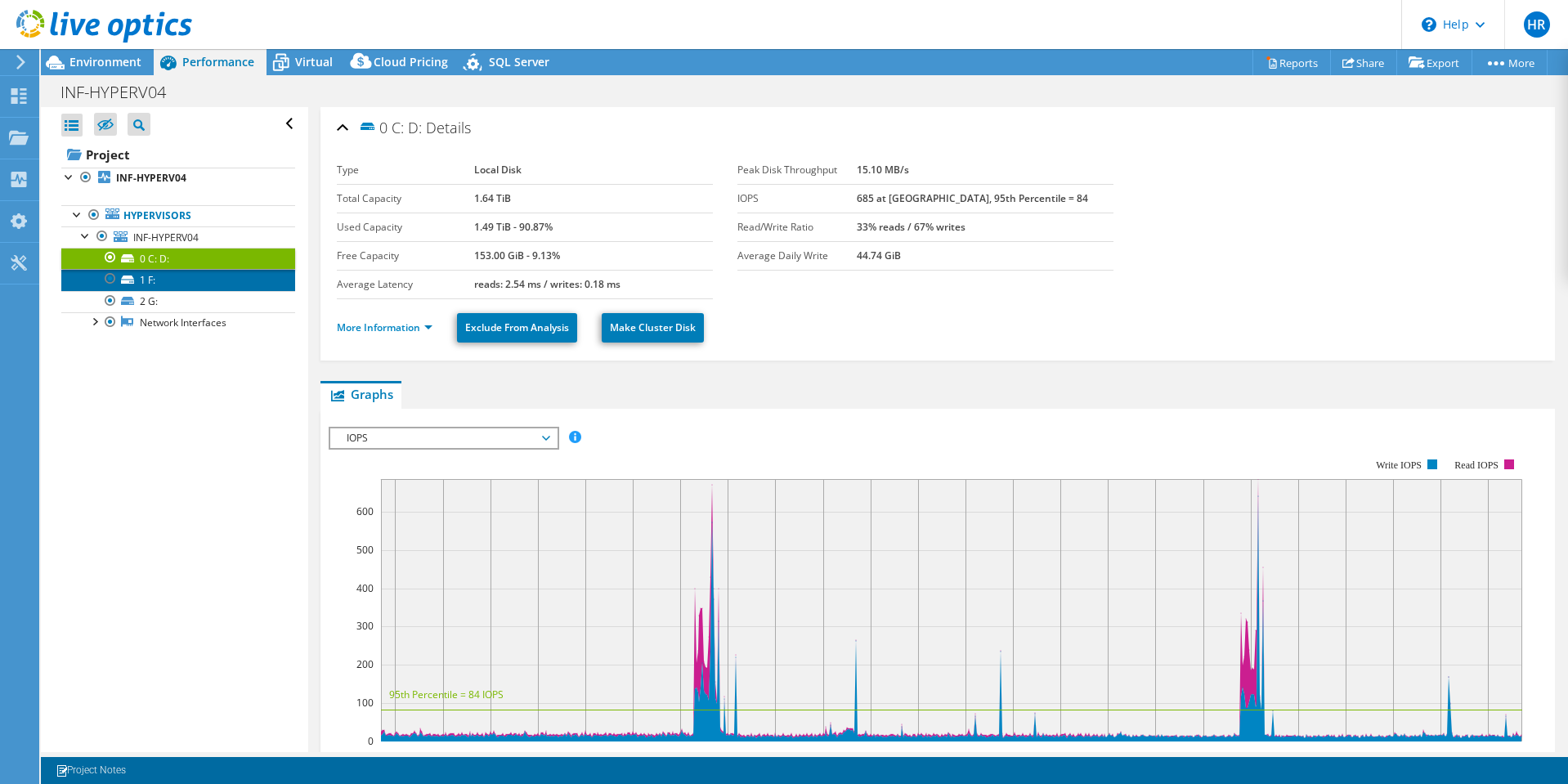
click at [149, 278] on link "1 F:" at bounding box center [178, 280] width 234 height 21
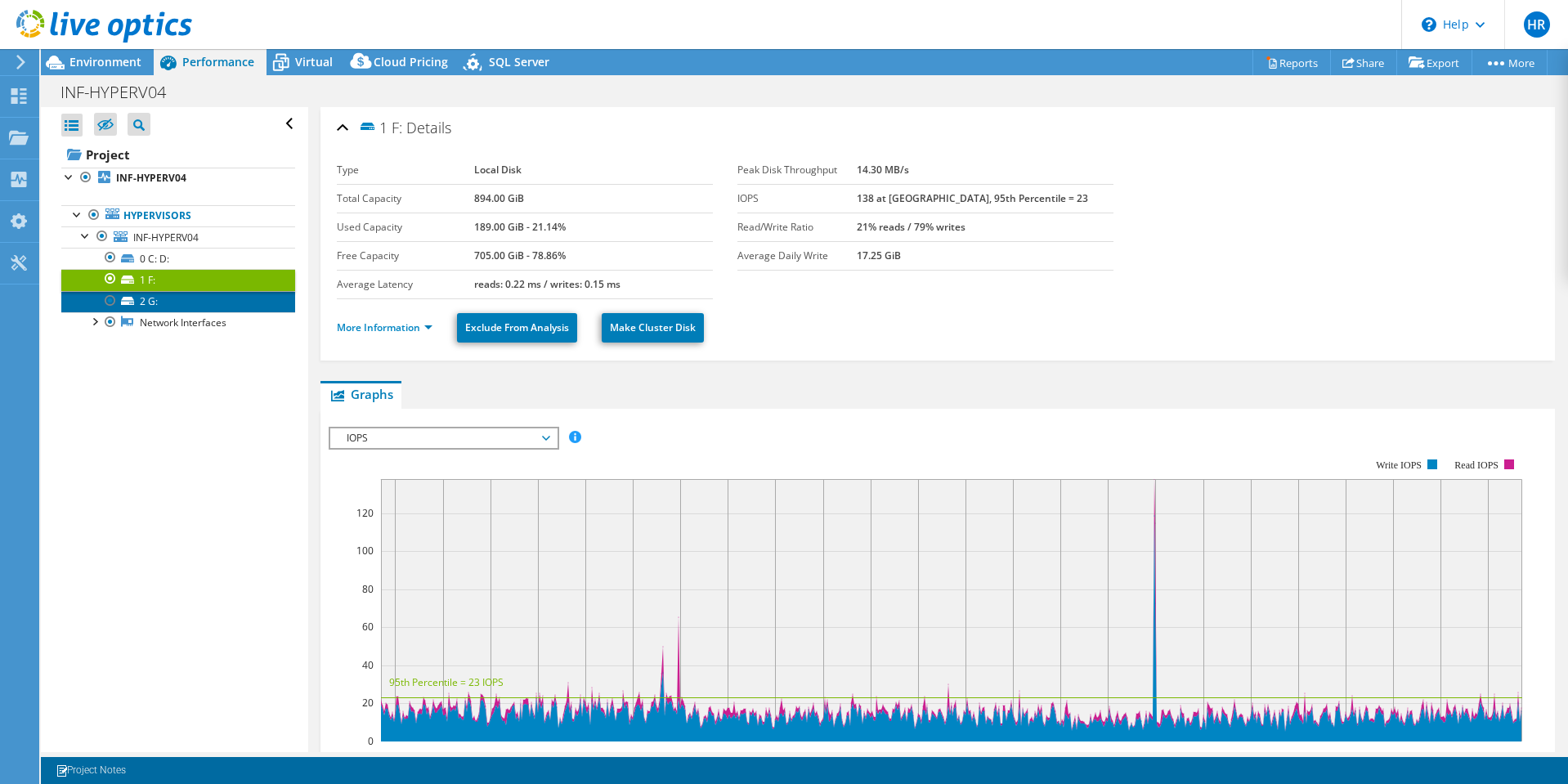
click at [155, 307] on link "2 G:" at bounding box center [178, 302] width 234 height 21
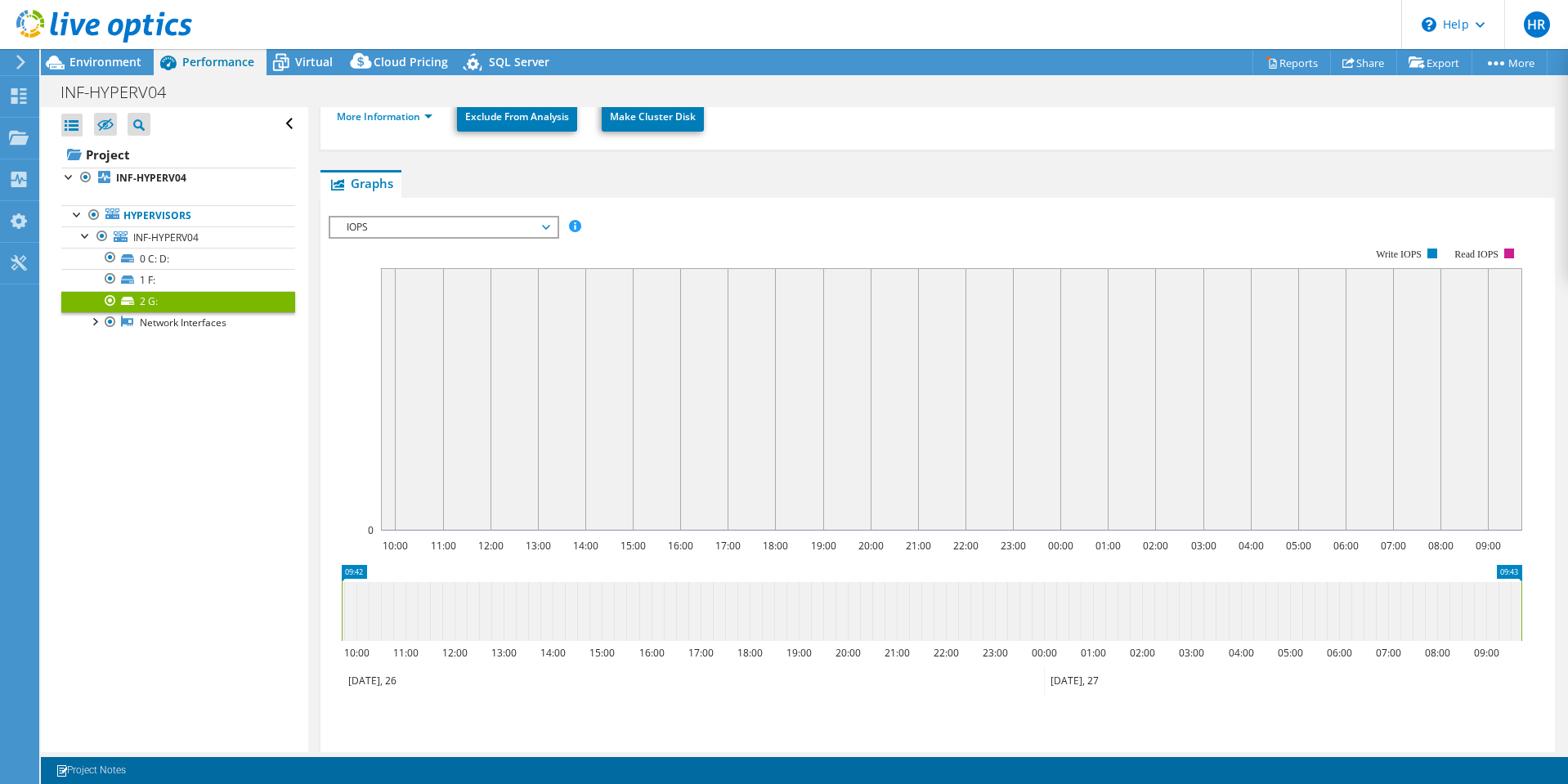
scroll to position [213, 0]
click at [149, 320] on link "Network Interfaces" at bounding box center [178, 323] width 234 height 21
click at [98, 322] on div at bounding box center [93, 320] width 17 height 17
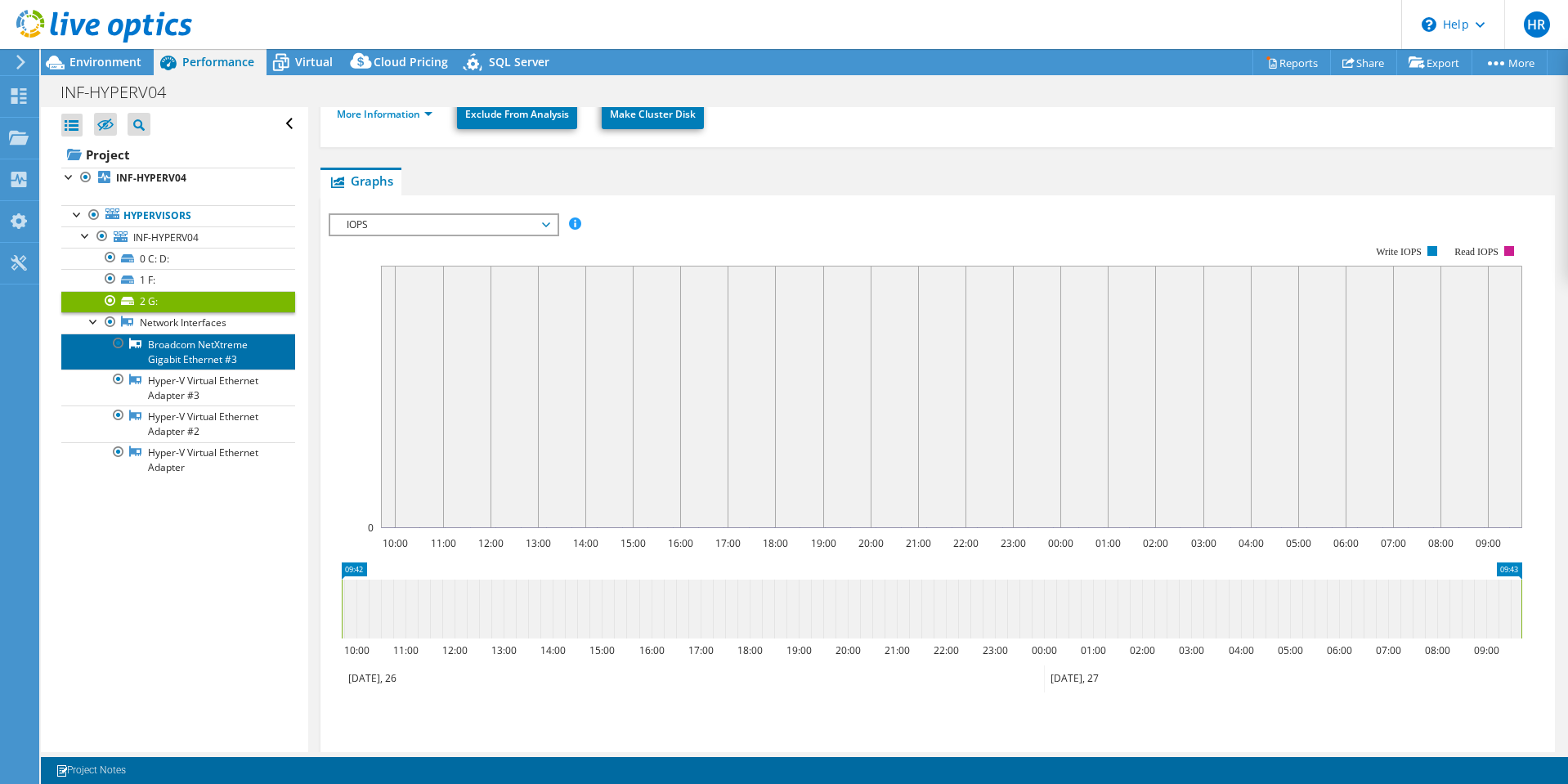
click at [166, 340] on link "Broadcom NetXtreme Gigabit Ethernet #3" at bounding box center [178, 351] width 234 height 36
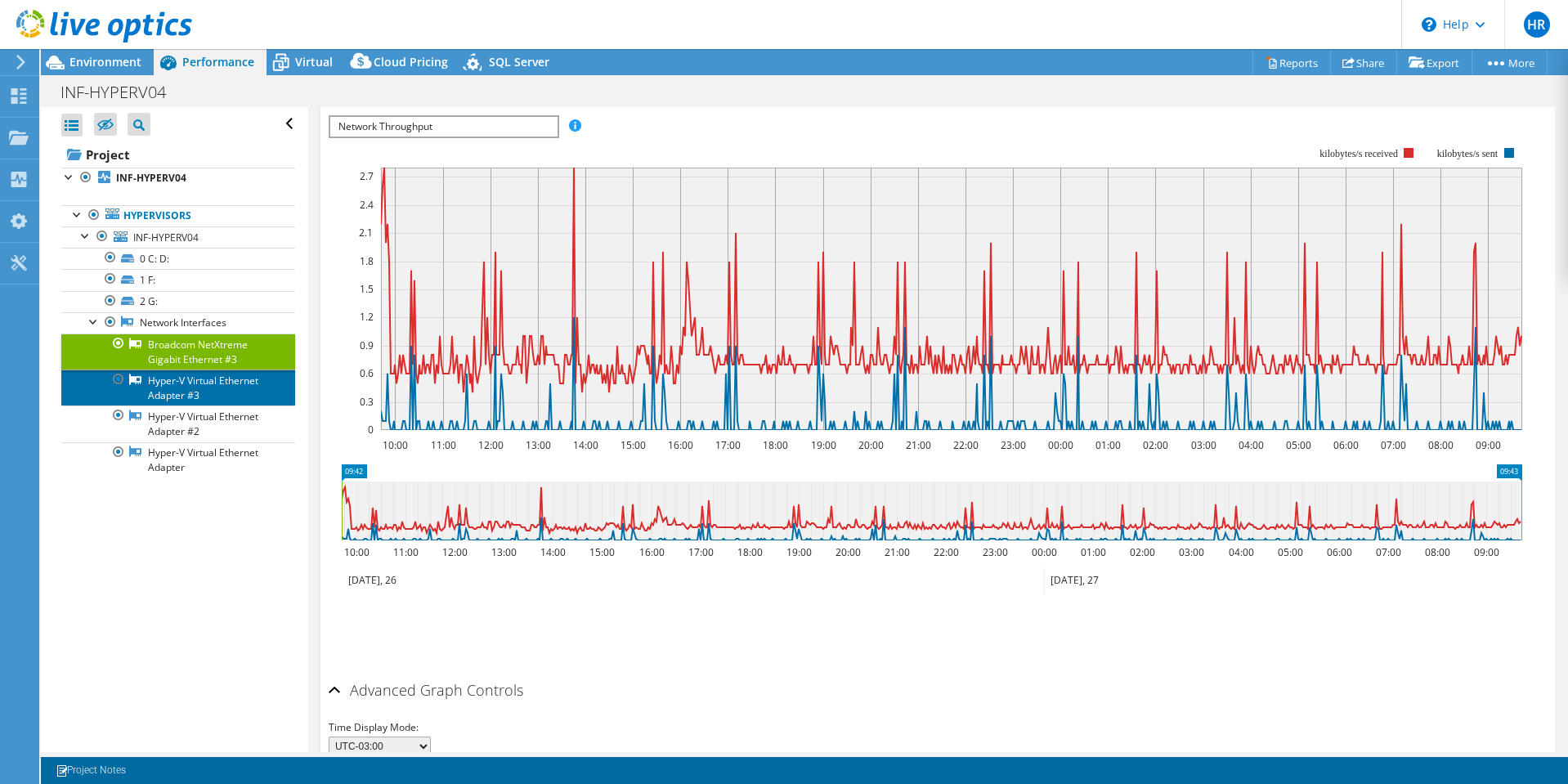
click at [175, 381] on link "Hyper-V Virtual Ethernet Adapter #3" at bounding box center [178, 387] width 234 height 36
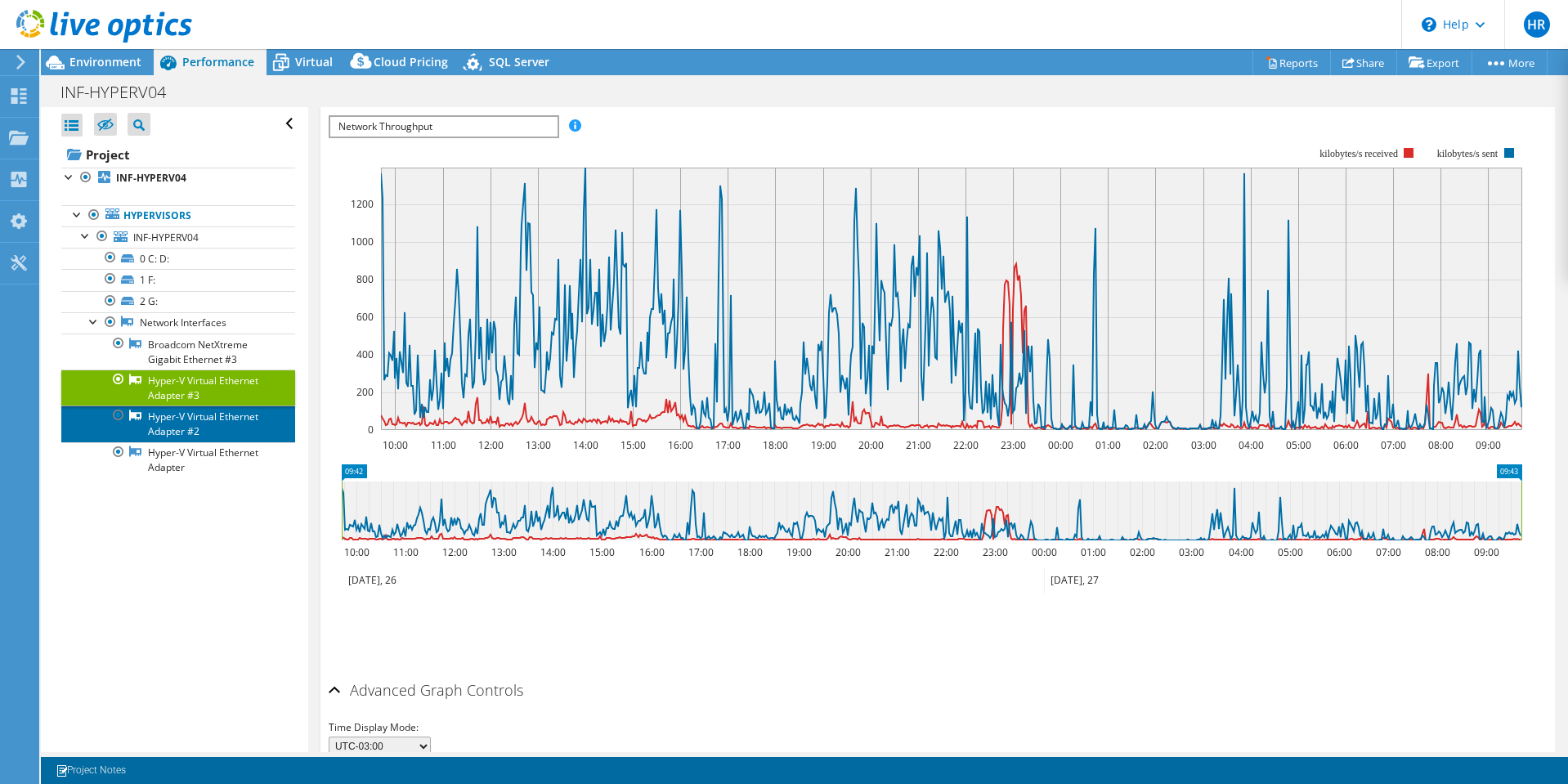
click at [176, 422] on link "Hyper-V Virtual Ethernet Adapter #2" at bounding box center [178, 423] width 234 height 36
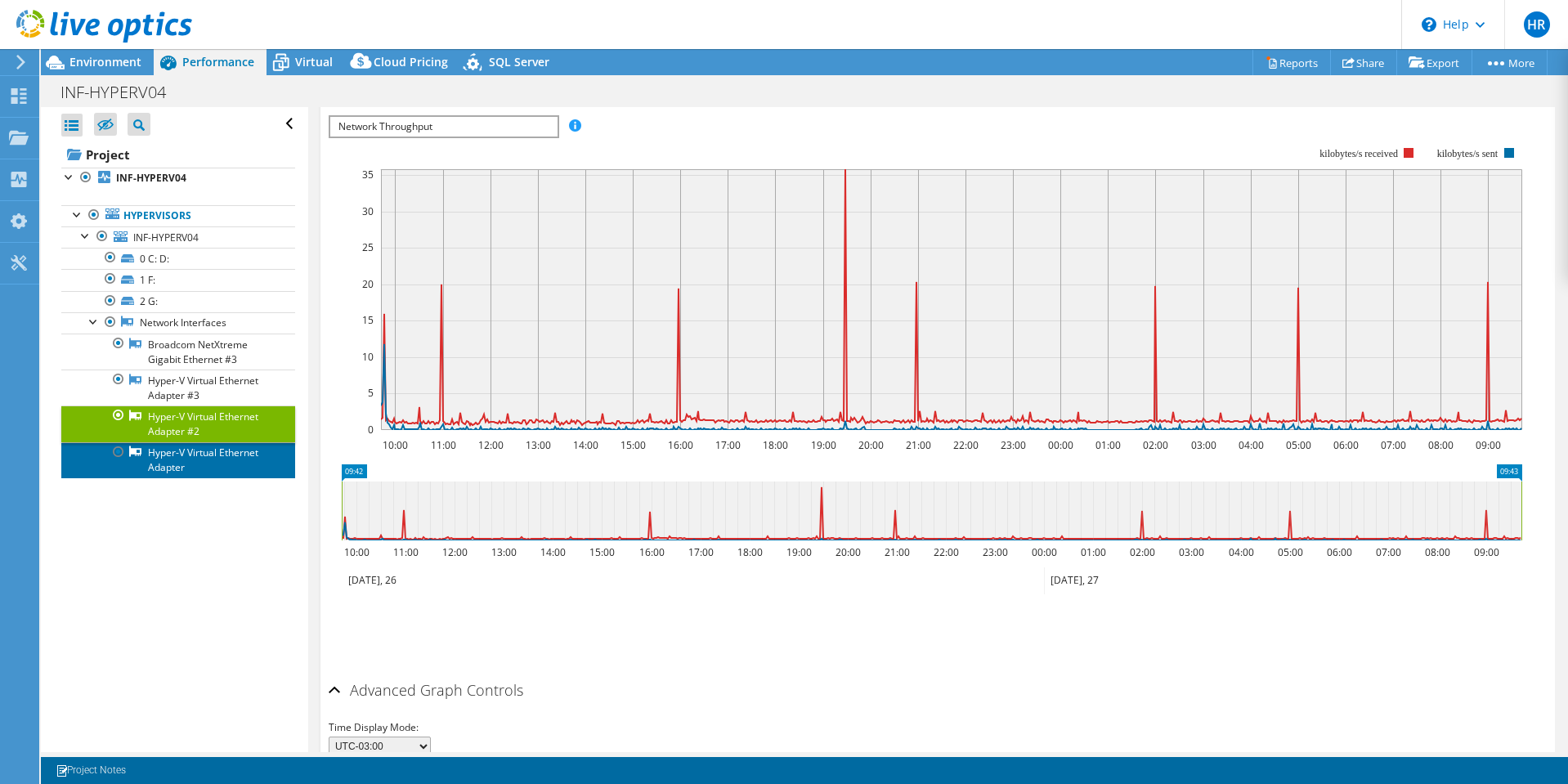
click at [183, 455] on link "Hyper-V Virtual Ethernet Adapter" at bounding box center [178, 459] width 234 height 36
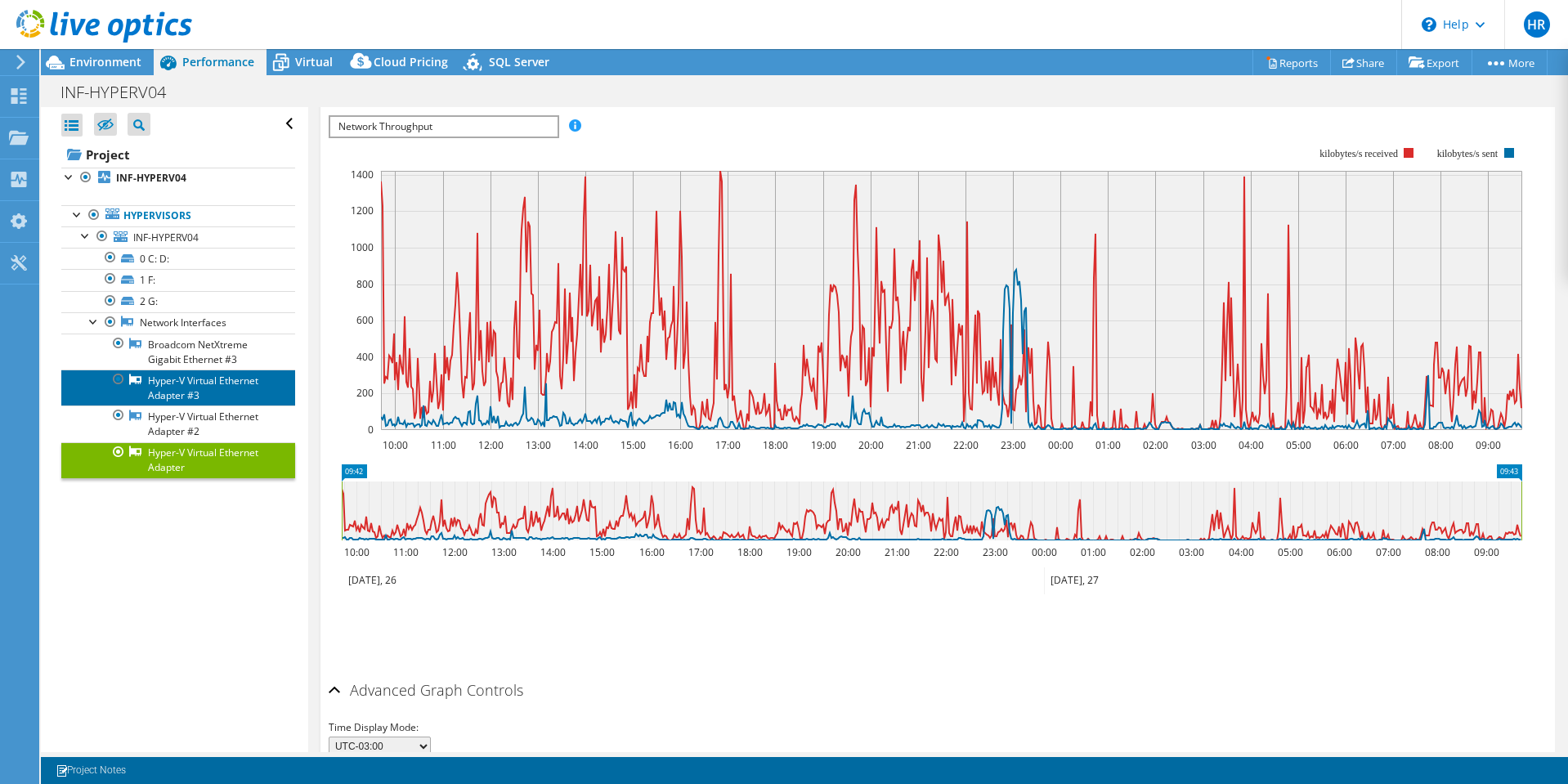
click at [196, 387] on link "Hyper-V Virtual Ethernet Adapter #3" at bounding box center [178, 387] width 234 height 36
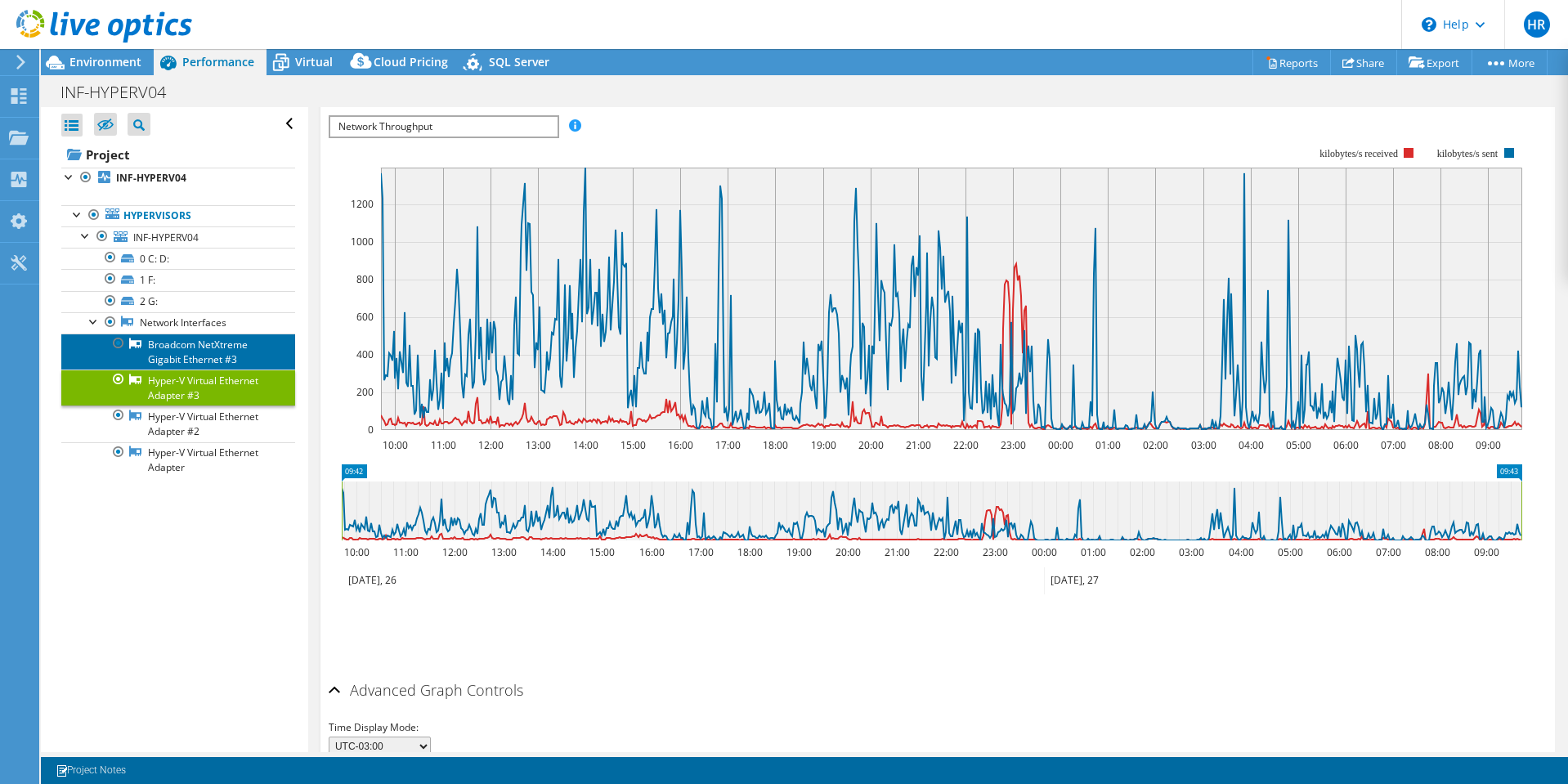
click at [190, 353] on link "Broadcom NetXtreme Gigabit Ethernet #3" at bounding box center [178, 351] width 234 height 36
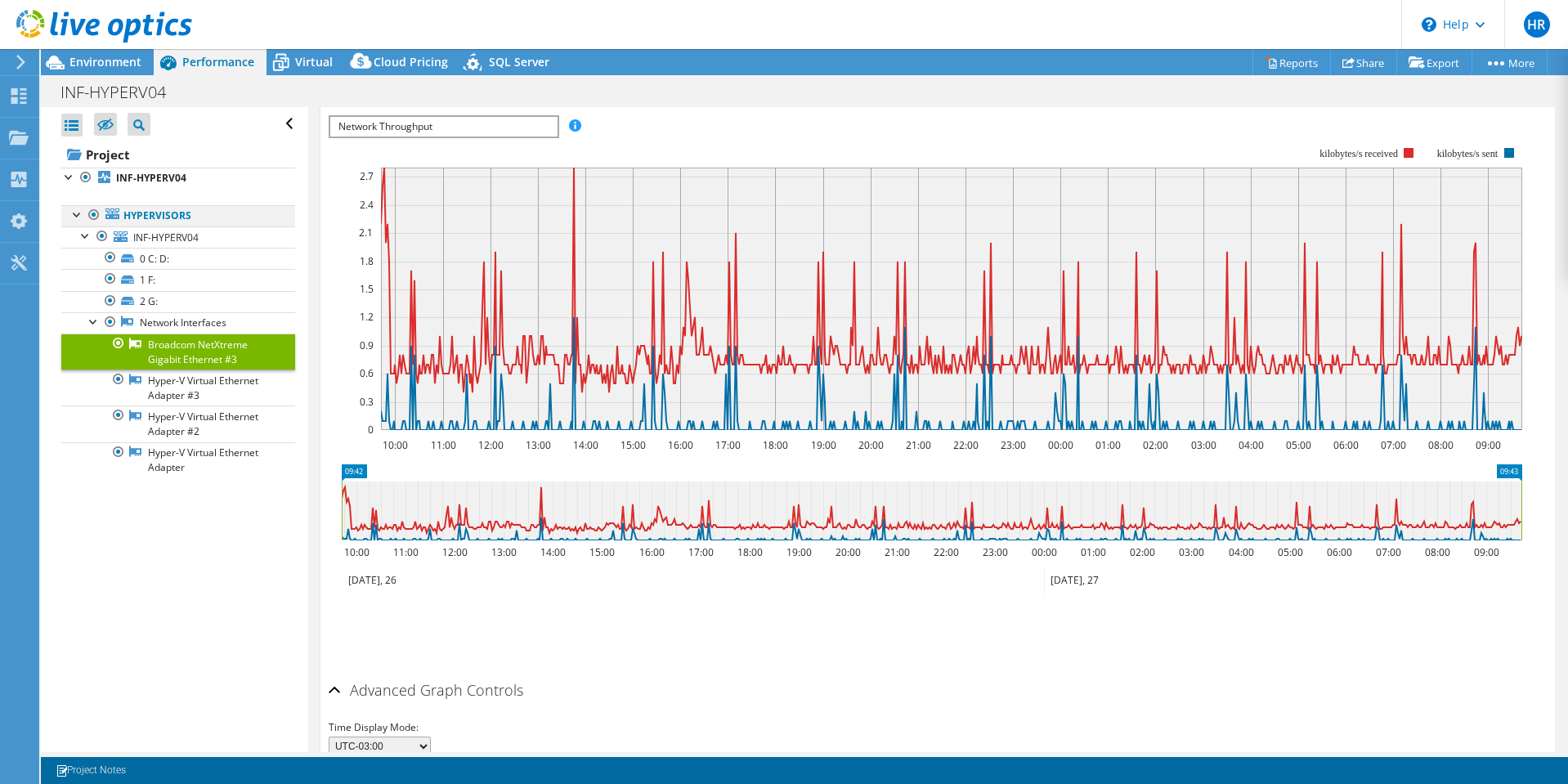
click at [78, 212] on div at bounding box center [78, 213] width 17 height 17
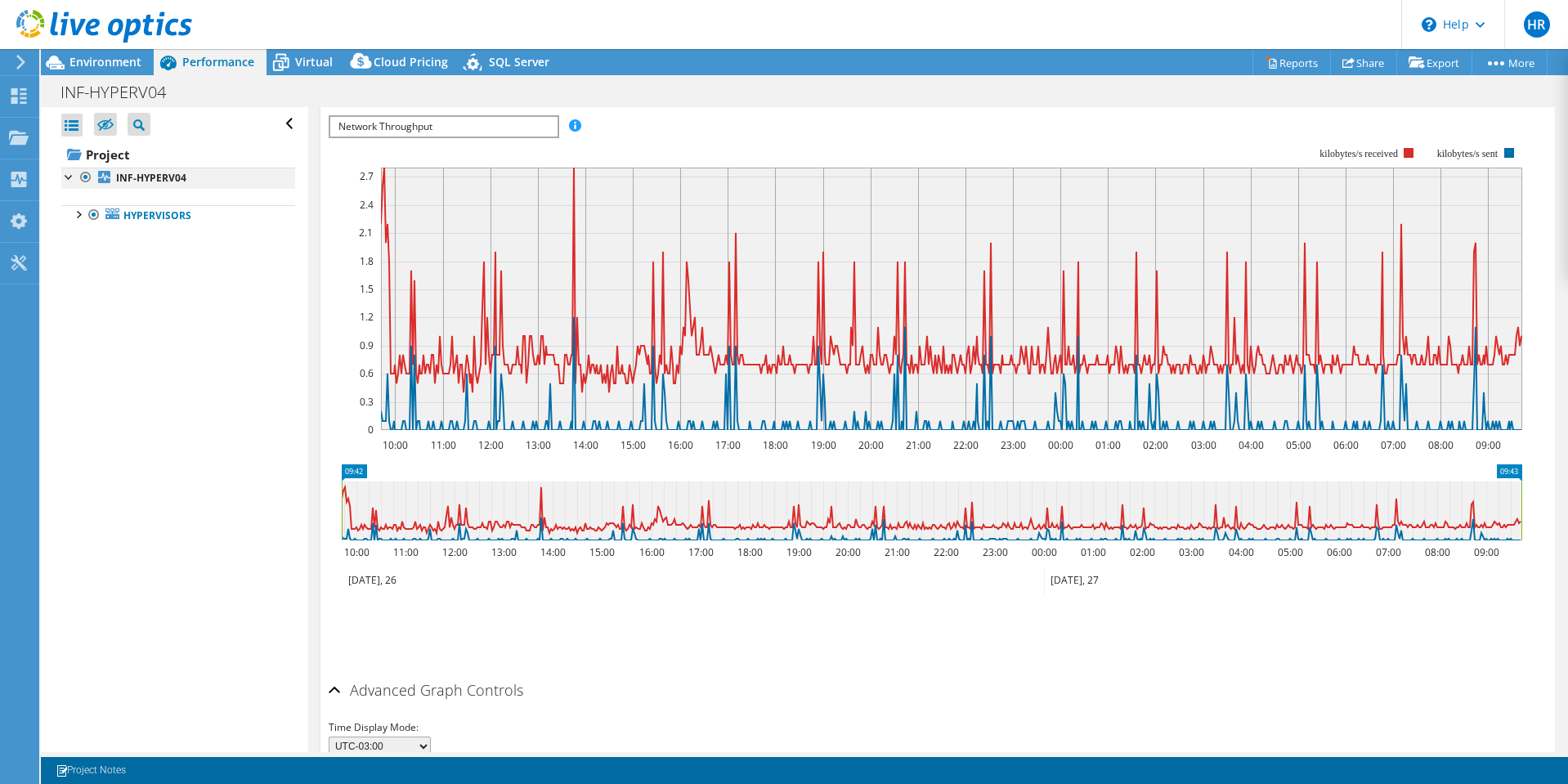
click at [72, 175] on div at bounding box center [70, 175] width 17 height 17
click at [72, 179] on div at bounding box center [70, 175] width 17 height 17
click at [83, 212] on div at bounding box center [78, 213] width 17 height 17
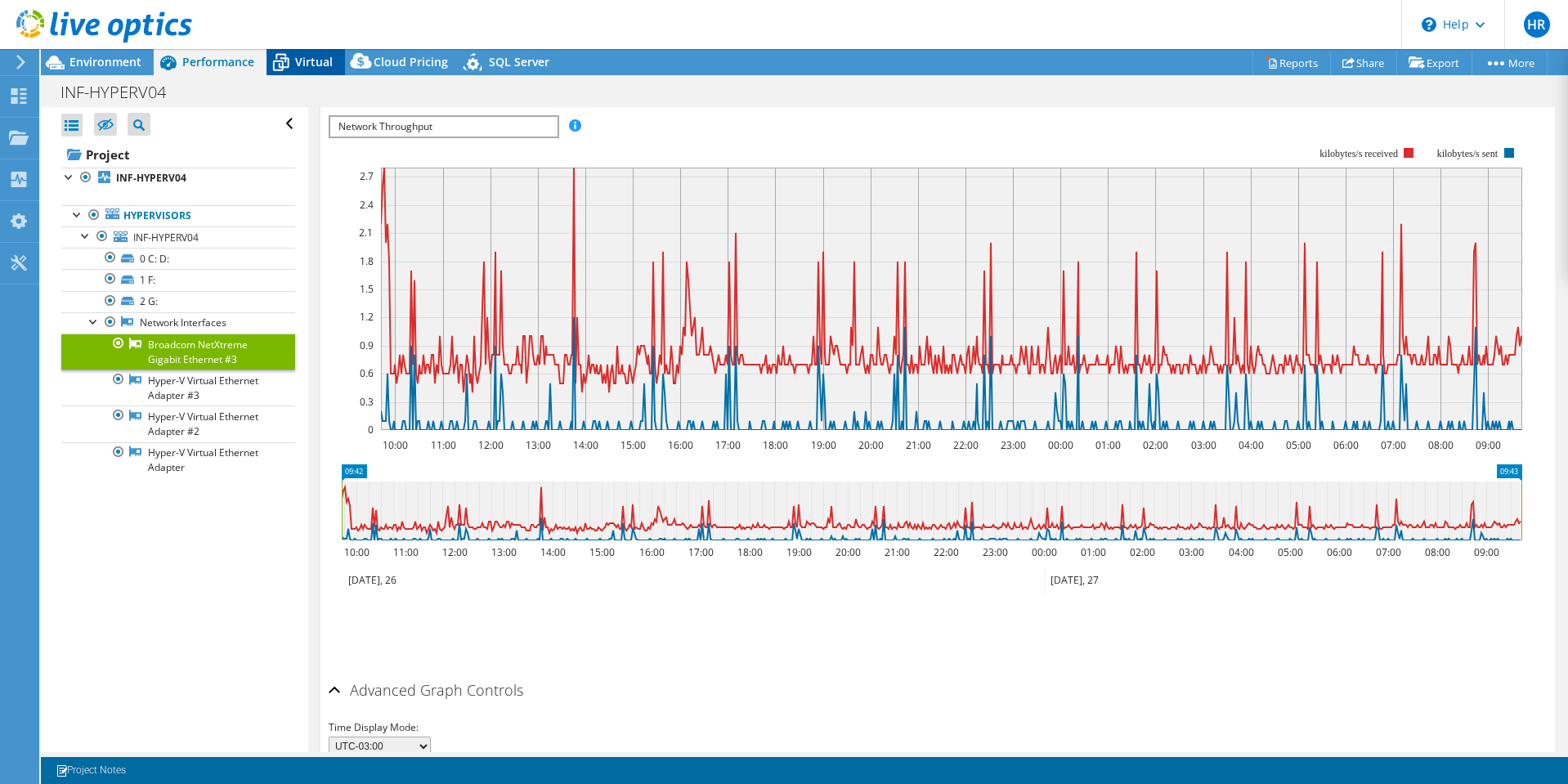
click at [303, 61] on span "Virtual" at bounding box center [314, 62] width 38 height 16
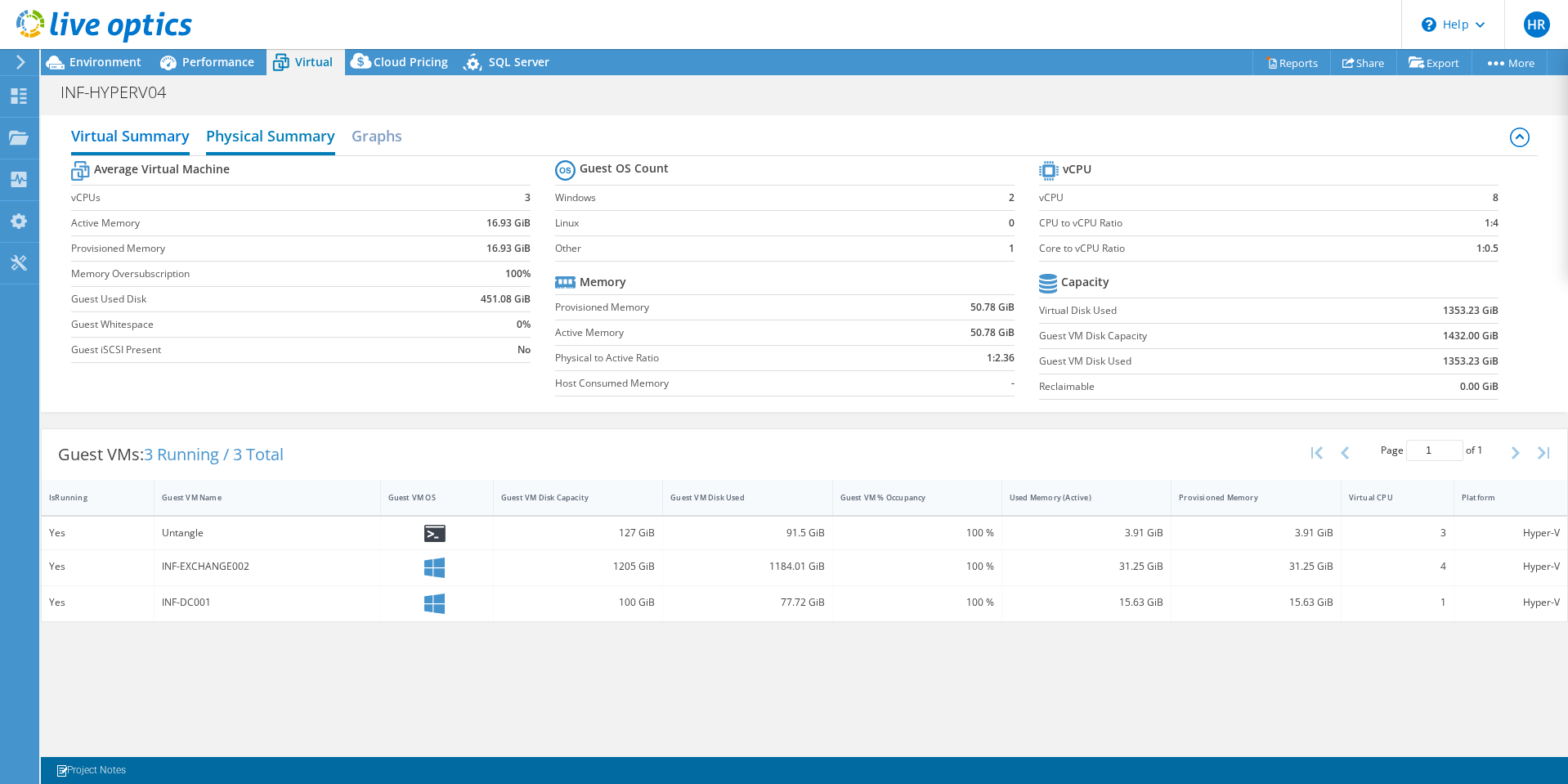
click at [242, 133] on h2 "Physical Summary" at bounding box center [271, 137] width 129 height 36
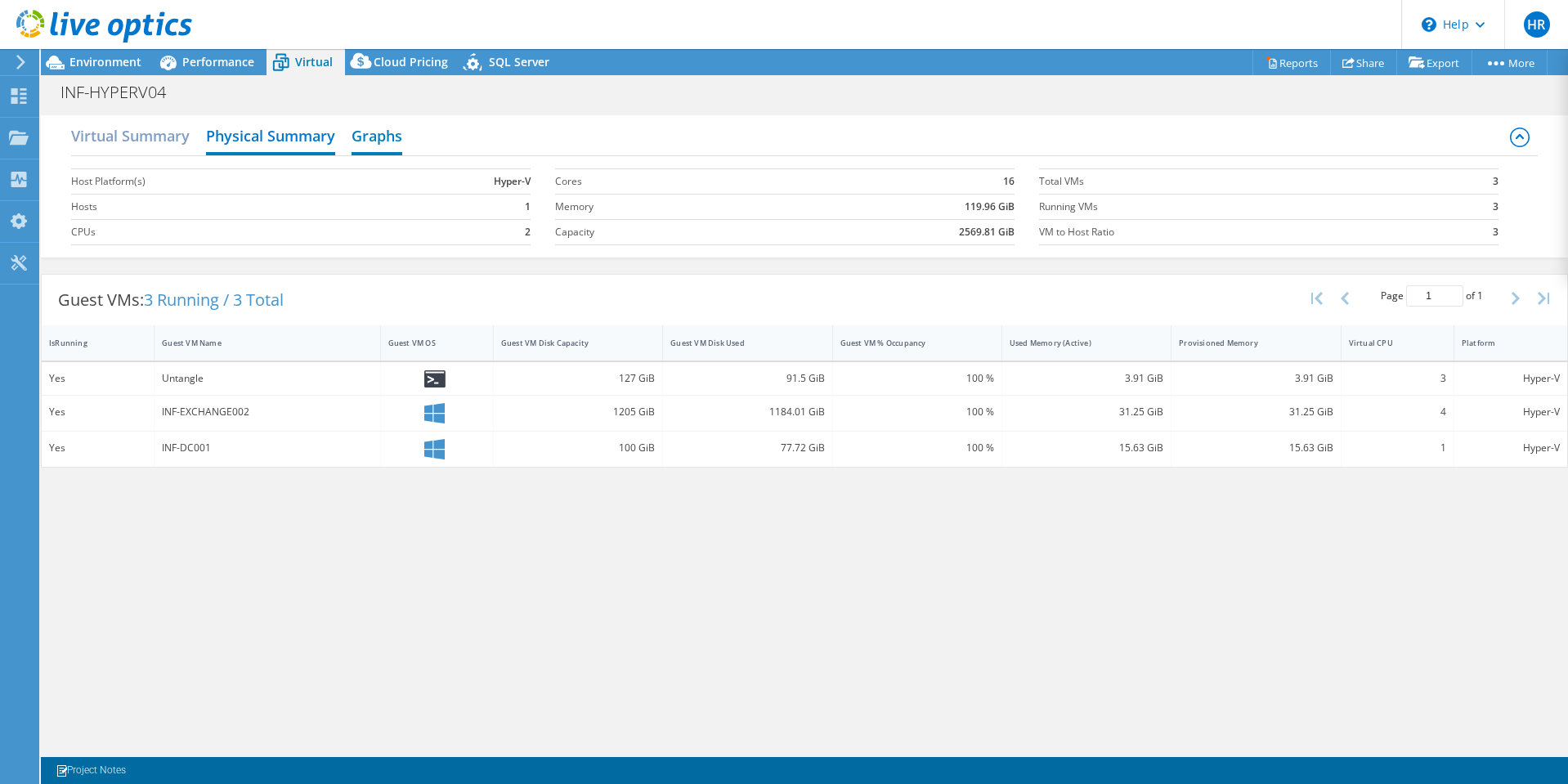
click at [385, 132] on h2 "Graphs" at bounding box center [377, 137] width 50 height 36
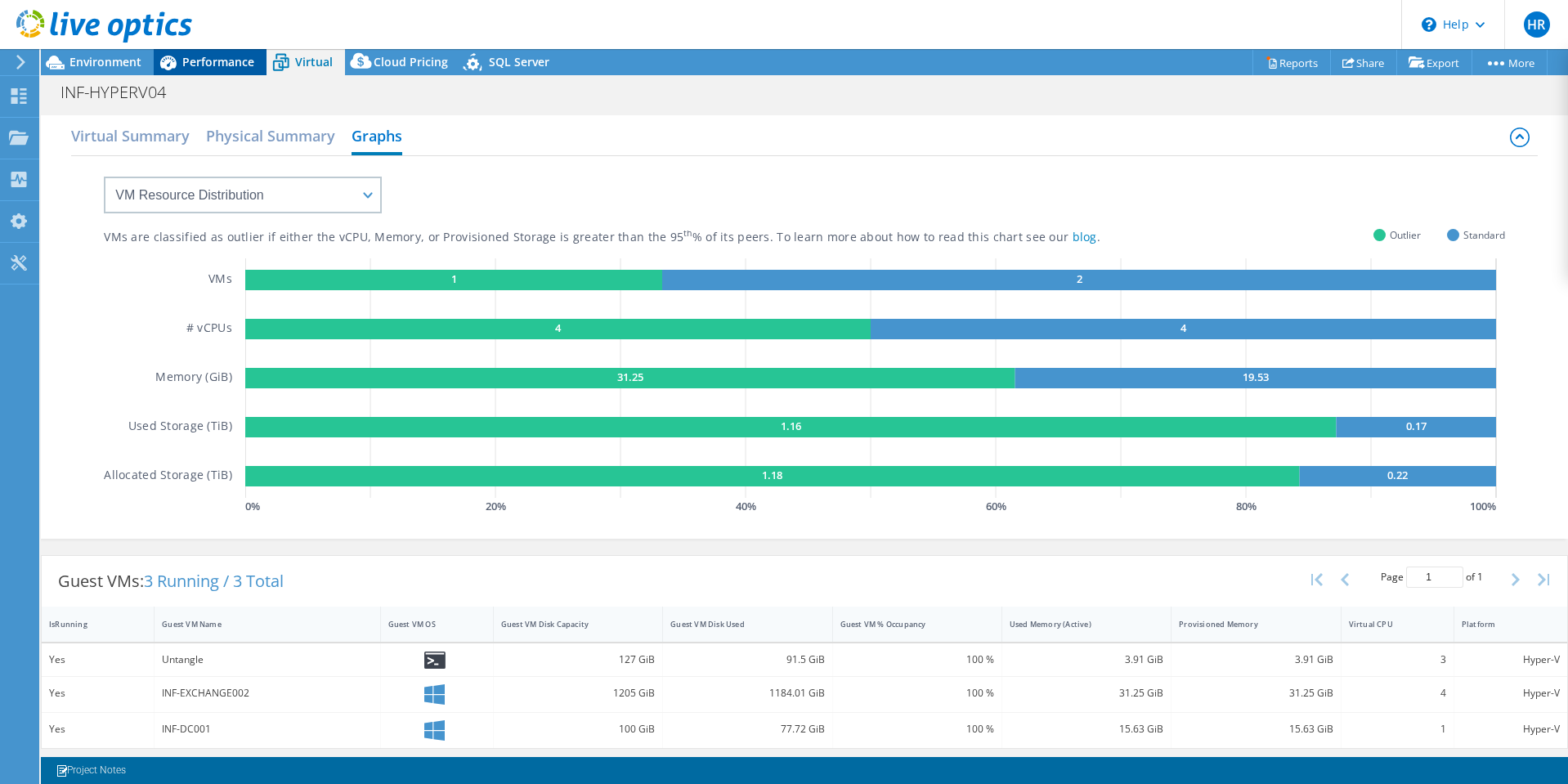
click at [206, 56] on span "Performance" at bounding box center [219, 62] width 72 height 16
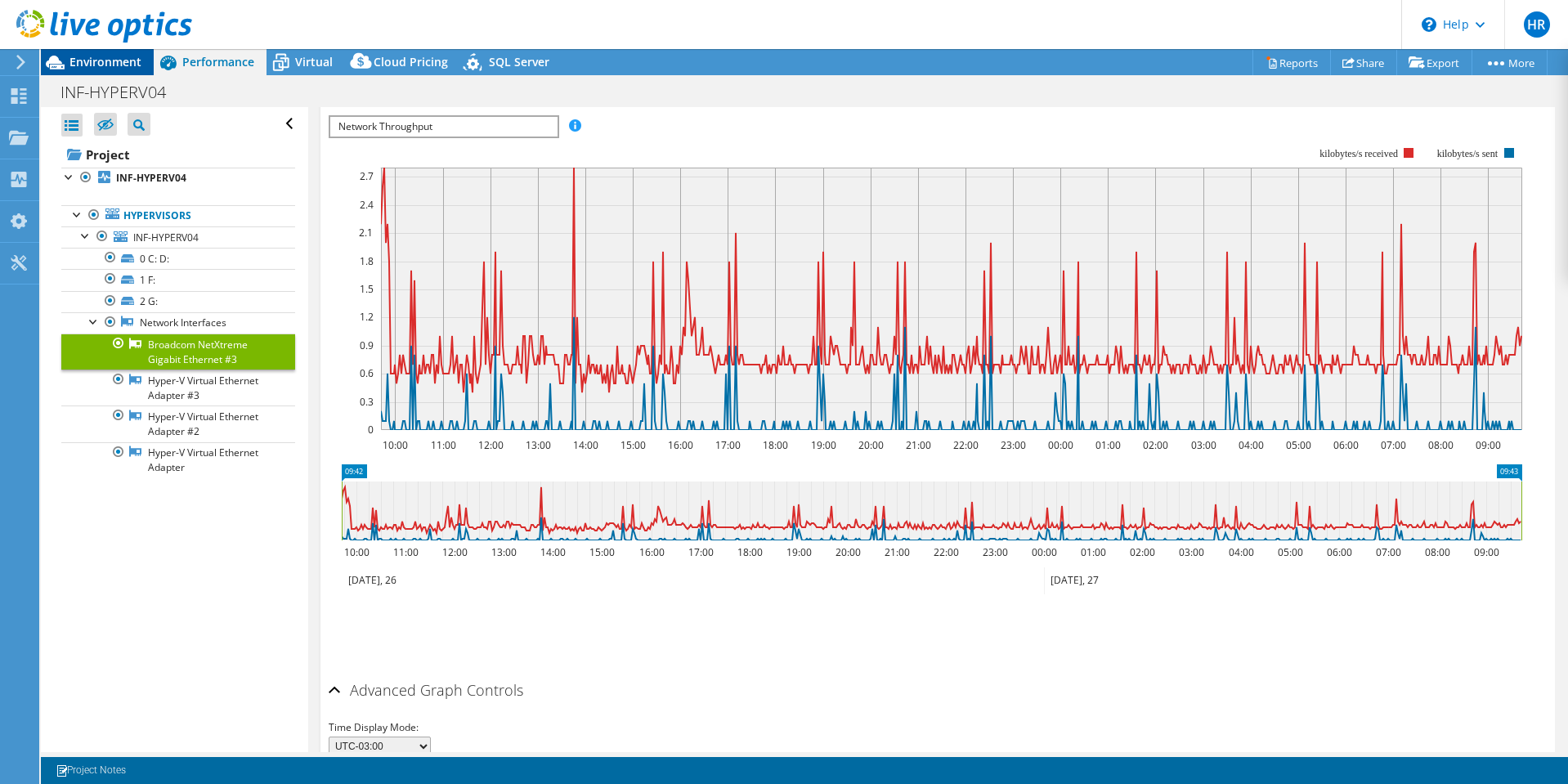
click at [125, 56] on span "Environment" at bounding box center [106, 62] width 72 height 16
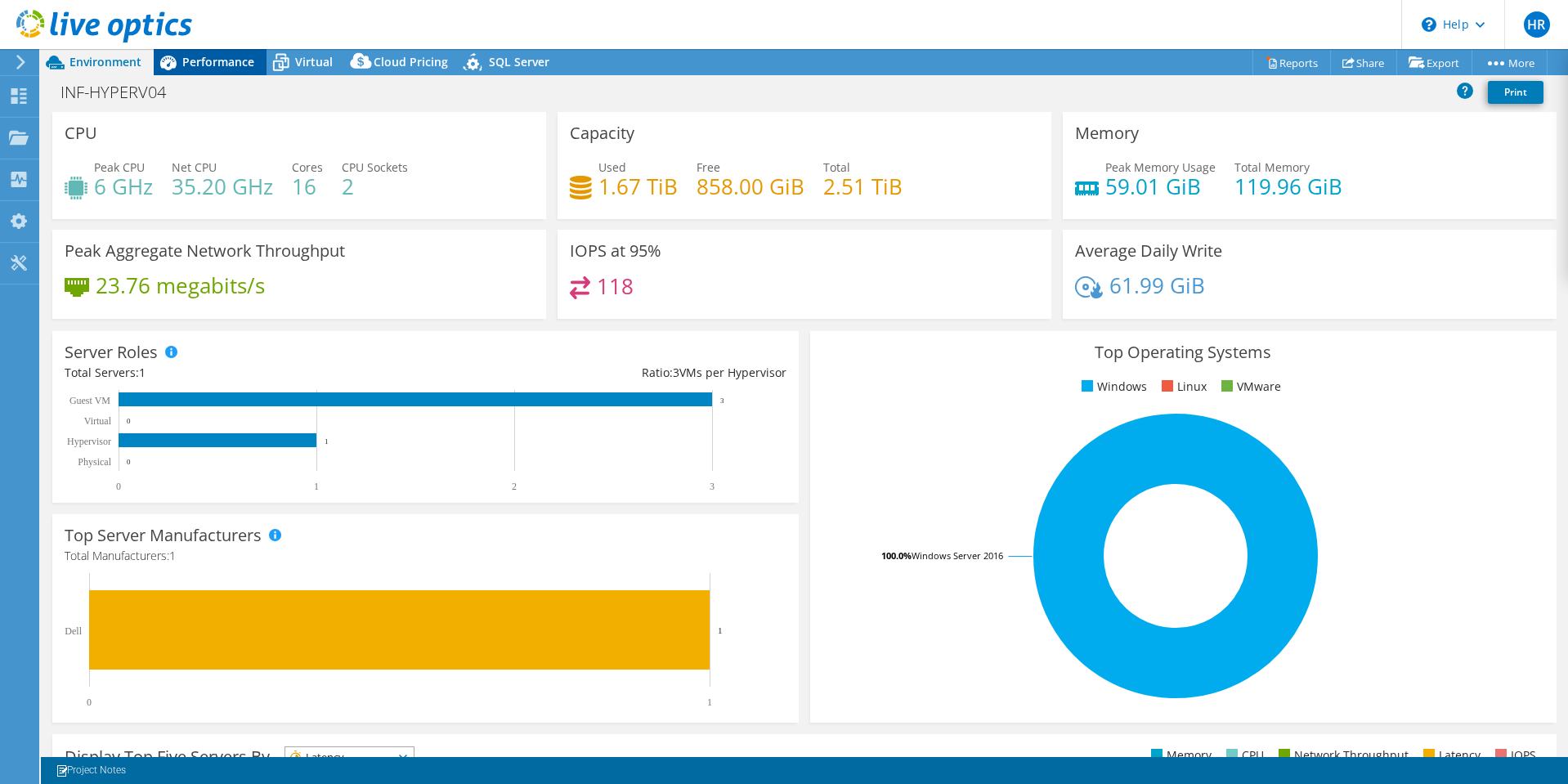
click at [192, 69] on span "Performance" at bounding box center [219, 62] width 72 height 16
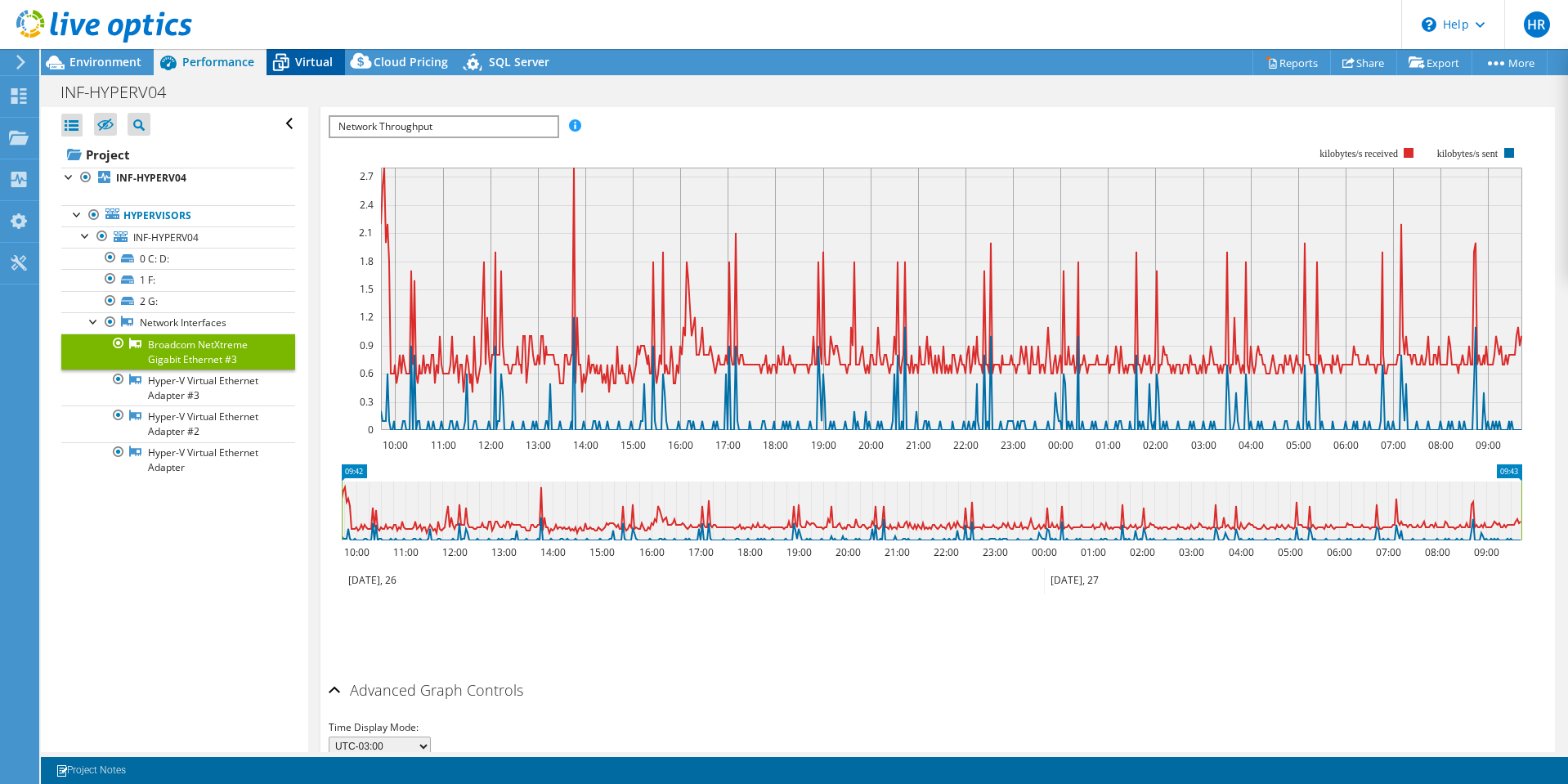
click at [299, 63] on span "Virtual" at bounding box center [314, 62] width 38 height 16
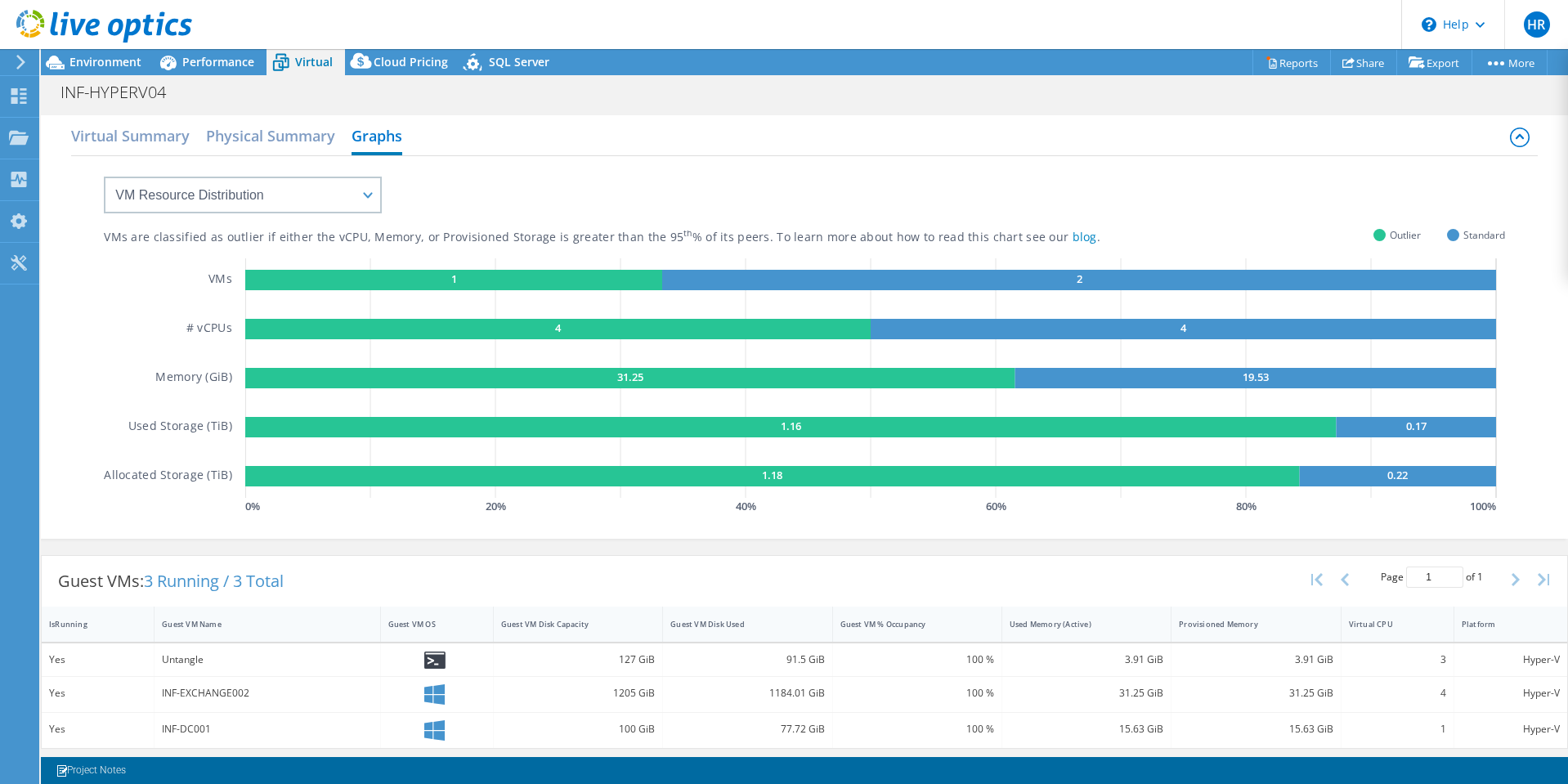
scroll to position [5, 0]
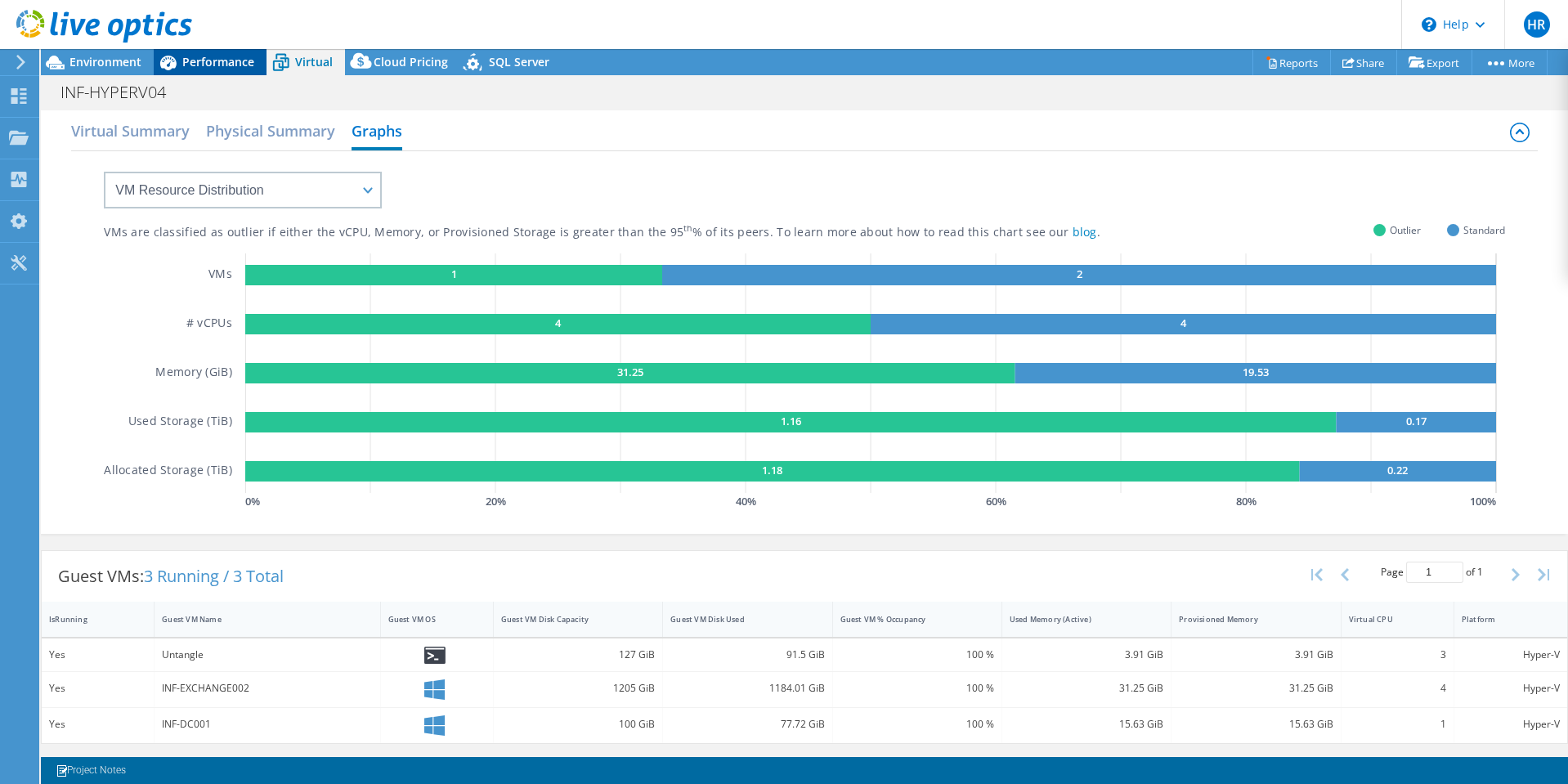
click at [213, 65] on span "Performance" at bounding box center [219, 62] width 72 height 16
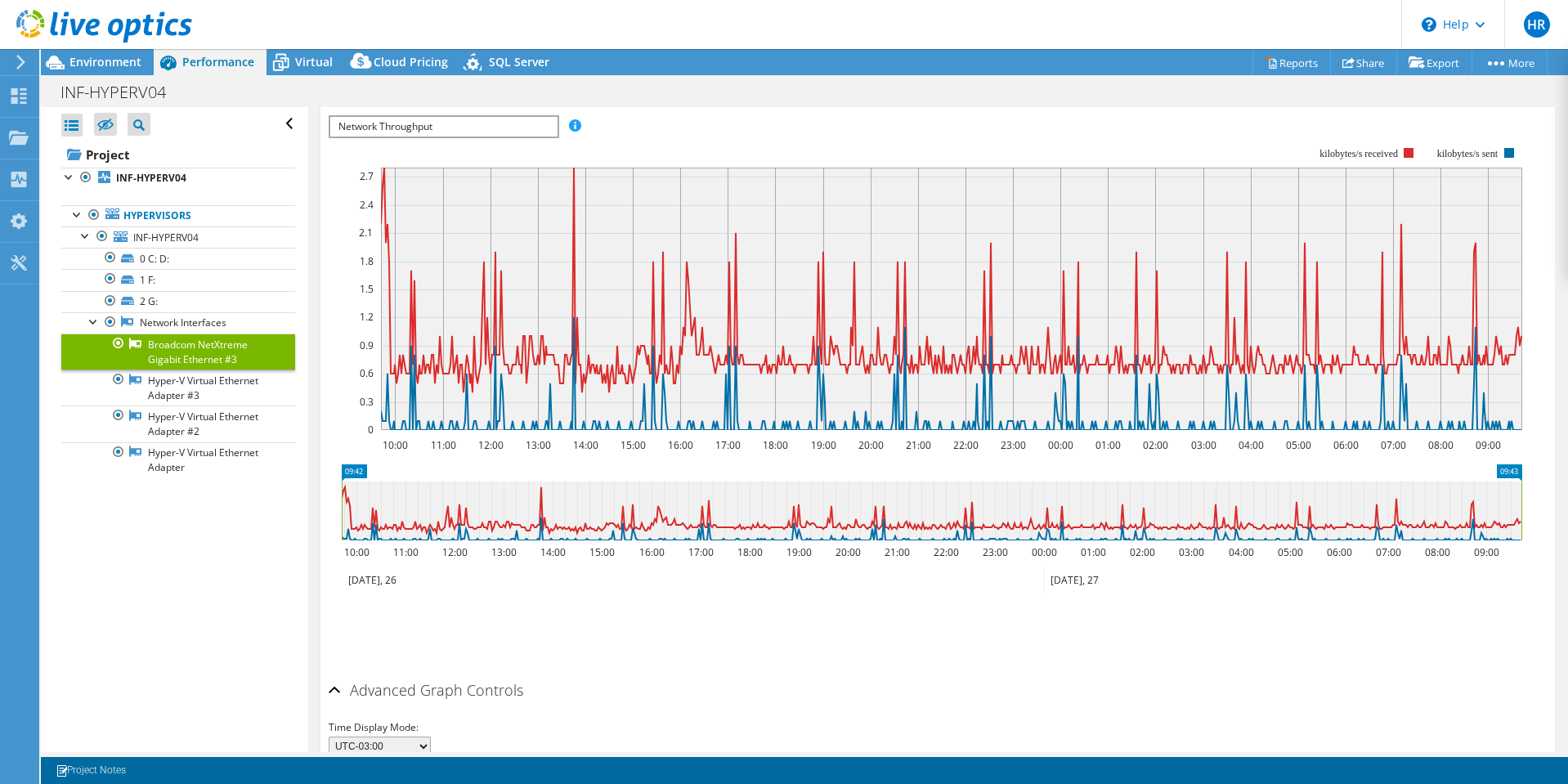
scroll to position [0, 0]
click at [121, 60] on span "Environment" at bounding box center [106, 62] width 72 height 16
